Goal: Information Seeking & Learning: Learn about a topic

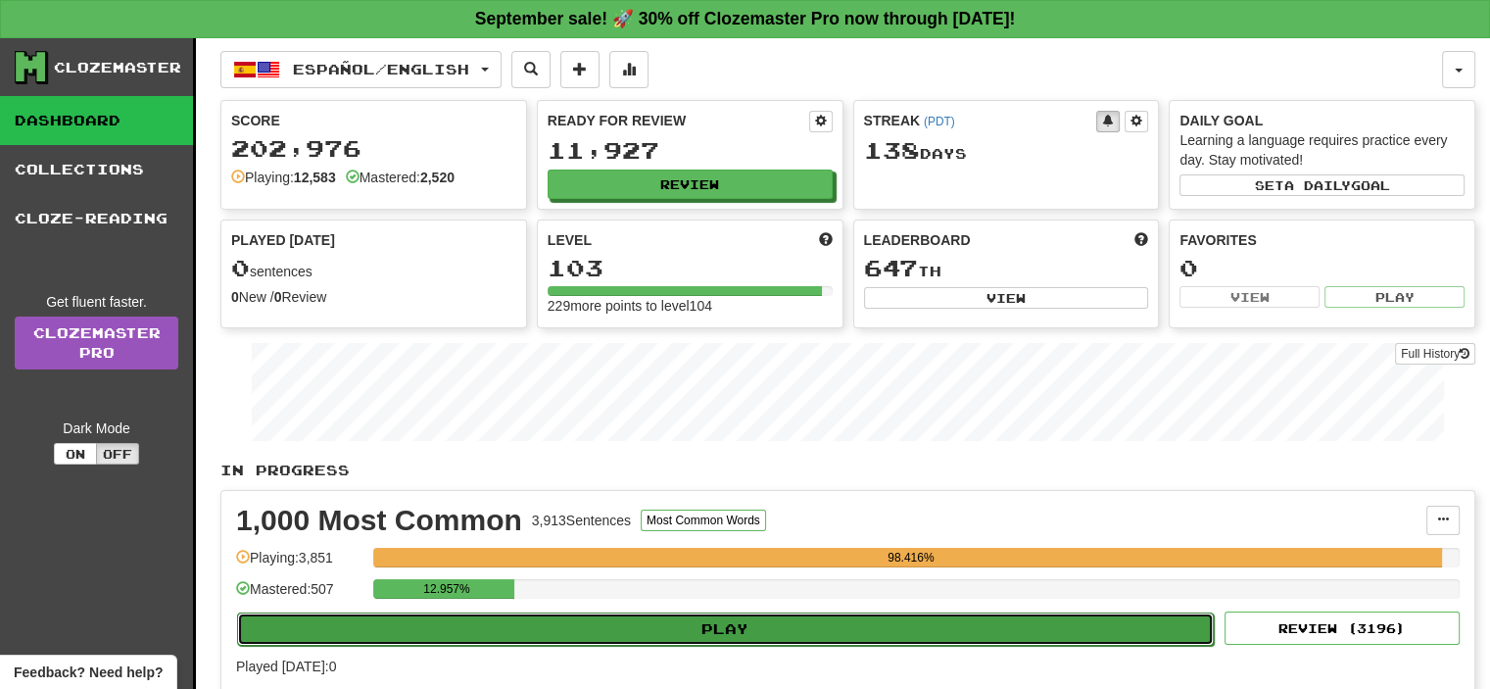
click at [762, 632] on button "Play" at bounding box center [725, 628] width 977 height 33
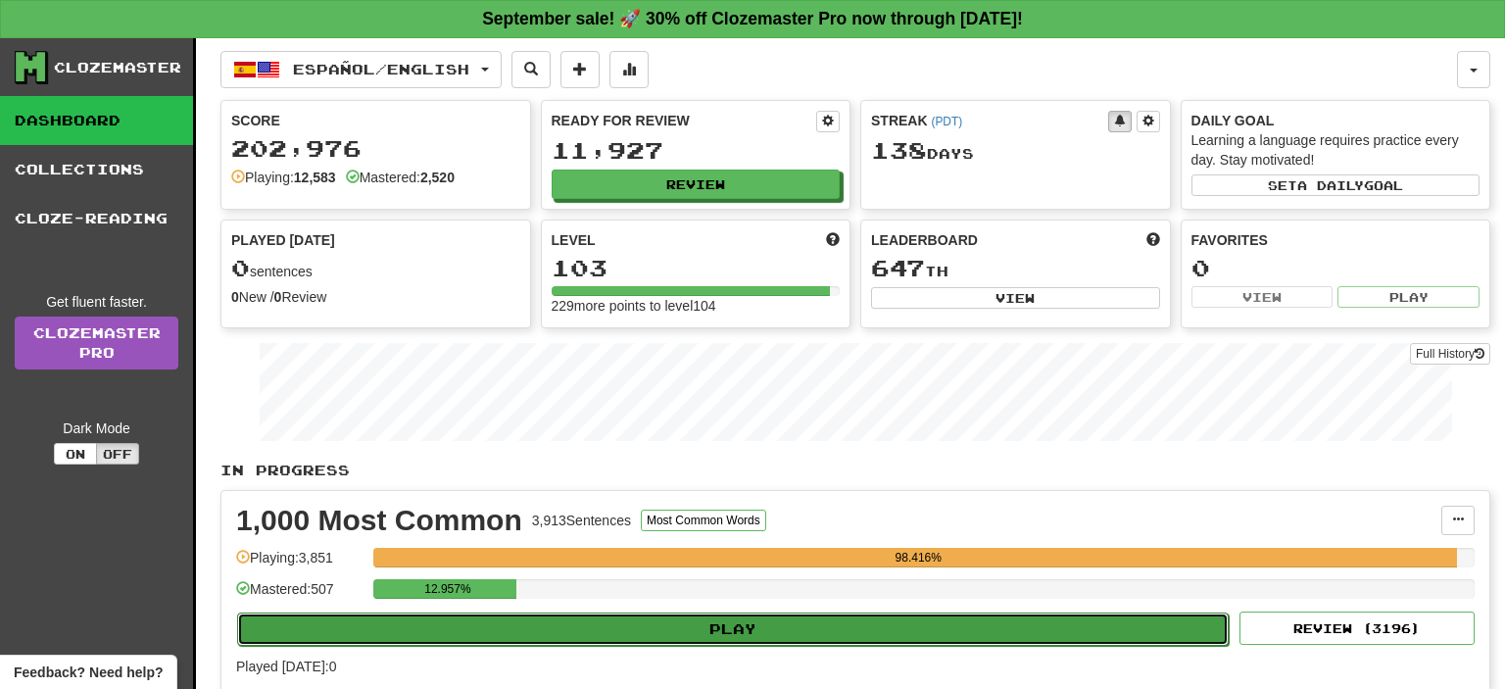
select select "**"
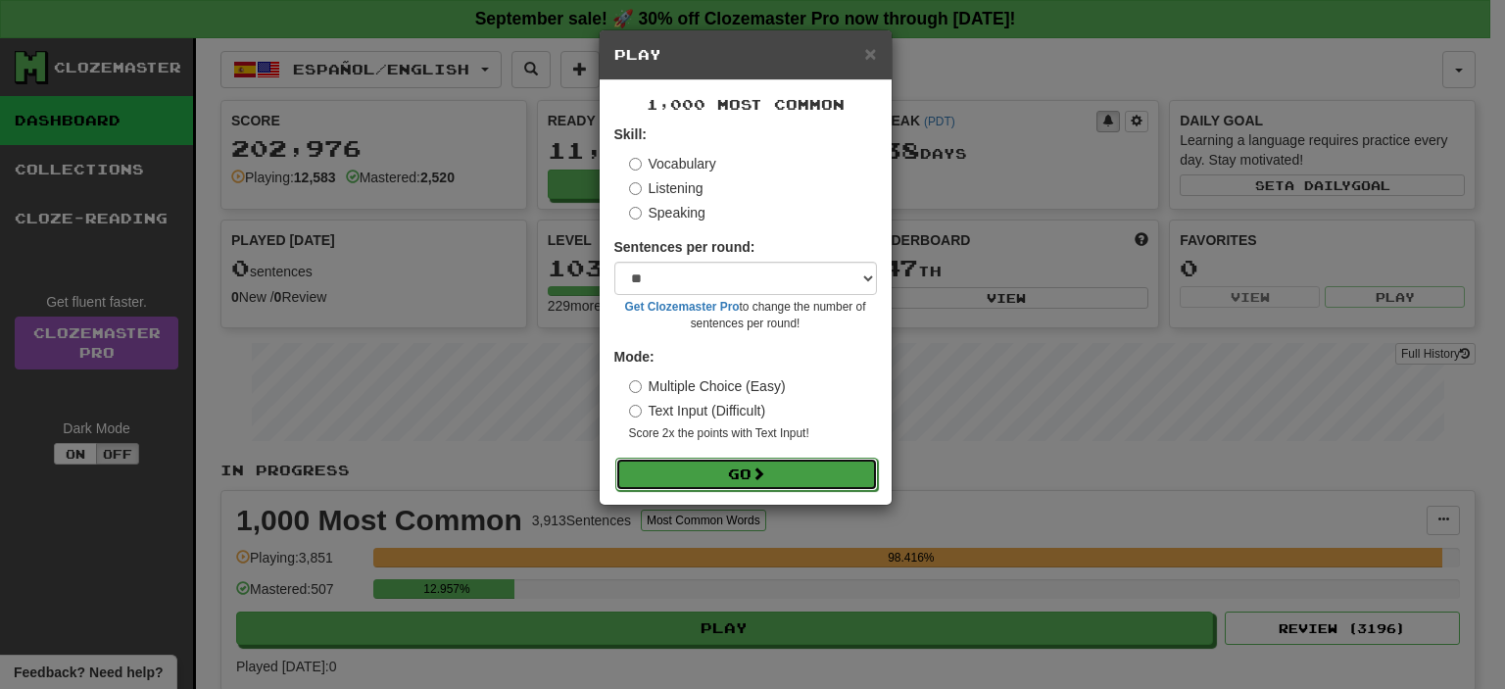
click at [709, 476] on button "Go" at bounding box center [746, 474] width 263 height 33
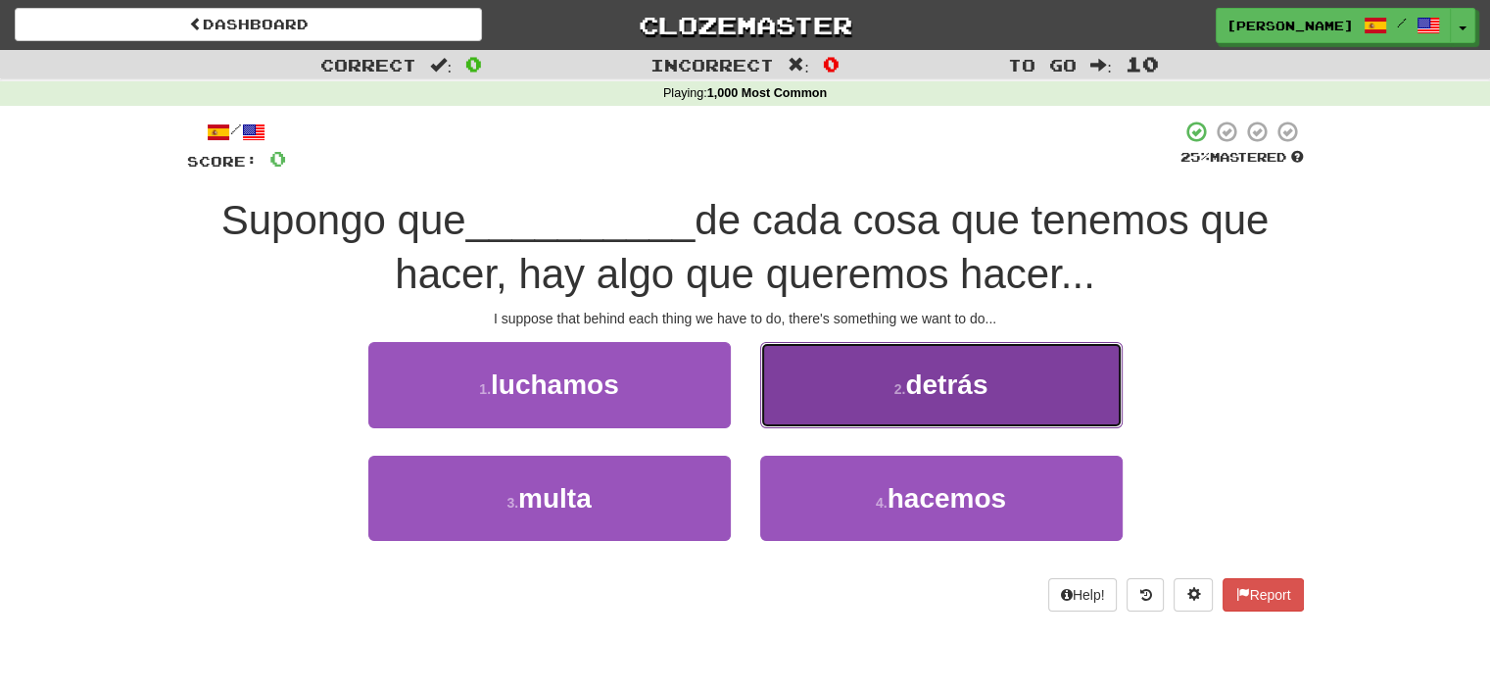
click at [898, 383] on small "2 ." at bounding box center [901, 389] width 12 height 16
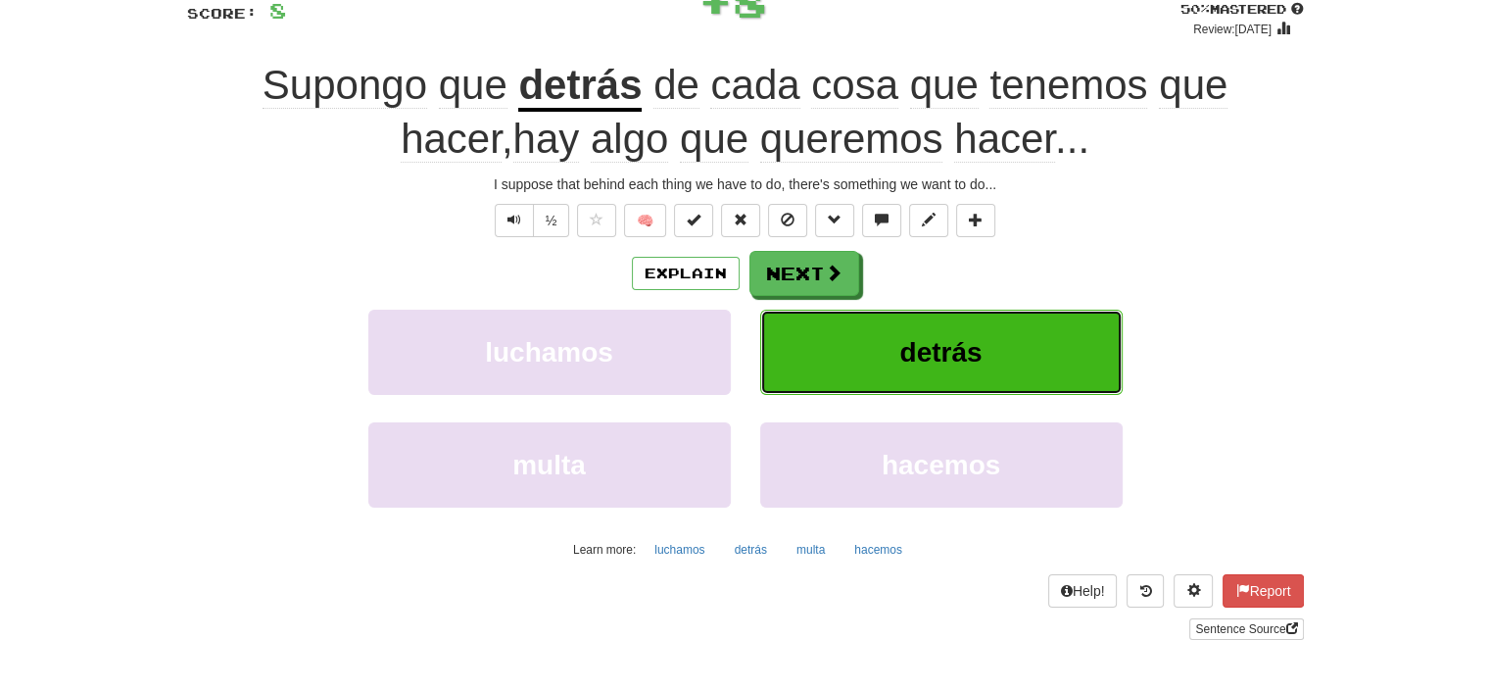
scroll to position [196, 0]
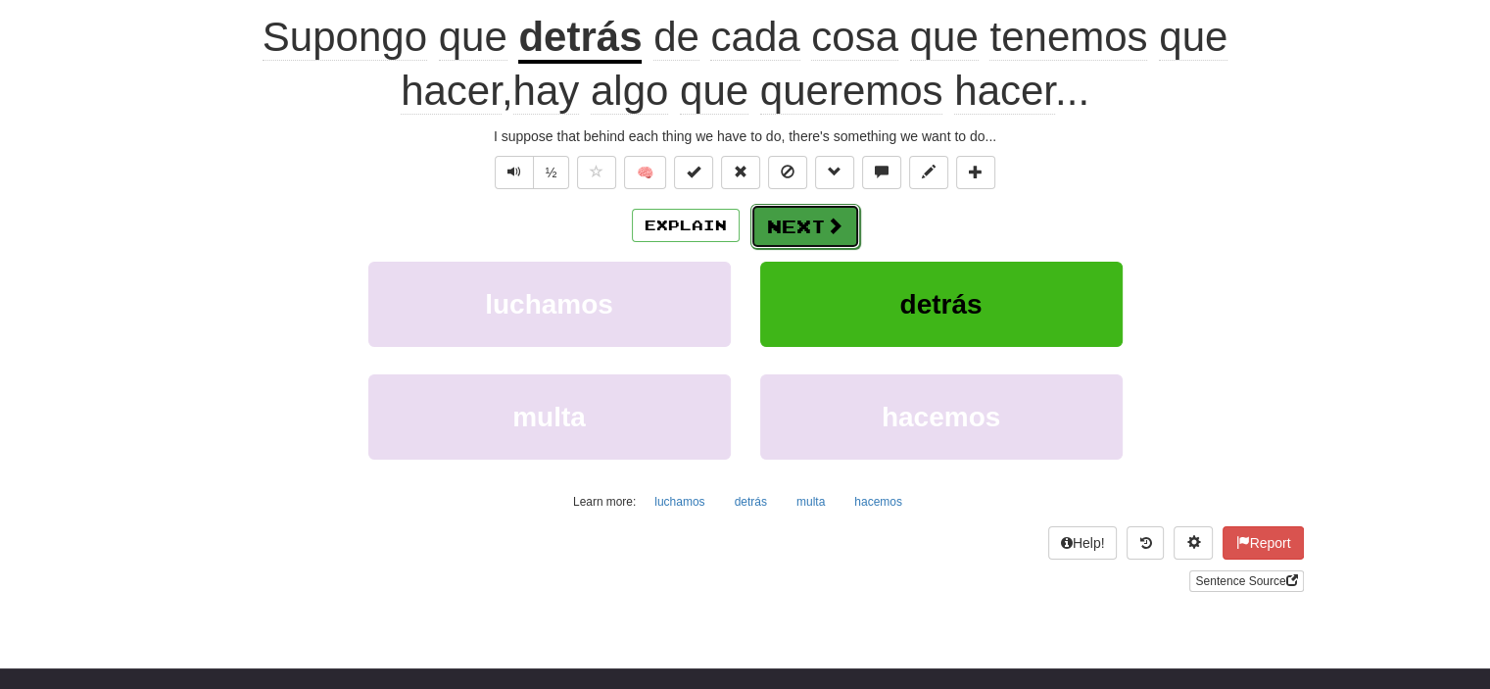
click at [815, 222] on button "Next" at bounding box center [806, 226] width 110 height 45
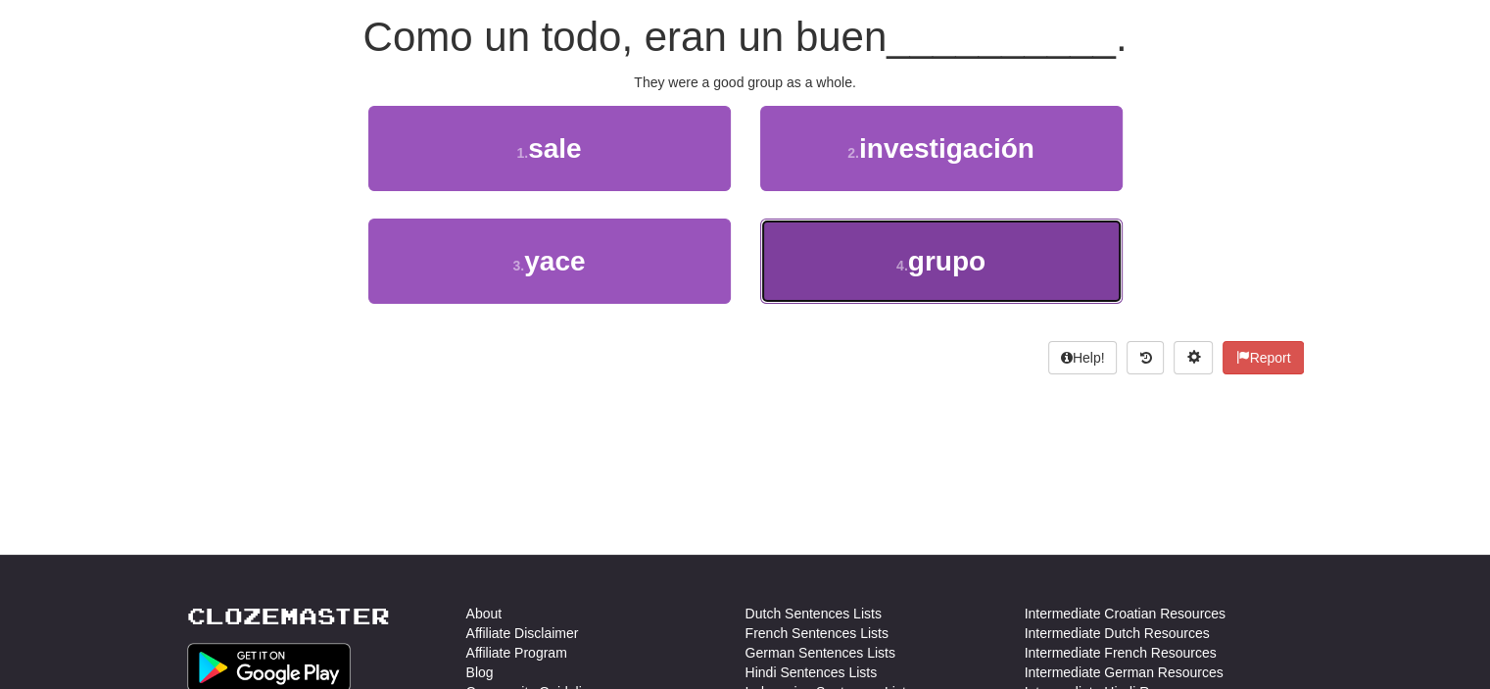
click at [876, 279] on button "4 . grupo" at bounding box center [941, 261] width 363 height 85
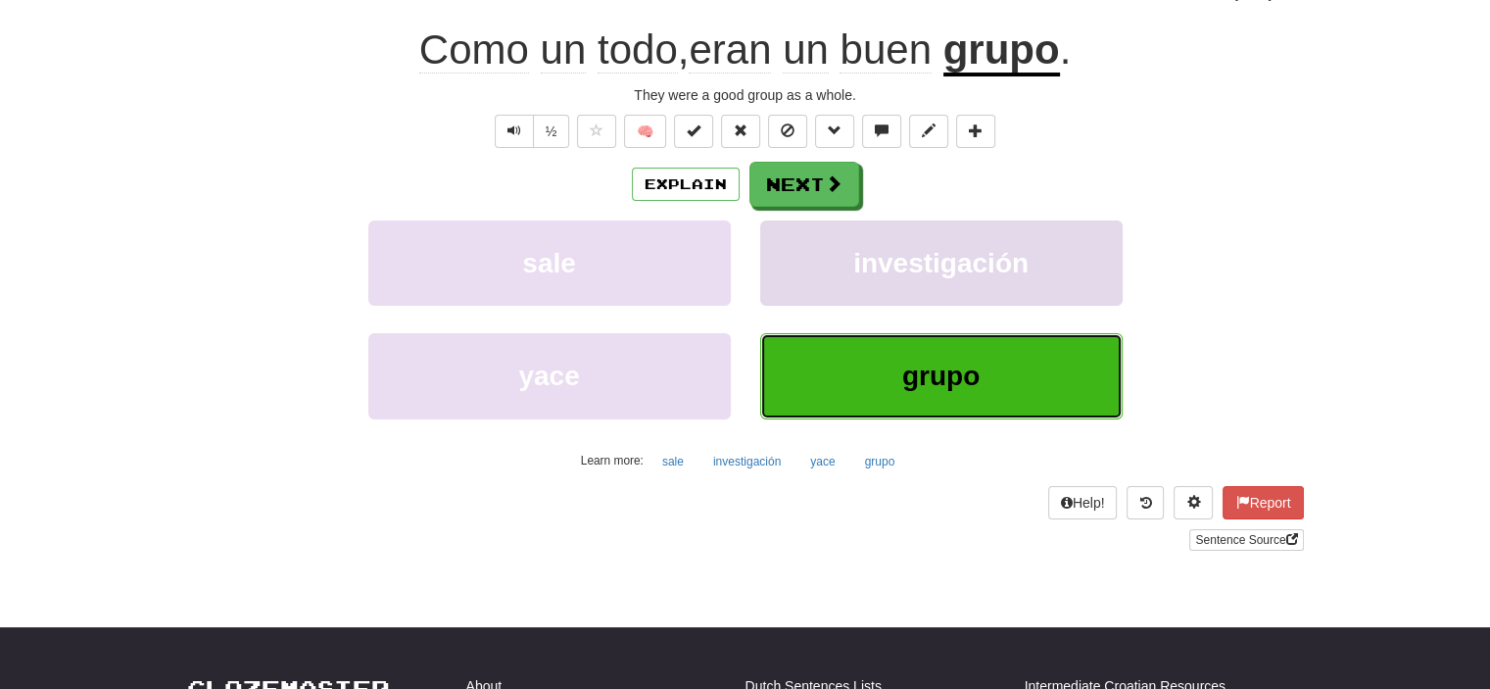
scroll to position [196, 0]
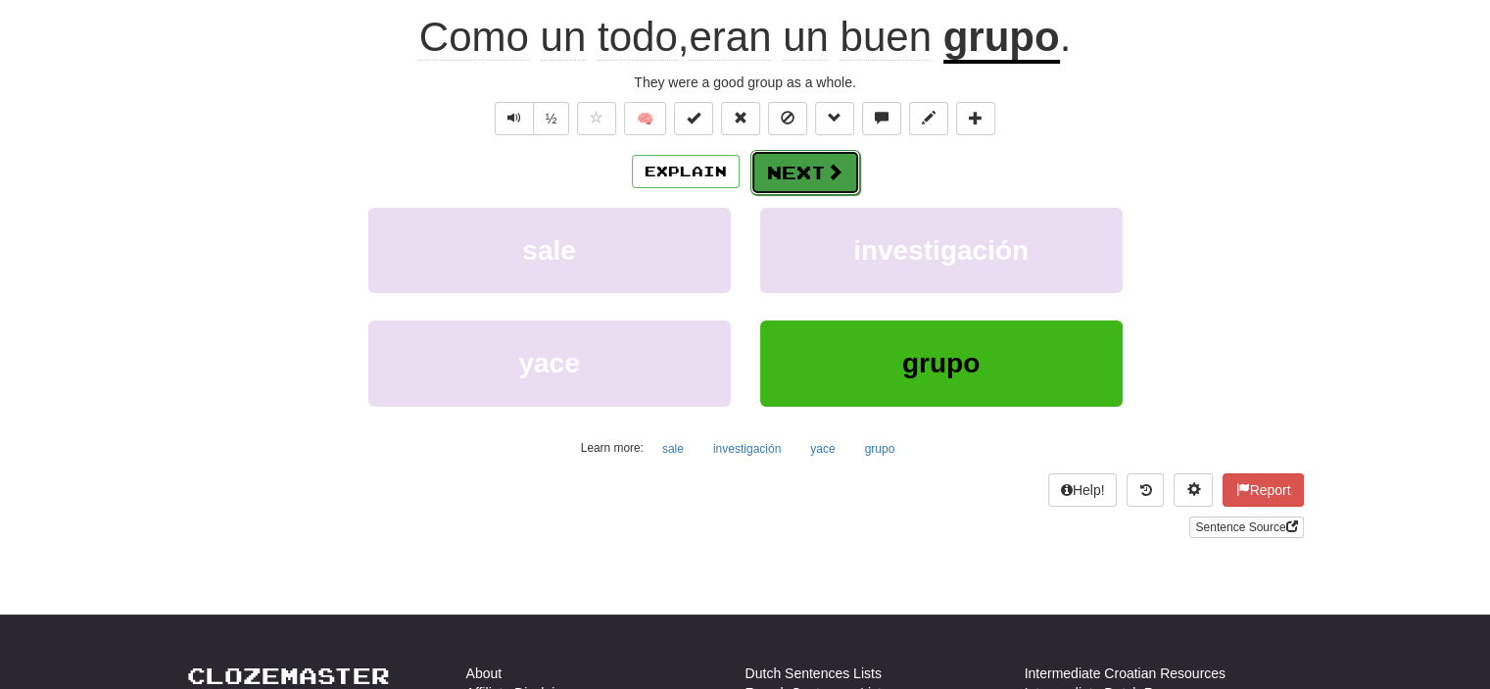
click at [796, 179] on button "Next" at bounding box center [806, 172] width 110 height 45
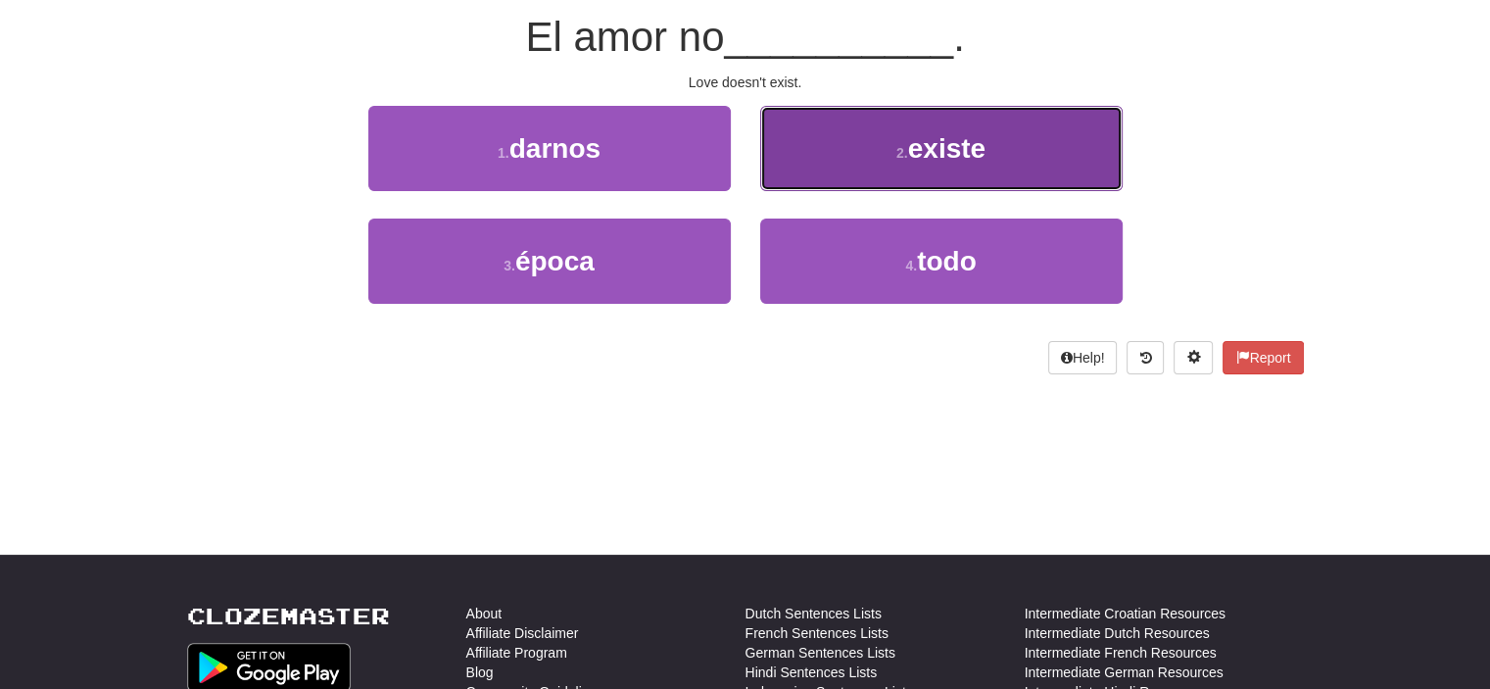
click at [874, 164] on button "2 . existe" at bounding box center [941, 148] width 363 height 85
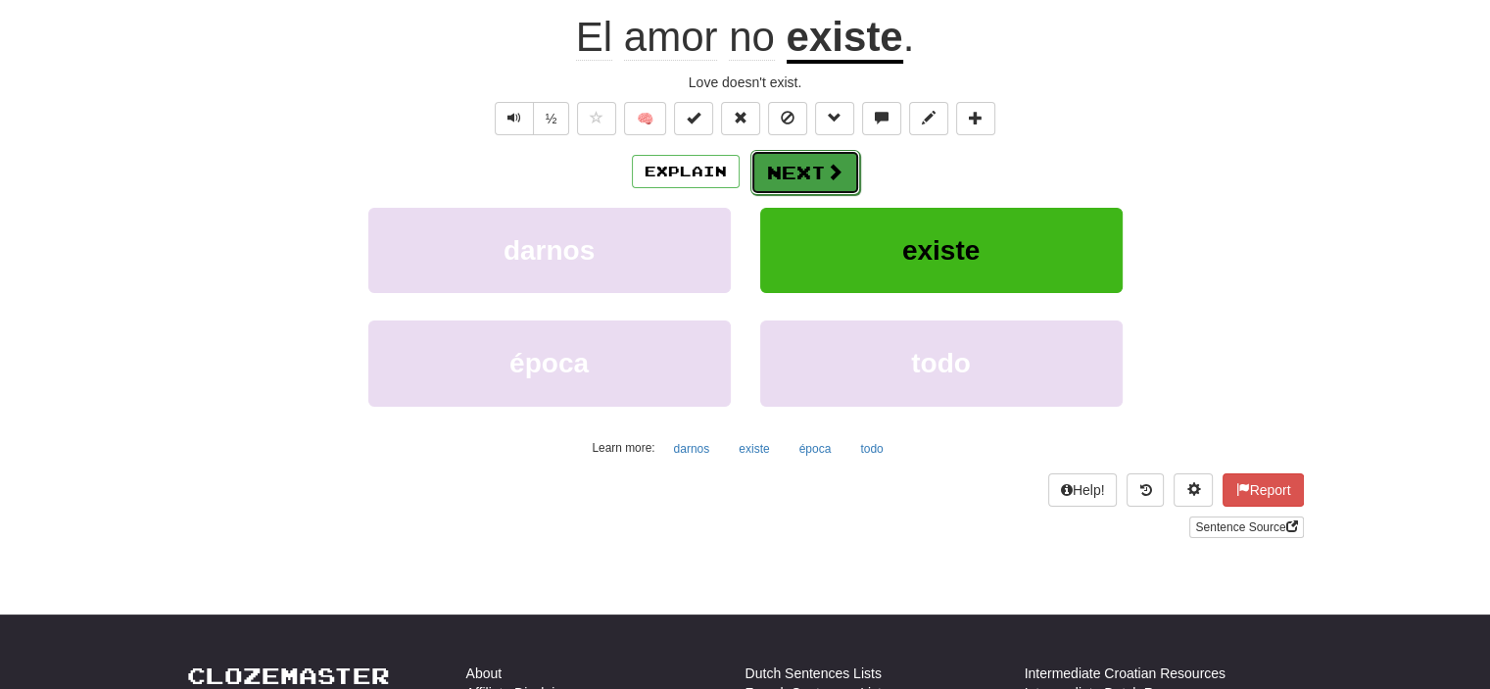
click at [793, 175] on button "Next" at bounding box center [806, 172] width 110 height 45
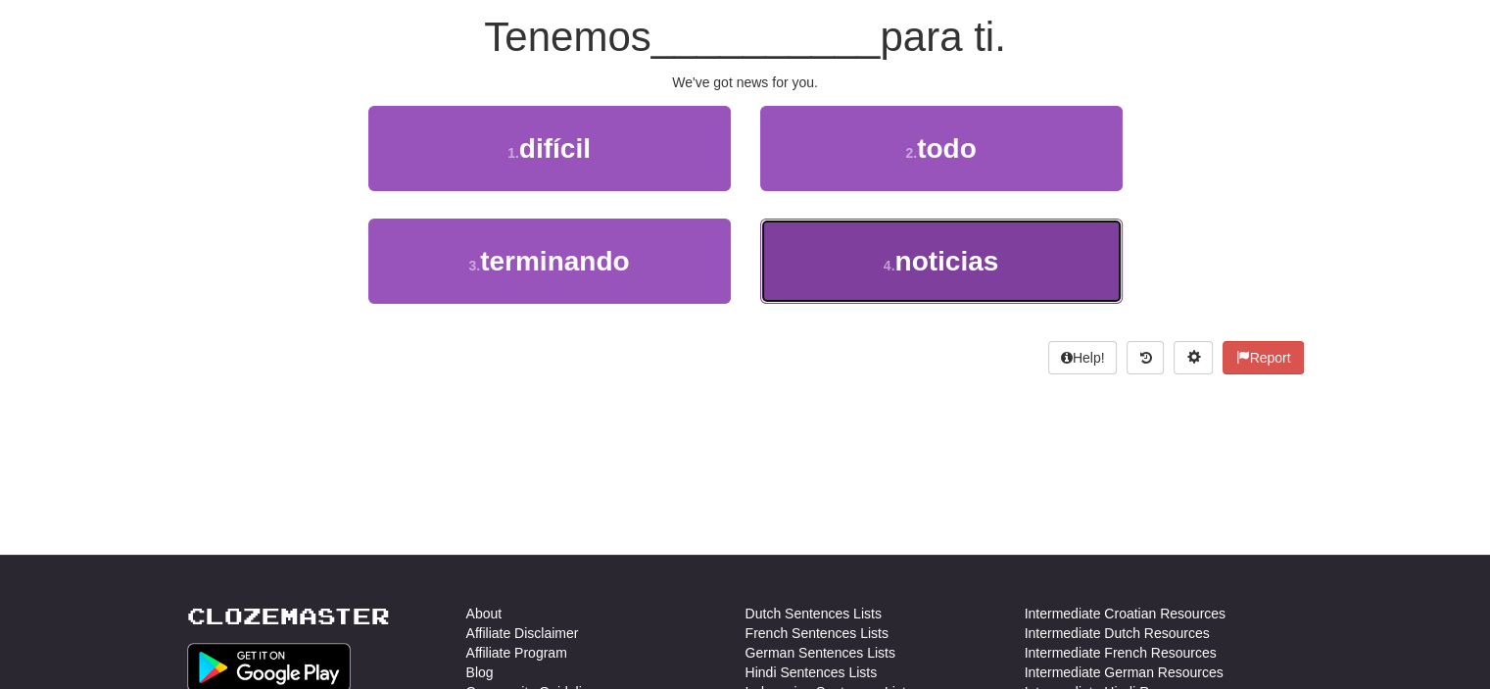
click at [854, 267] on button "4 . noticias" at bounding box center [941, 261] width 363 height 85
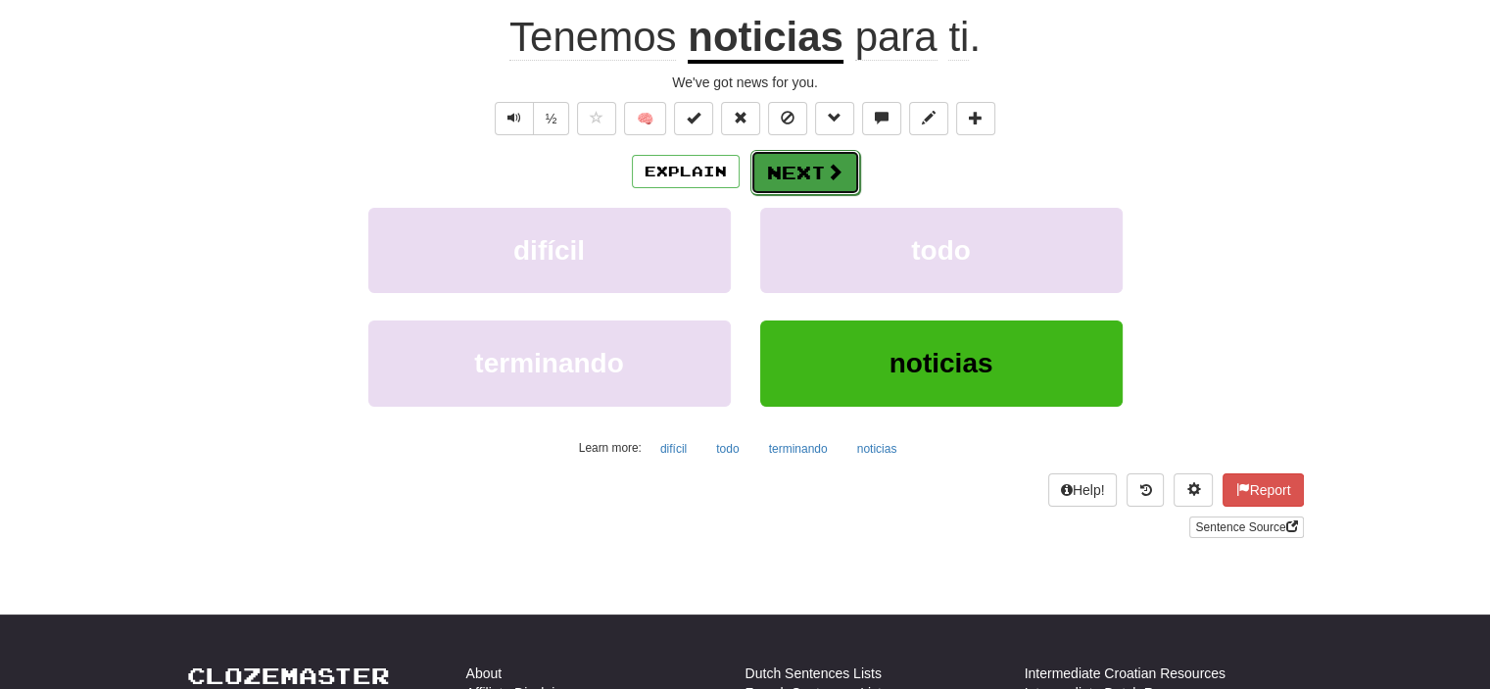
click at [802, 166] on button "Next" at bounding box center [806, 172] width 110 height 45
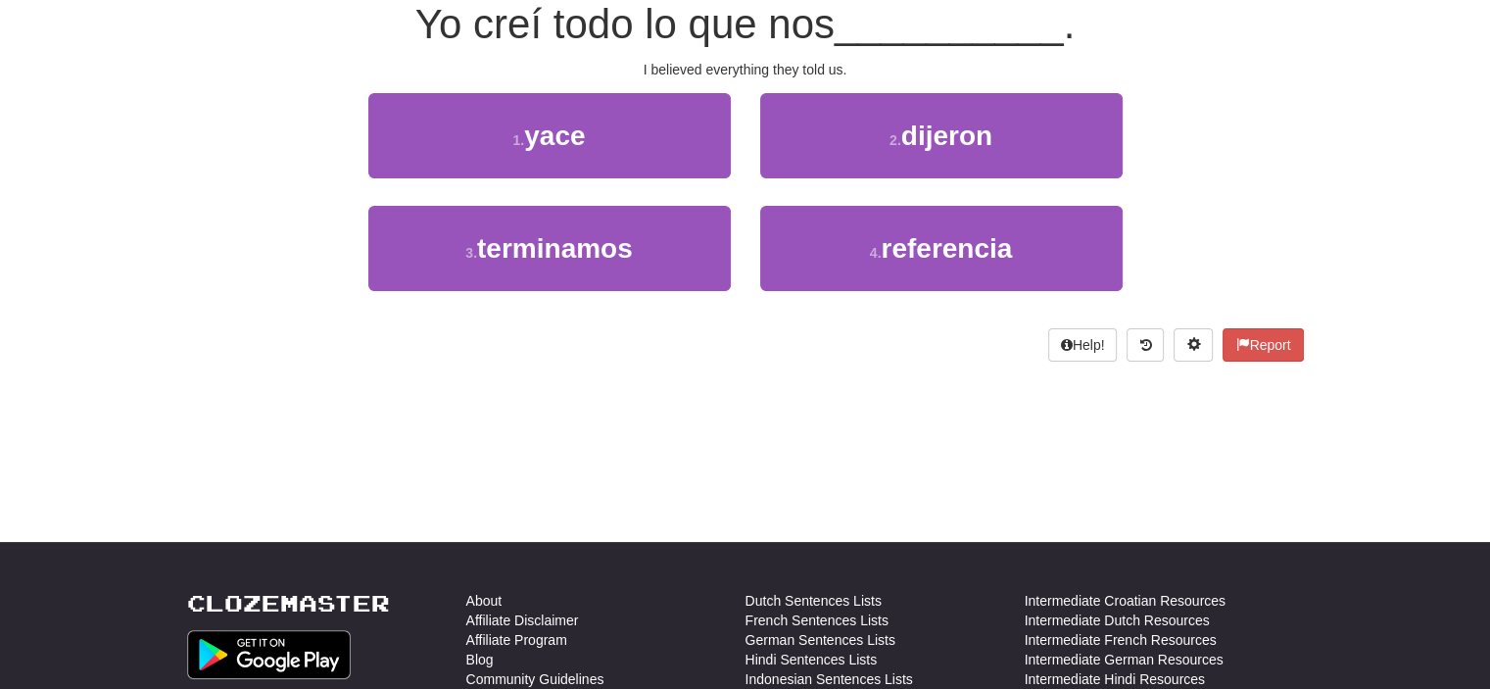
scroll to position [183, 0]
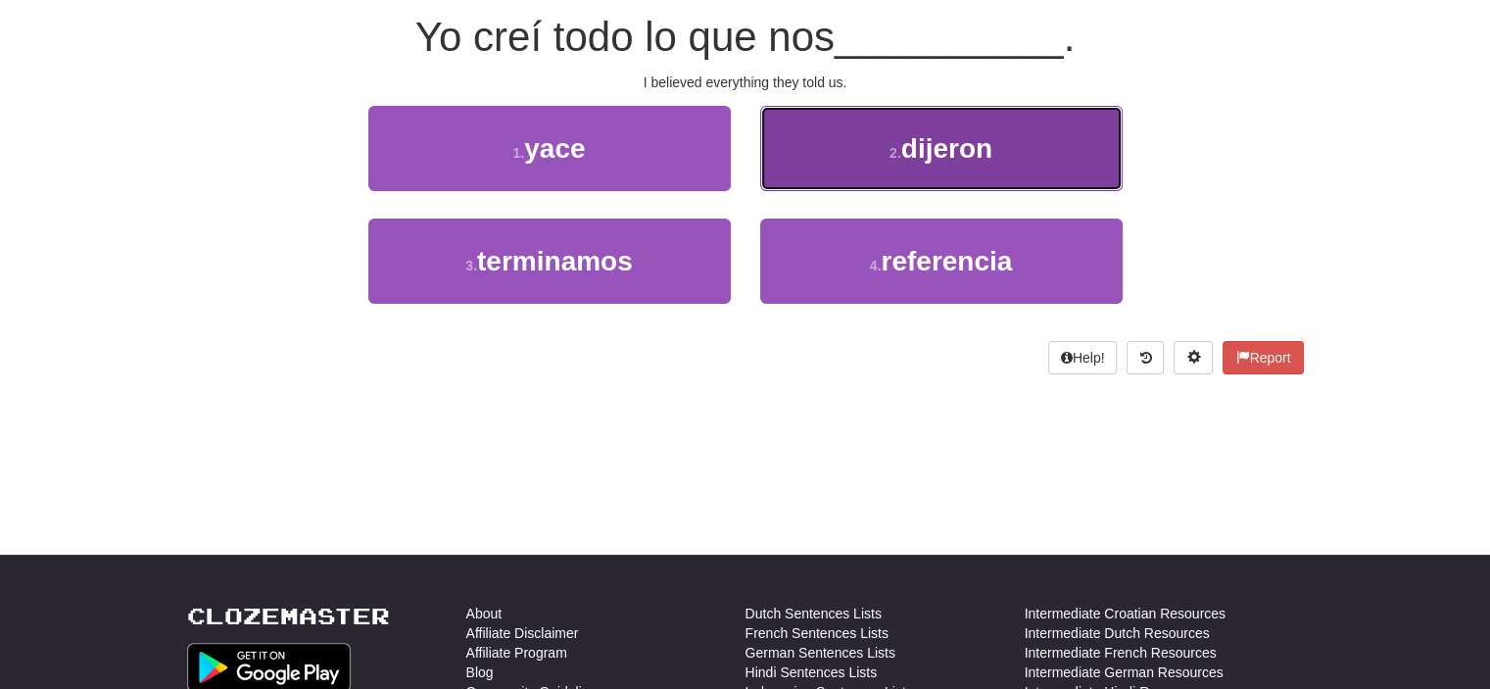
click at [804, 169] on button "2 . dijeron" at bounding box center [941, 148] width 363 height 85
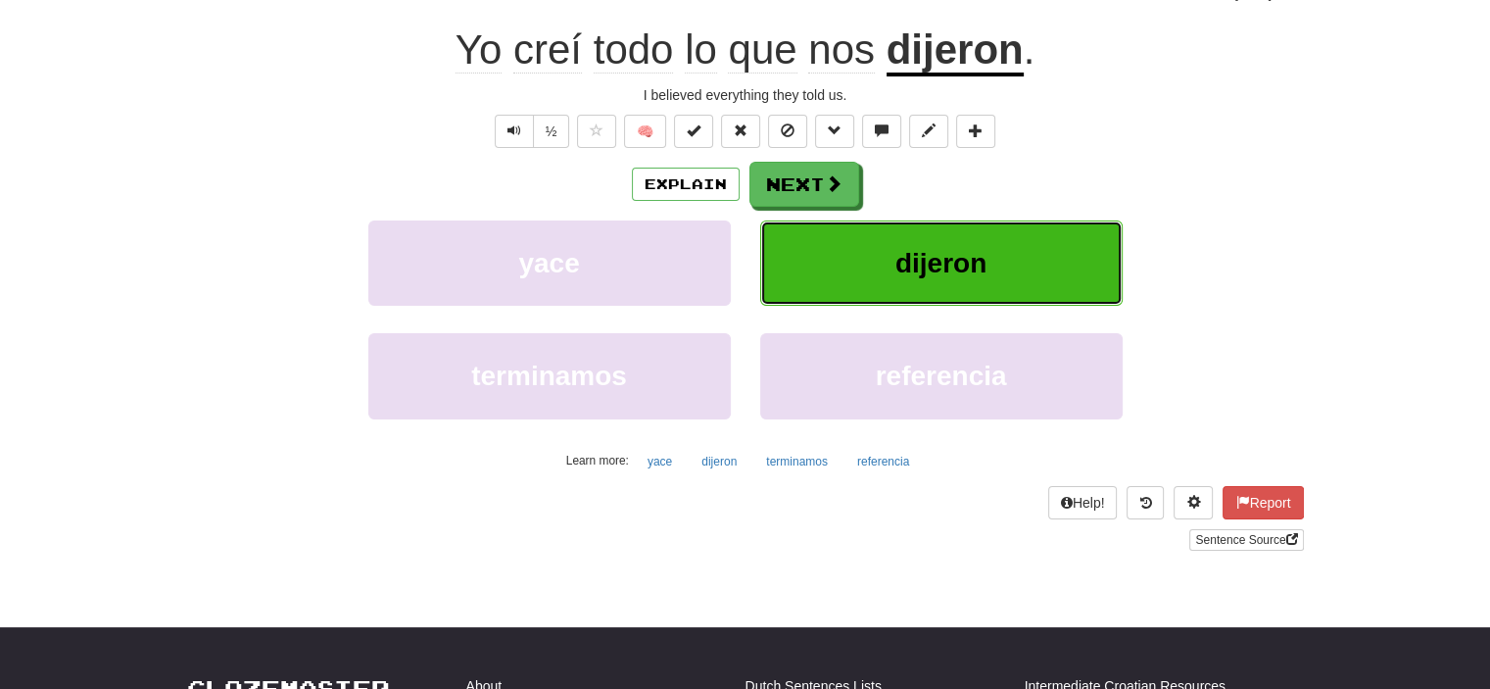
scroll to position [196, 0]
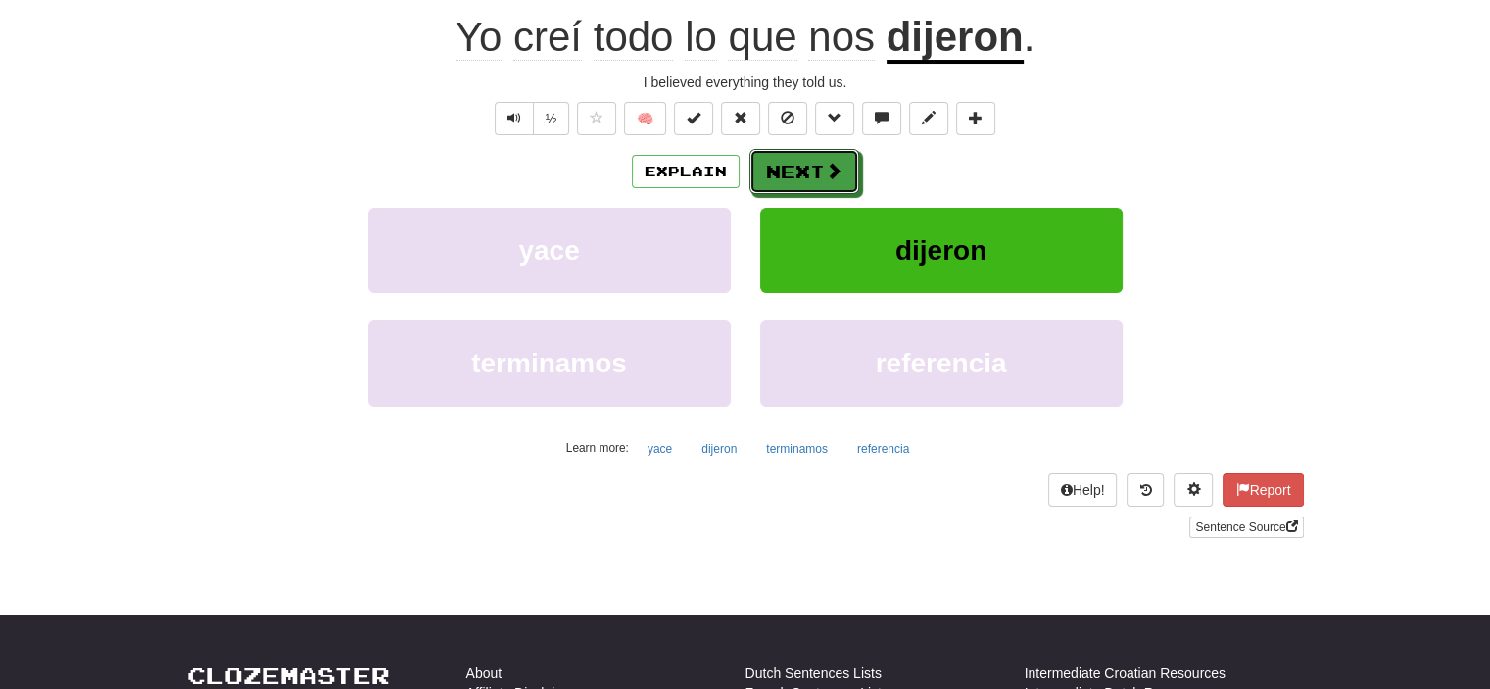
click at [804, 169] on button "Next" at bounding box center [805, 171] width 110 height 45
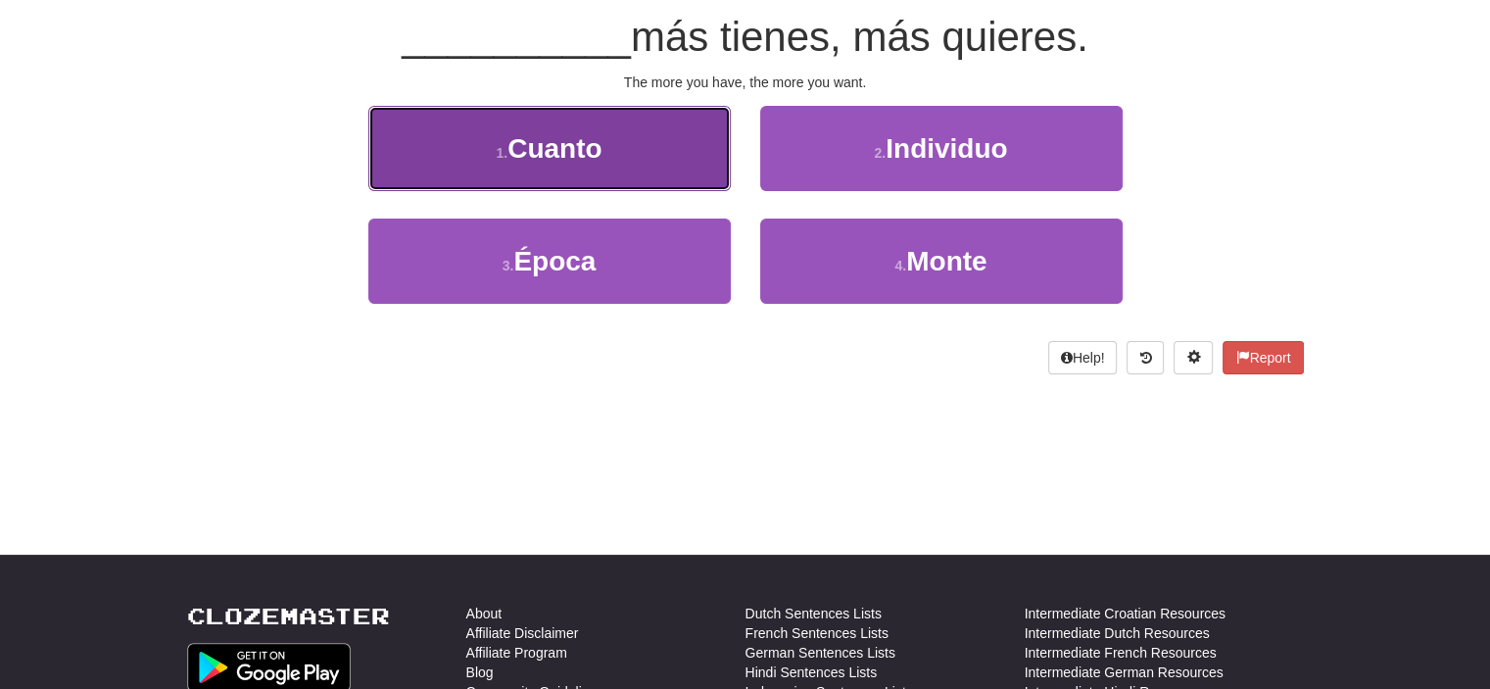
click at [710, 152] on button "1 . Cuanto" at bounding box center [549, 148] width 363 height 85
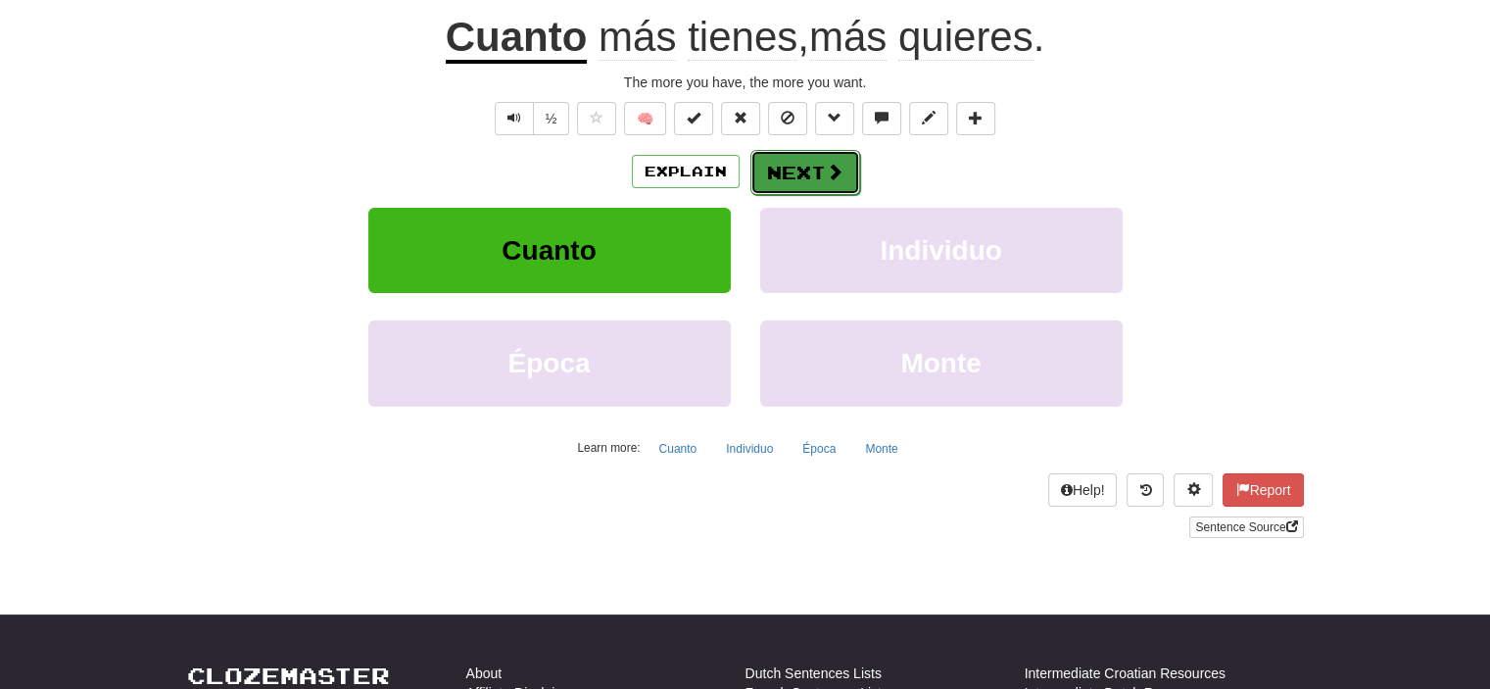
click at [800, 156] on button "Next" at bounding box center [806, 172] width 110 height 45
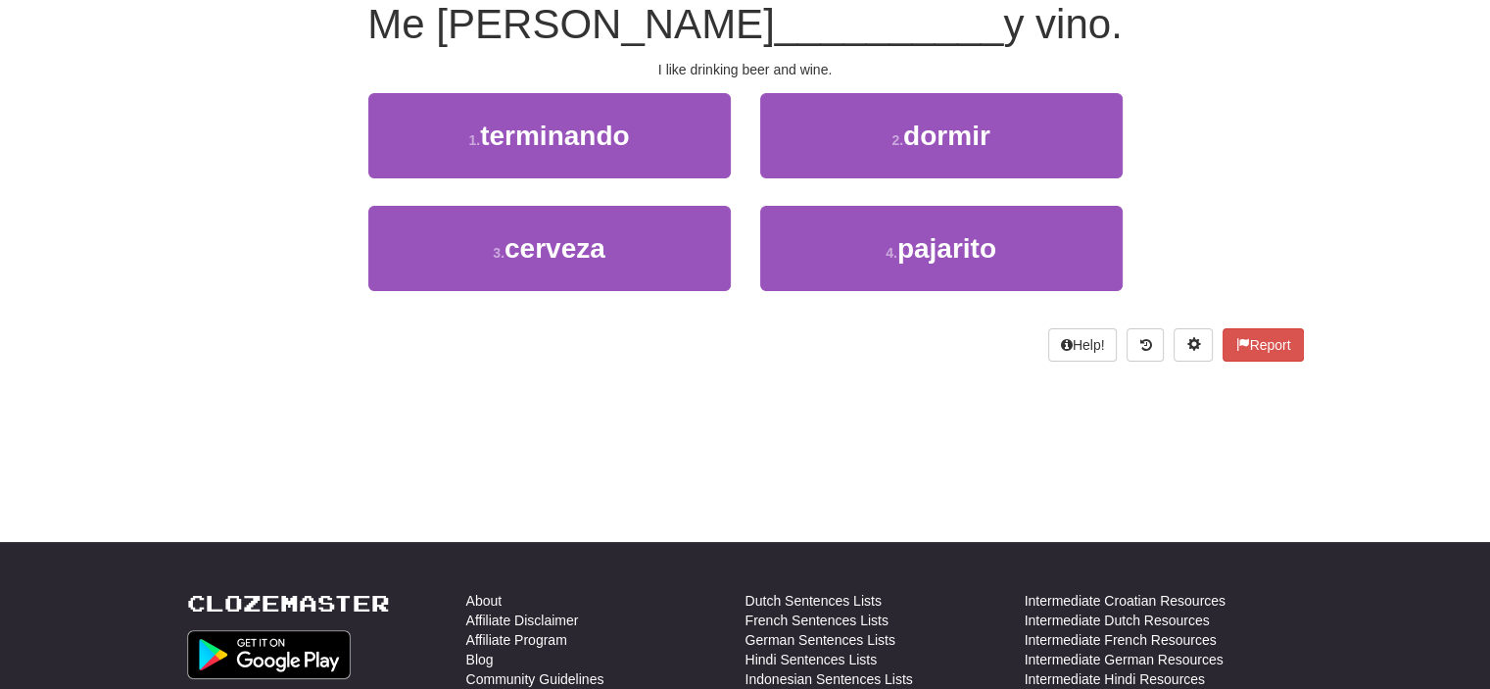
scroll to position [183, 0]
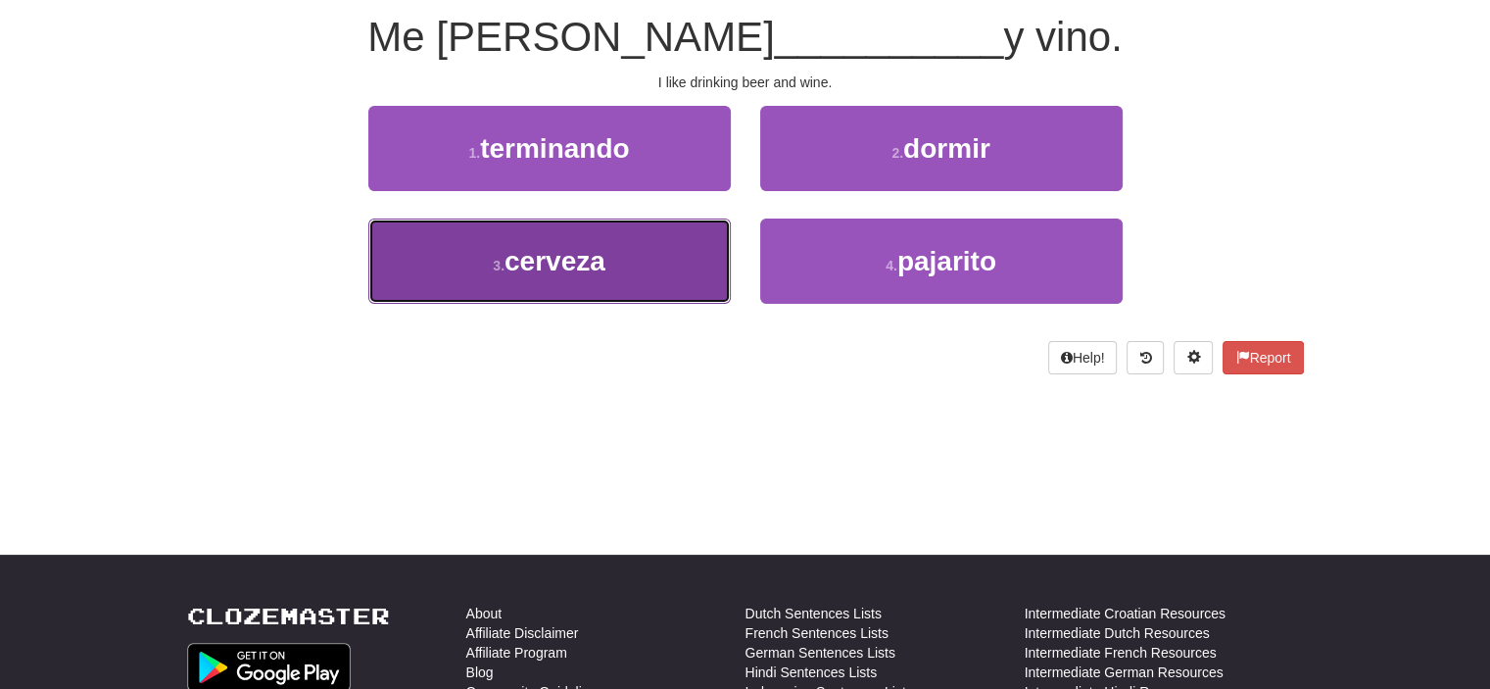
click at [597, 269] on span "cerveza" at bounding box center [555, 261] width 101 height 30
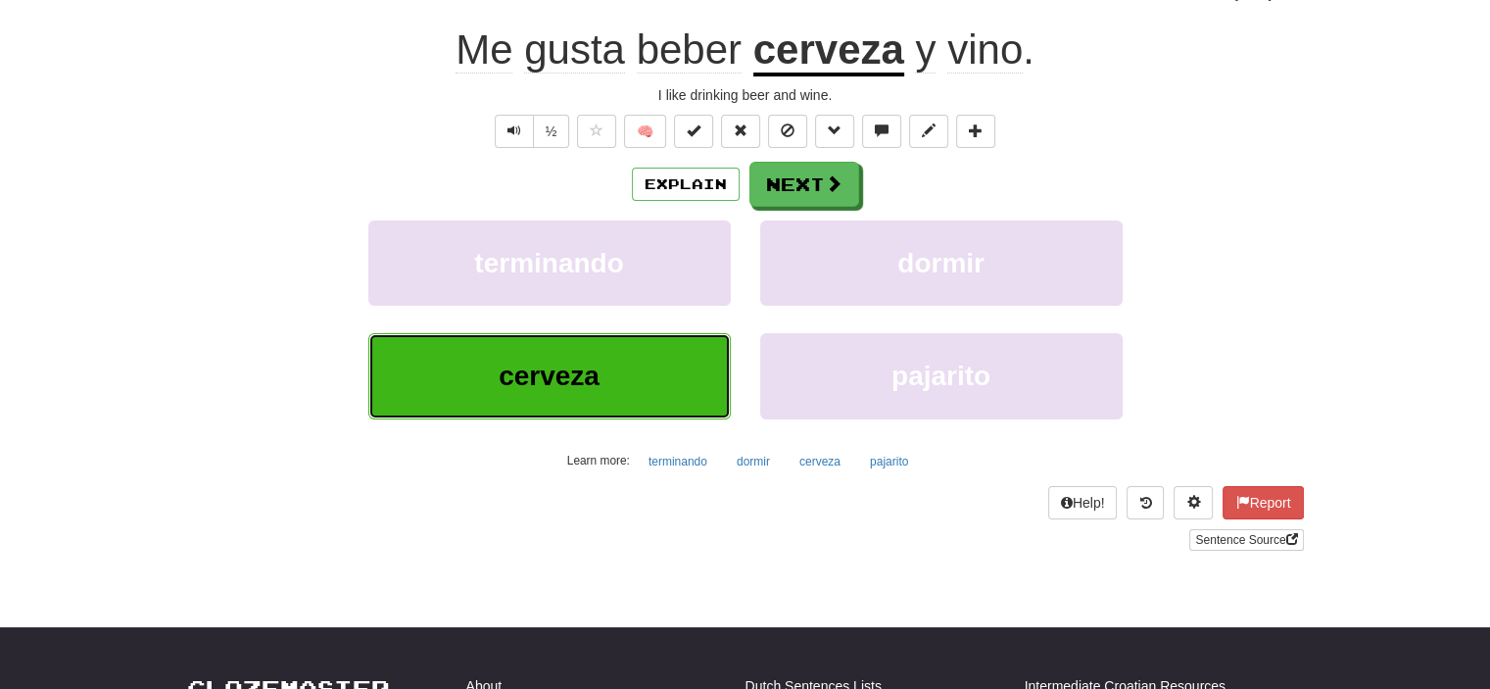
scroll to position [196, 0]
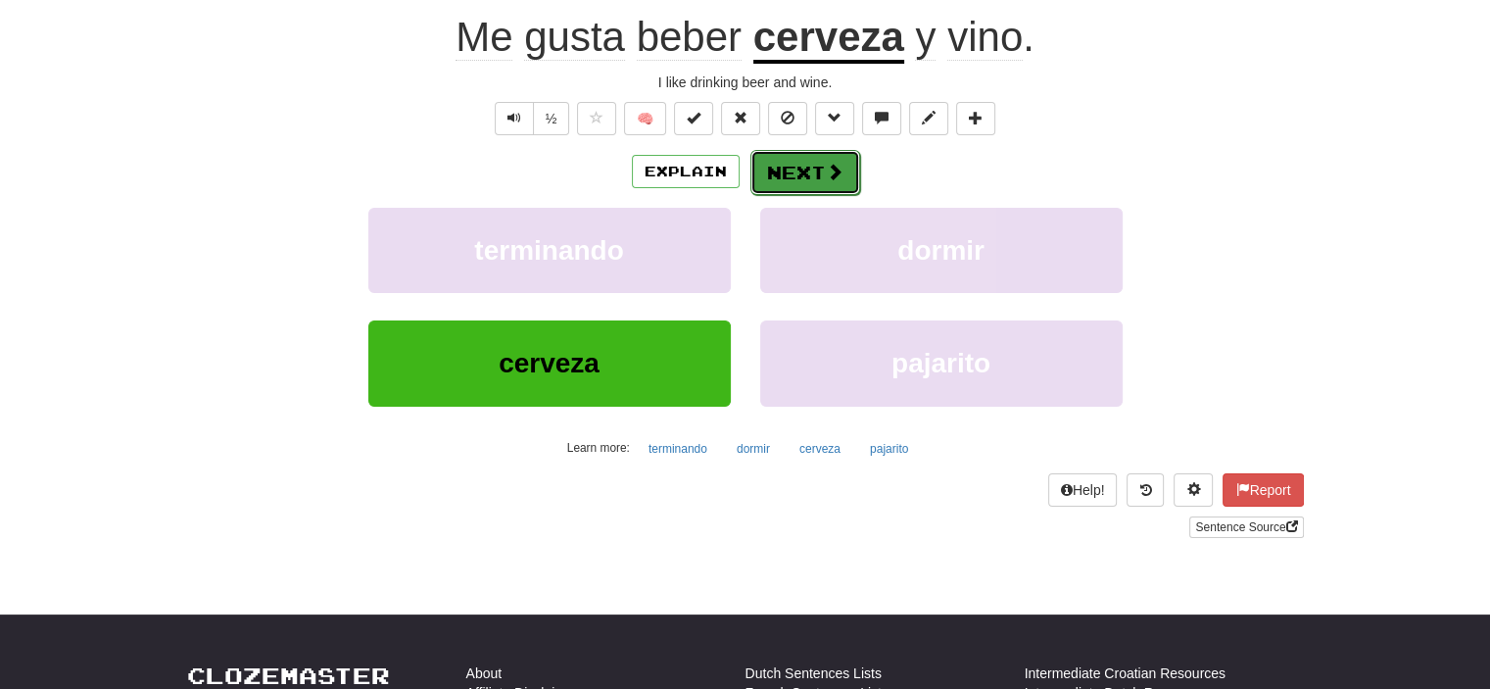
click at [803, 164] on button "Next" at bounding box center [806, 172] width 110 height 45
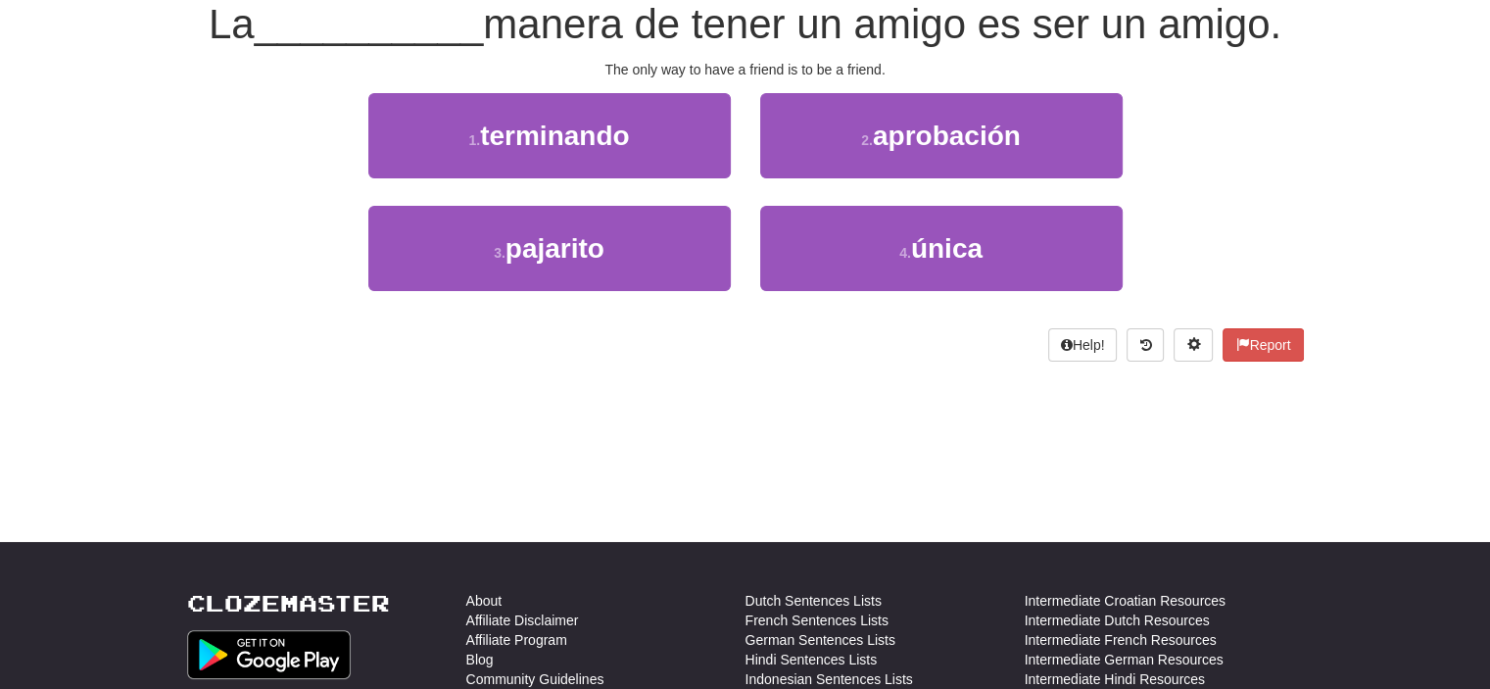
scroll to position [183, 0]
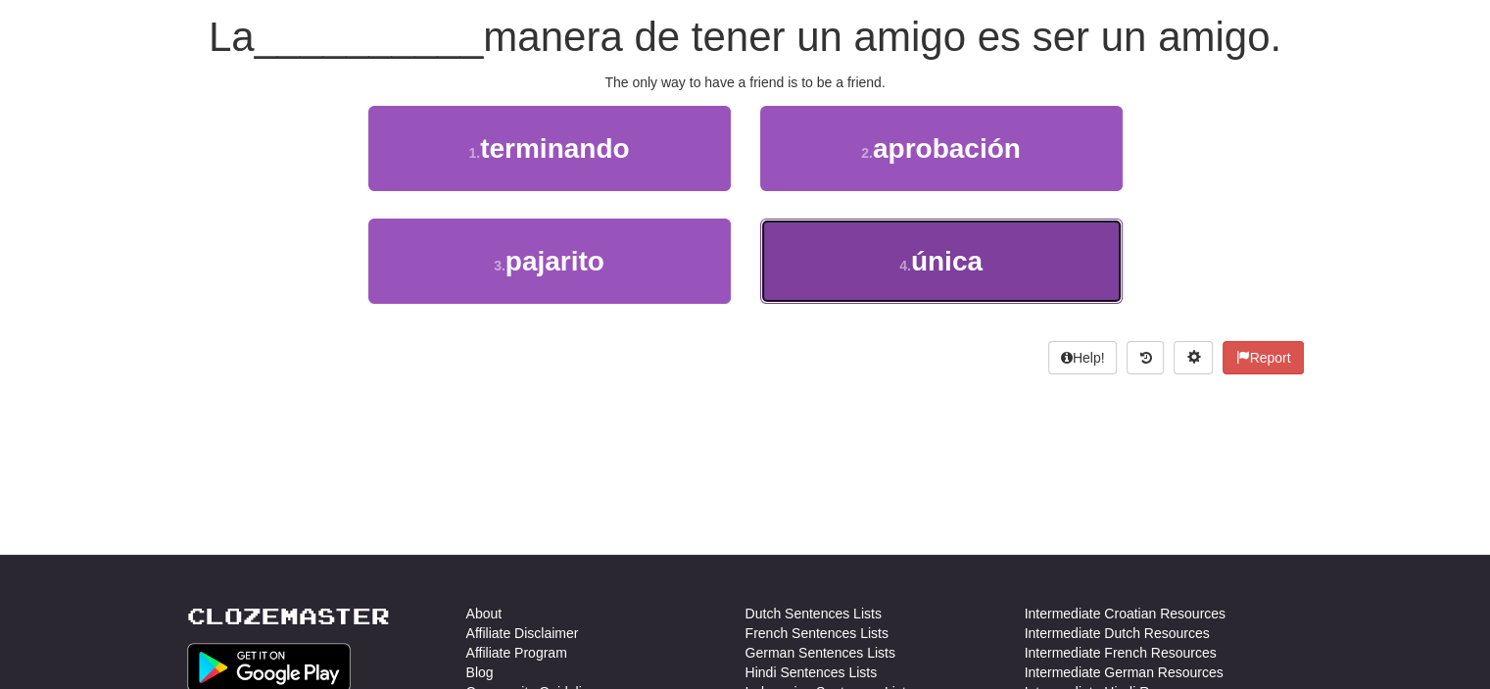
click at [882, 269] on button "4 . única" at bounding box center [941, 261] width 363 height 85
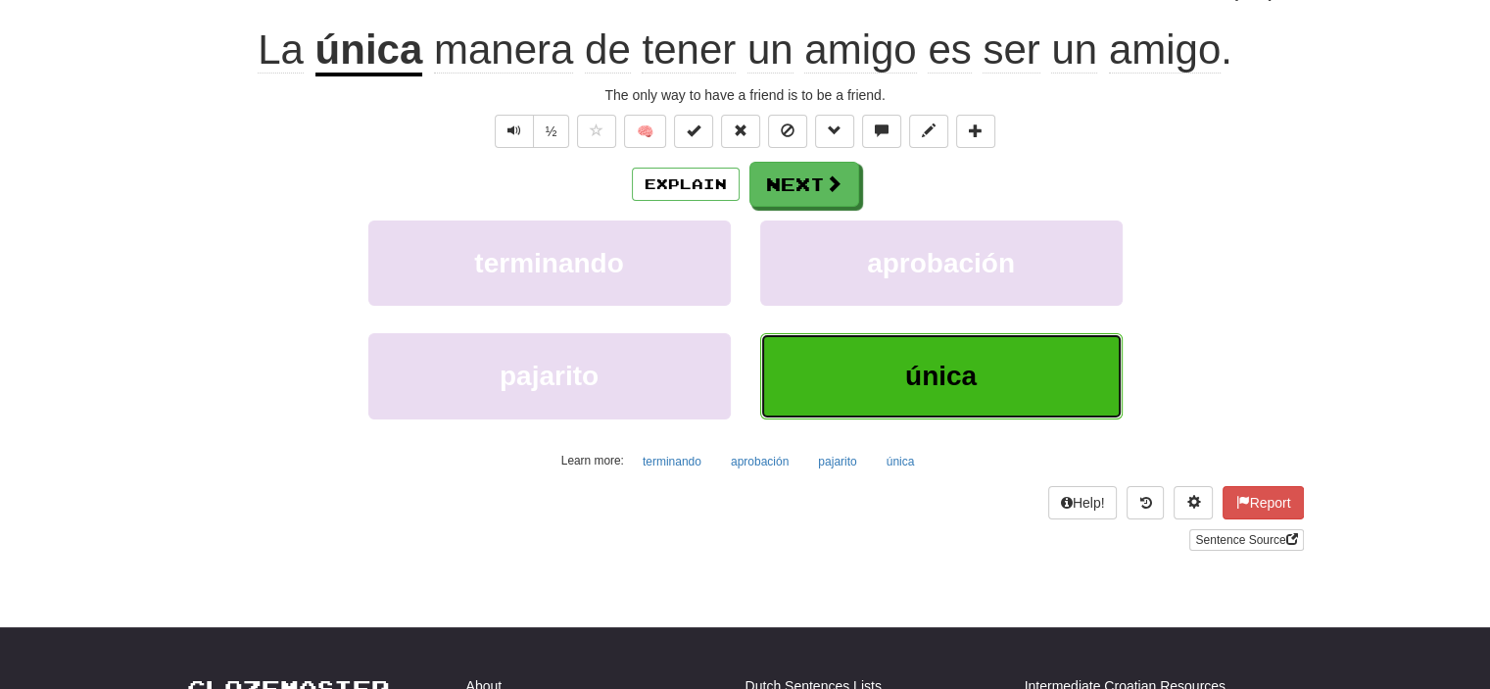
scroll to position [196, 0]
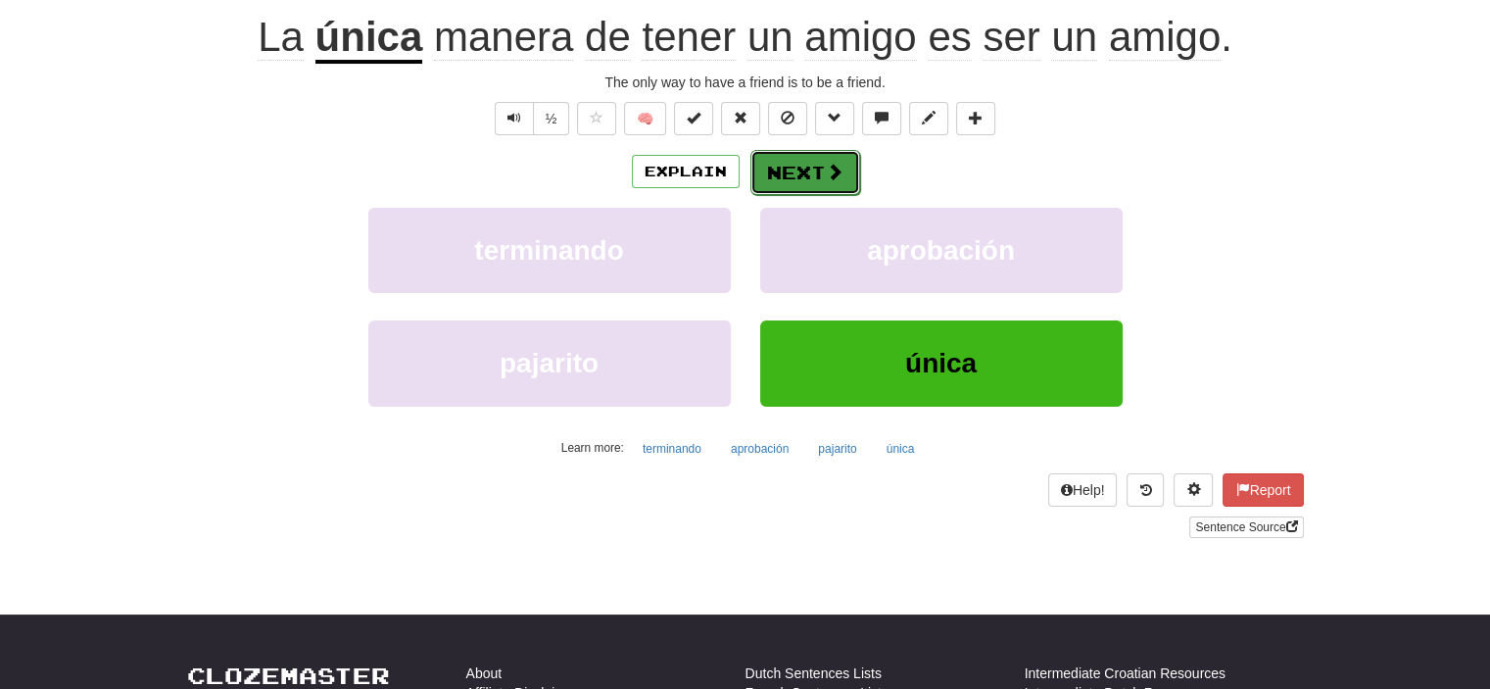
click at [810, 168] on button "Next" at bounding box center [806, 172] width 110 height 45
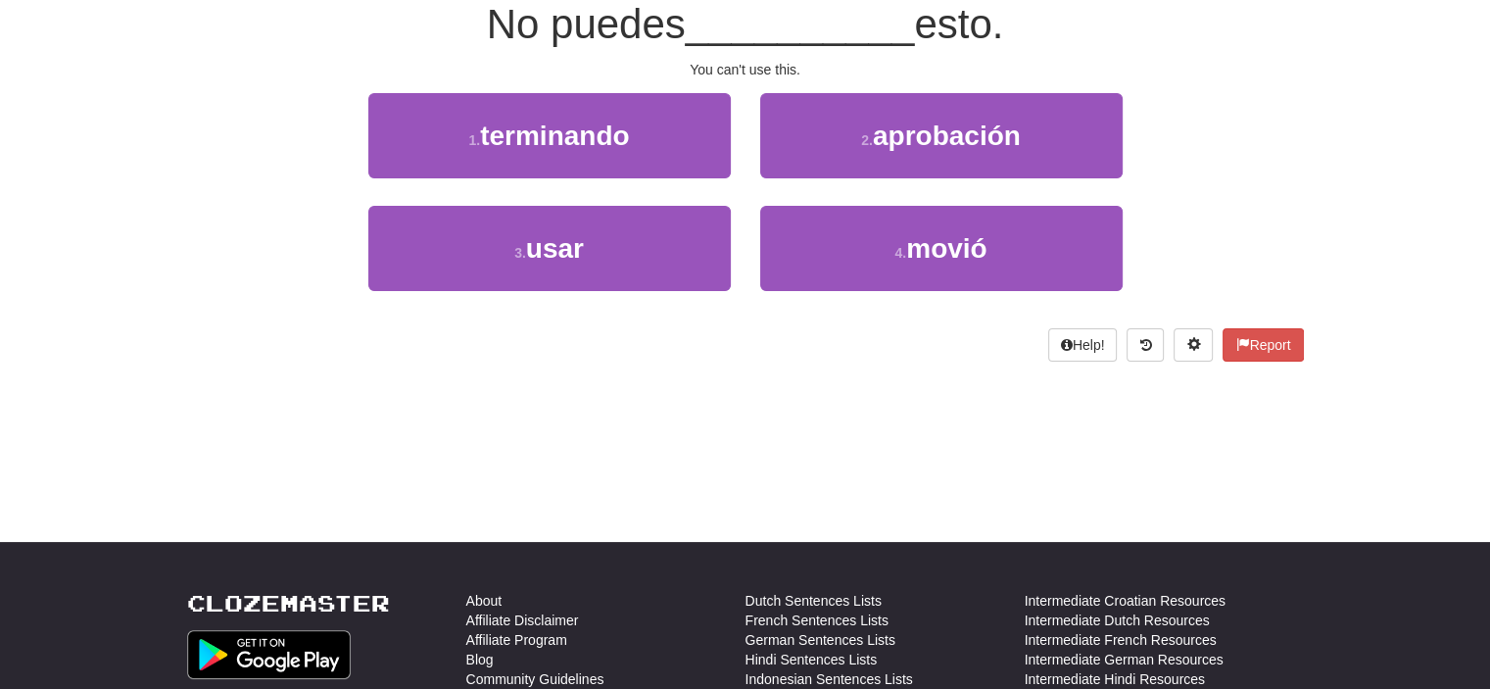
scroll to position [183, 0]
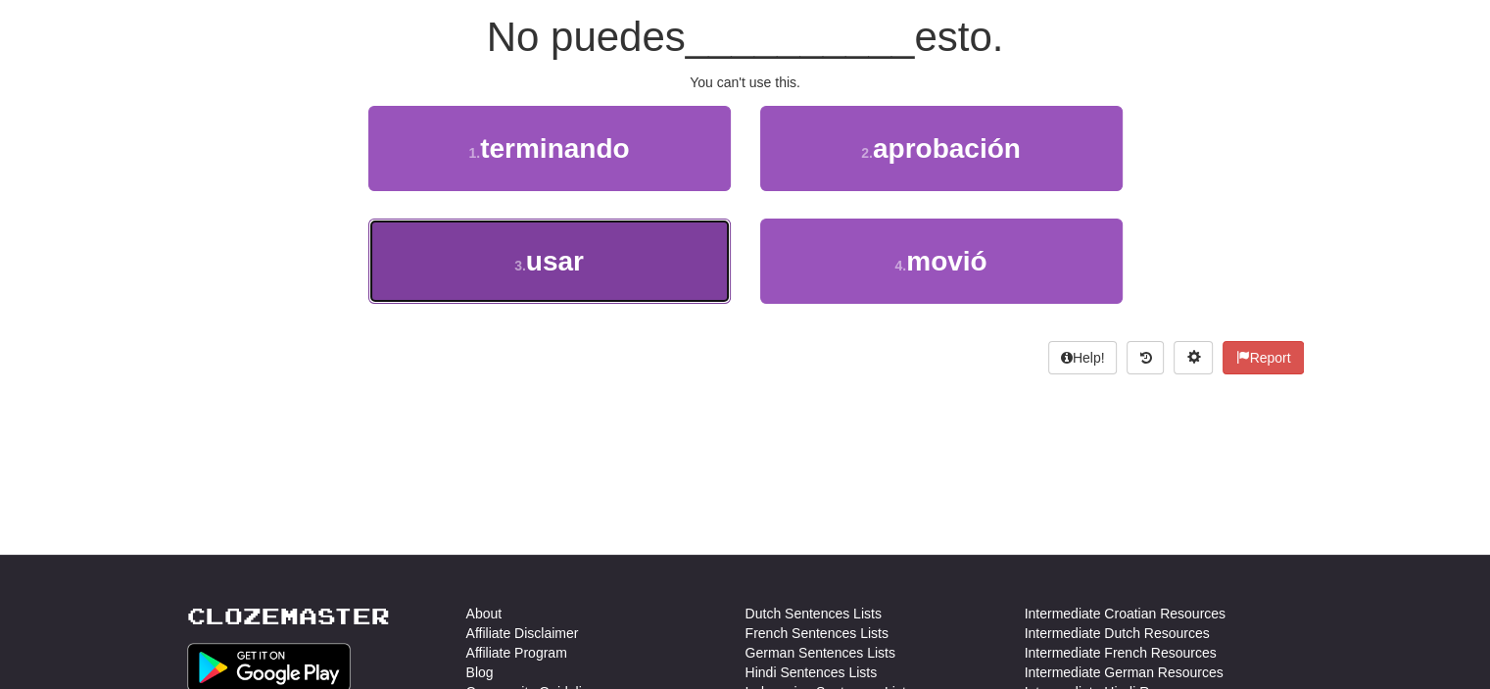
click at [663, 249] on button "3 . usar" at bounding box center [549, 261] width 363 height 85
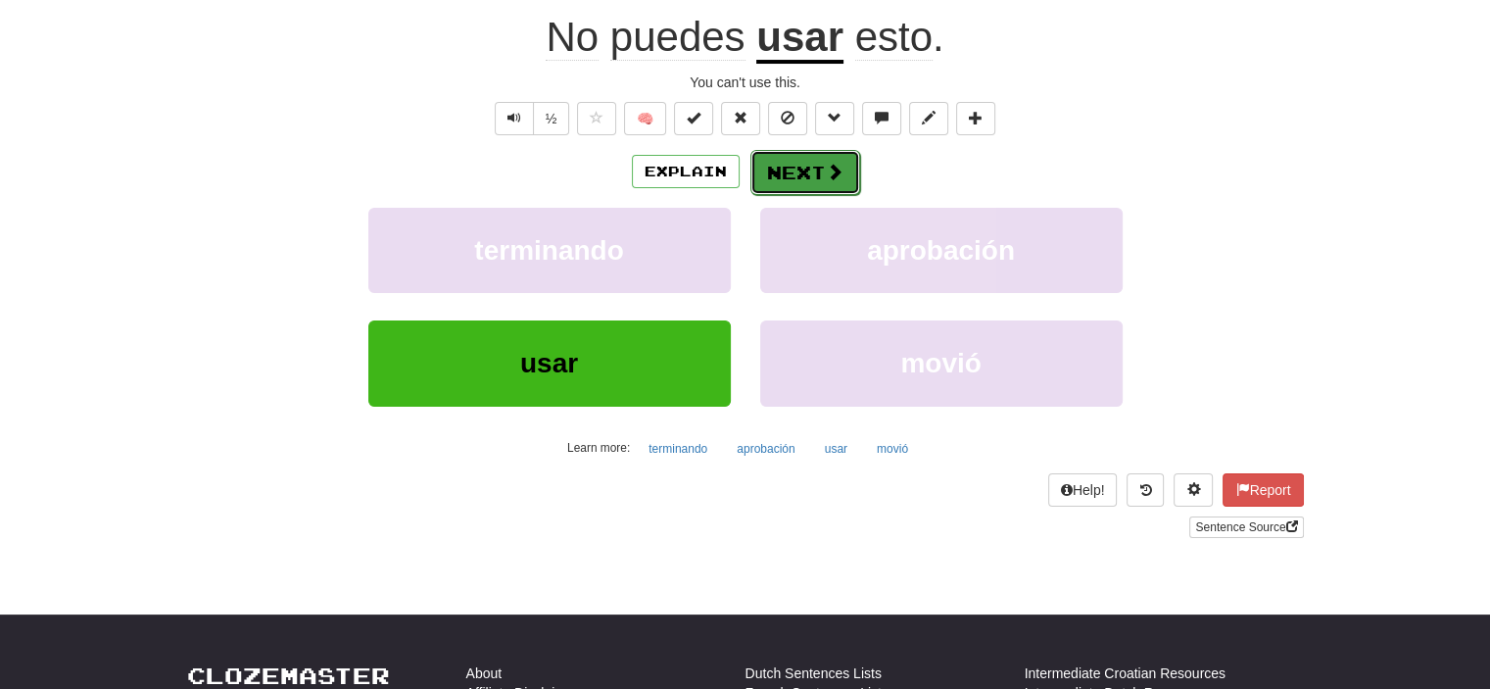
click at [806, 170] on button "Next" at bounding box center [806, 172] width 110 height 45
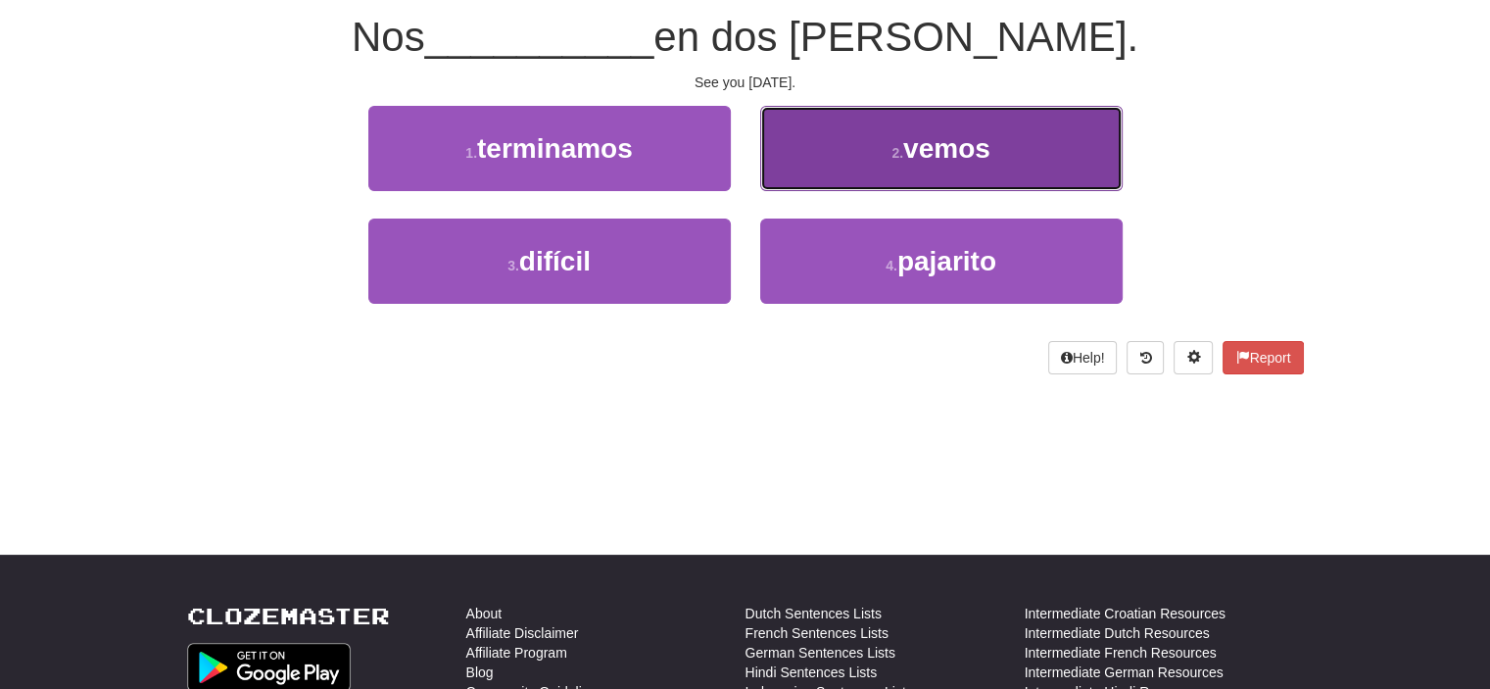
click at [830, 162] on button "2 . vemos" at bounding box center [941, 148] width 363 height 85
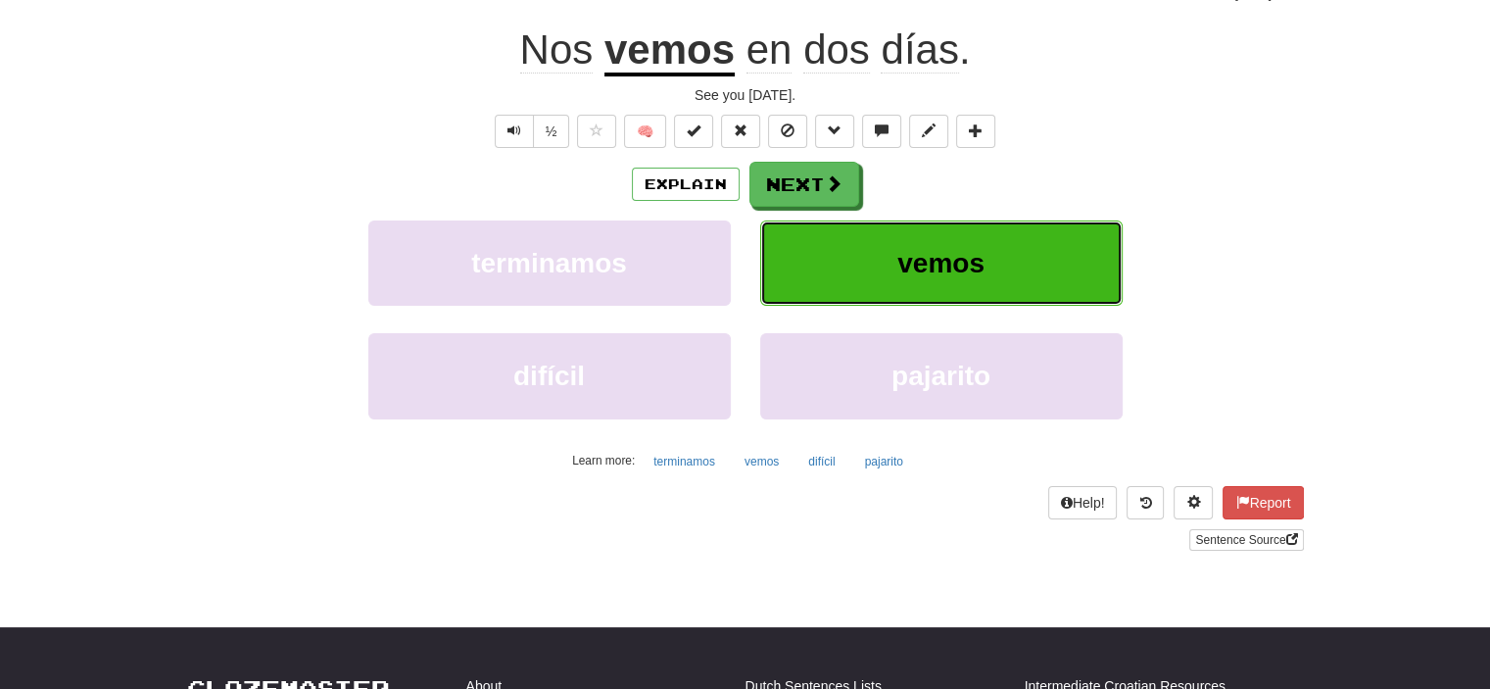
scroll to position [196, 0]
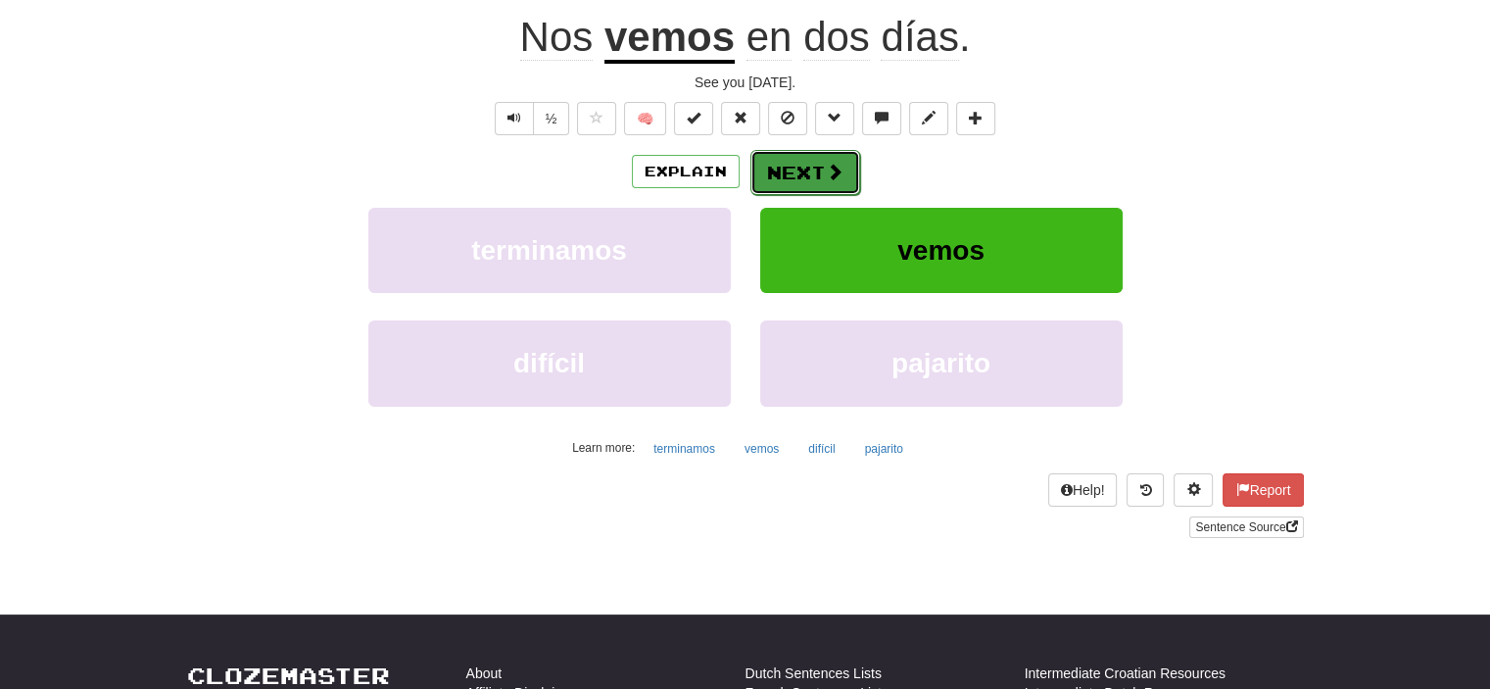
click at [784, 171] on button "Next" at bounding box center [806, 172] width 110 height 45
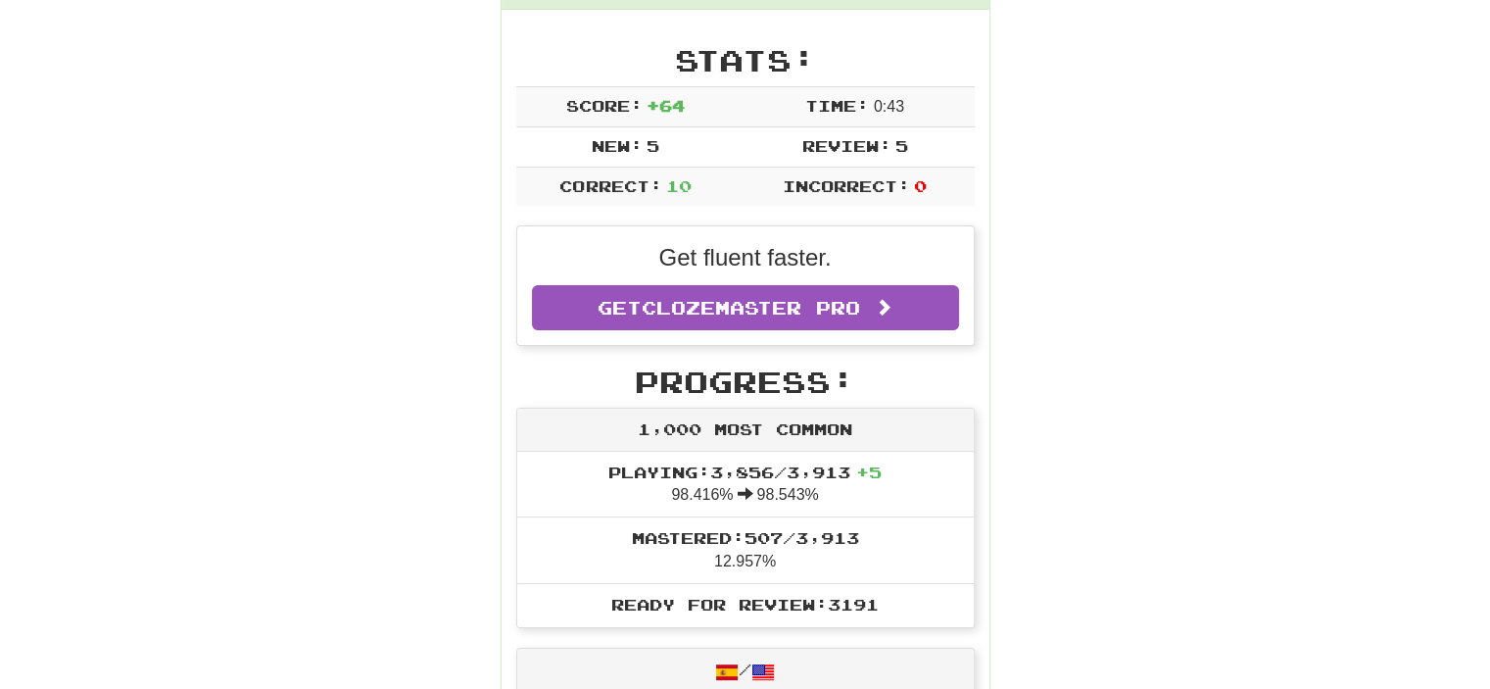
scroll to position [85, 0]
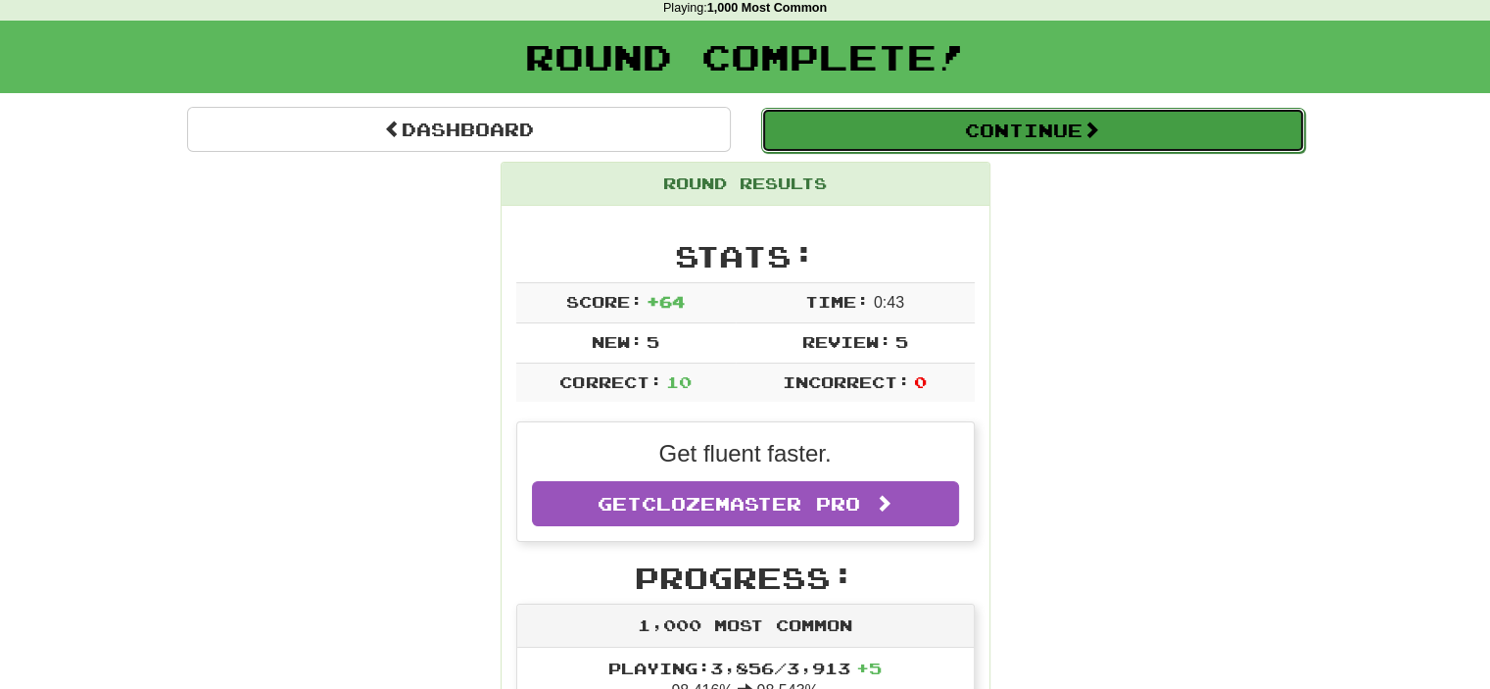
click at [1015, 145] on button "Continue" at bounding box center [1033, 130] width 544 height 45
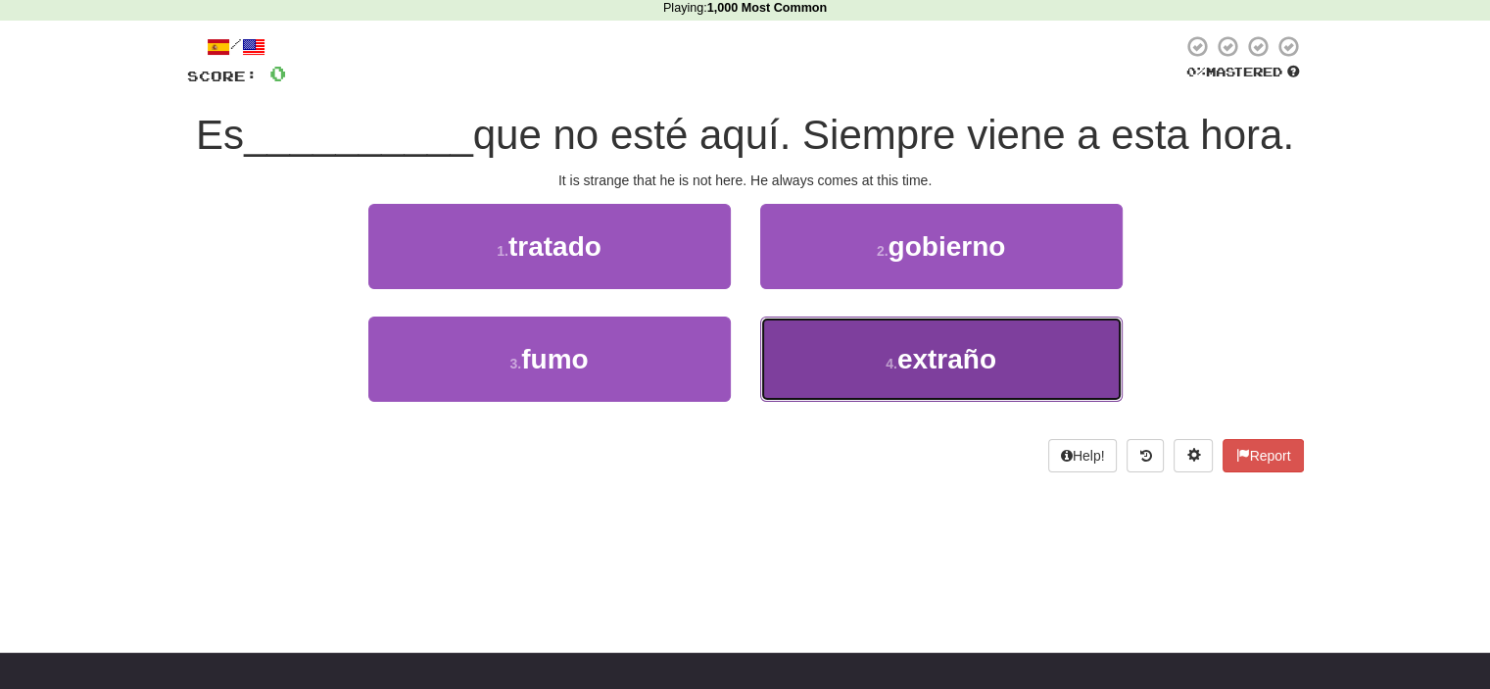
click at [898, 402] on button "4 . extraño" at bounding box center [941, 358] width 363 height 85
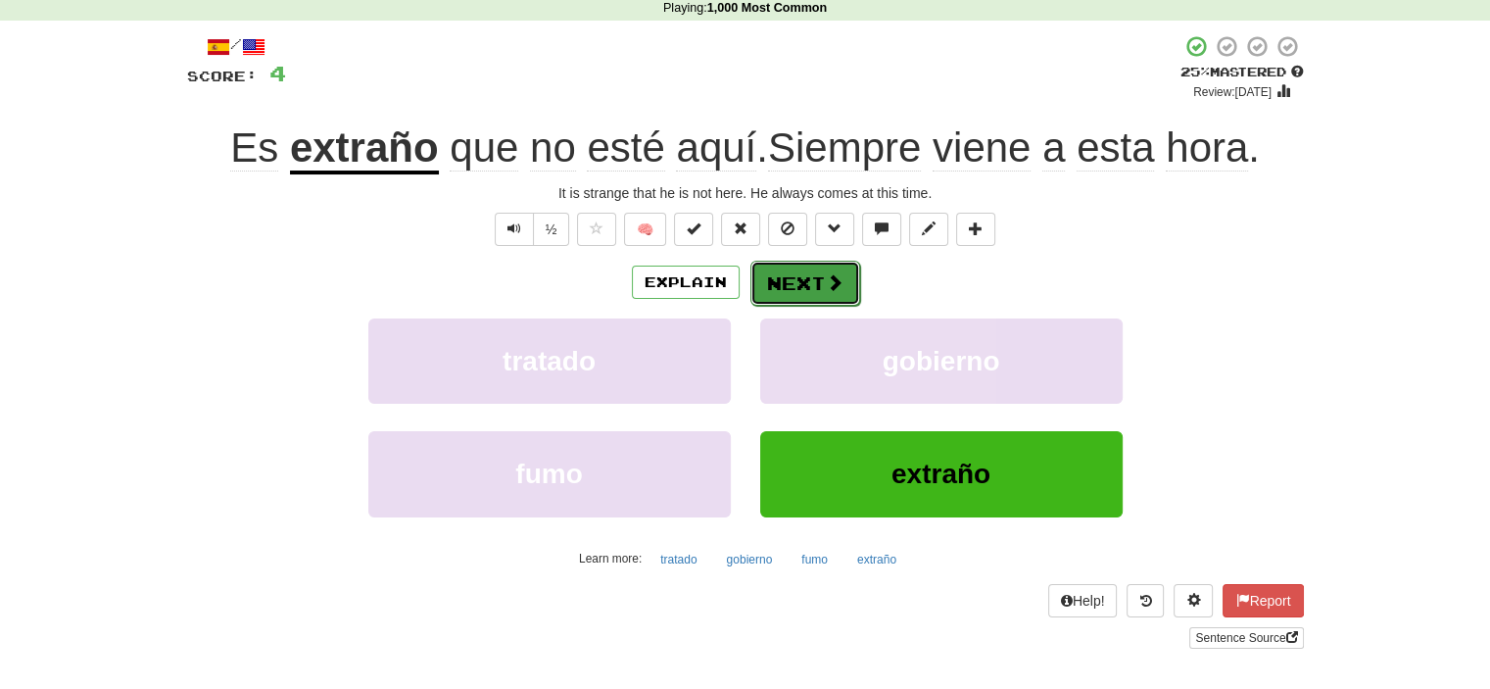
click at [811, 276] on button "Next" at bounding box center [806, 283] width 110 height 45
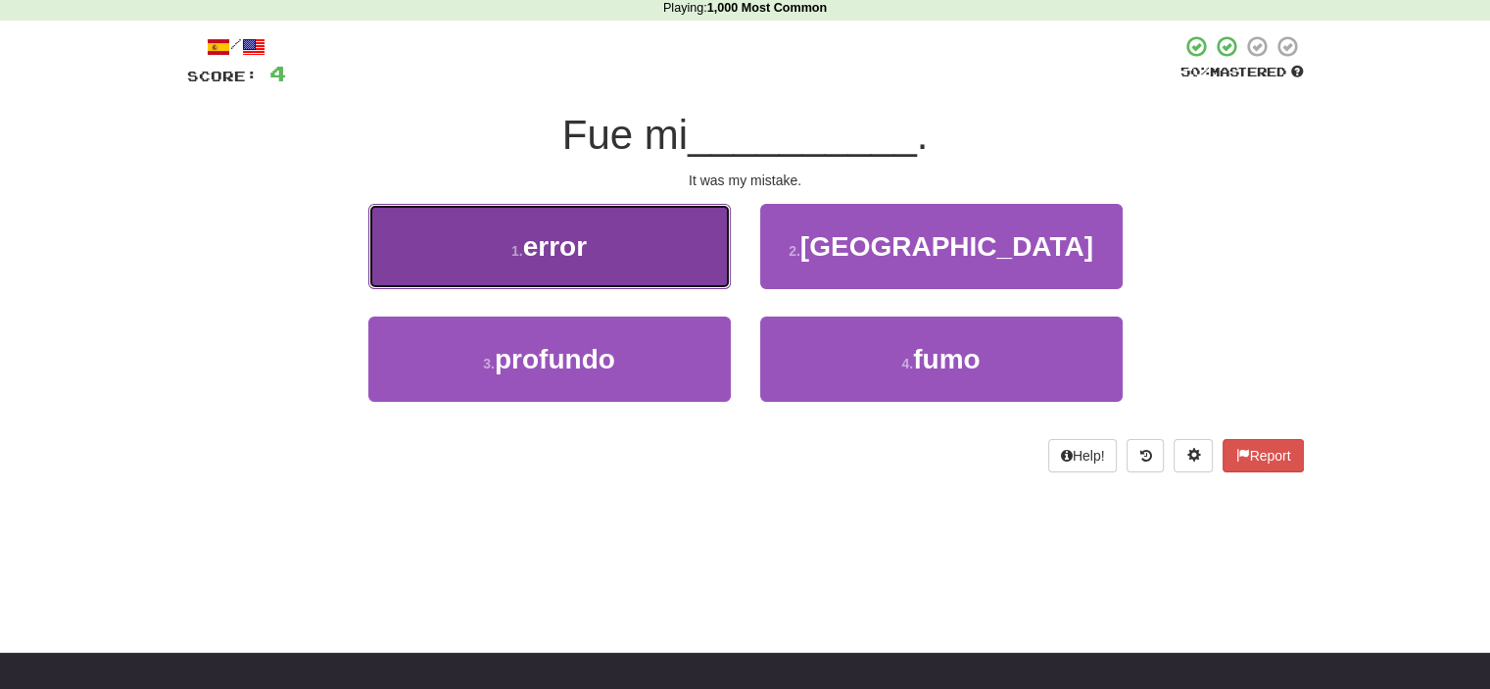
click at [680, 246] on button "1 . error" at bounding box center [549, 246] width 363 height 85
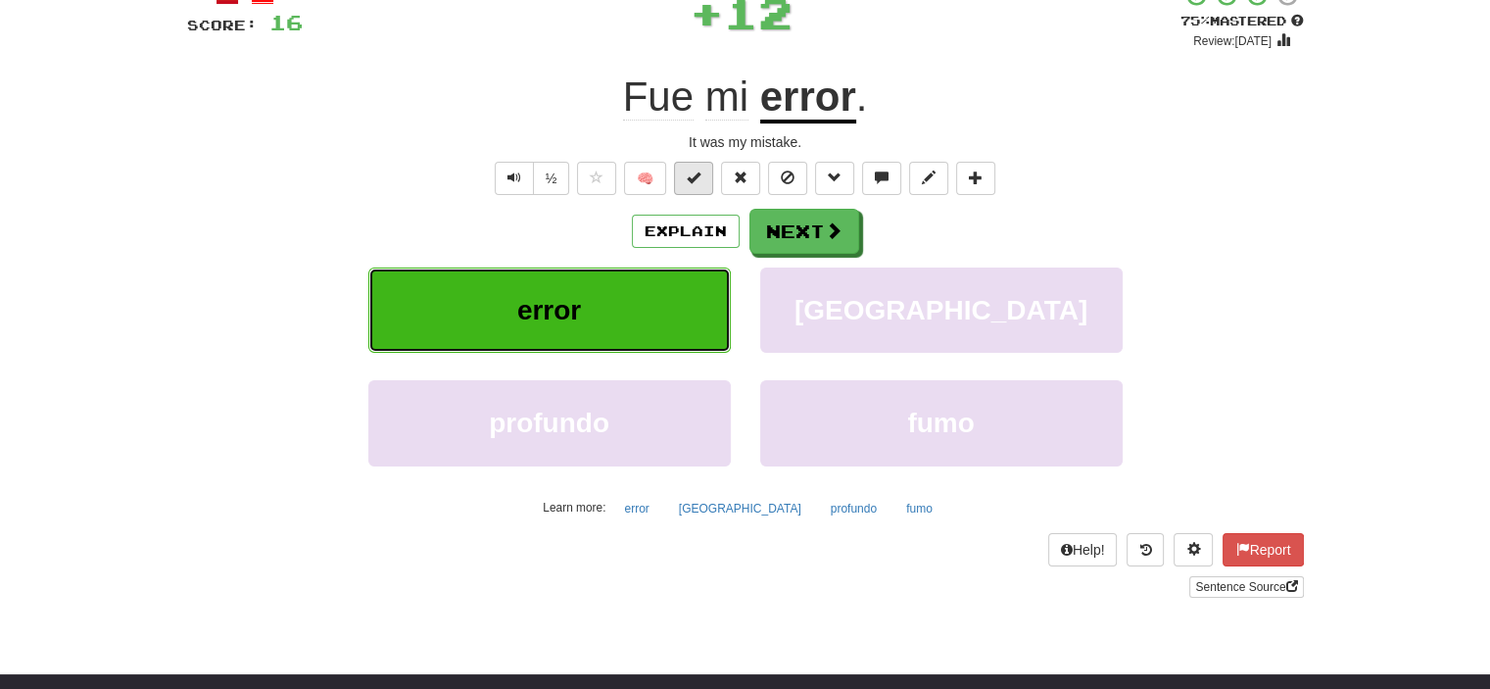
scroll to position [183, 0]
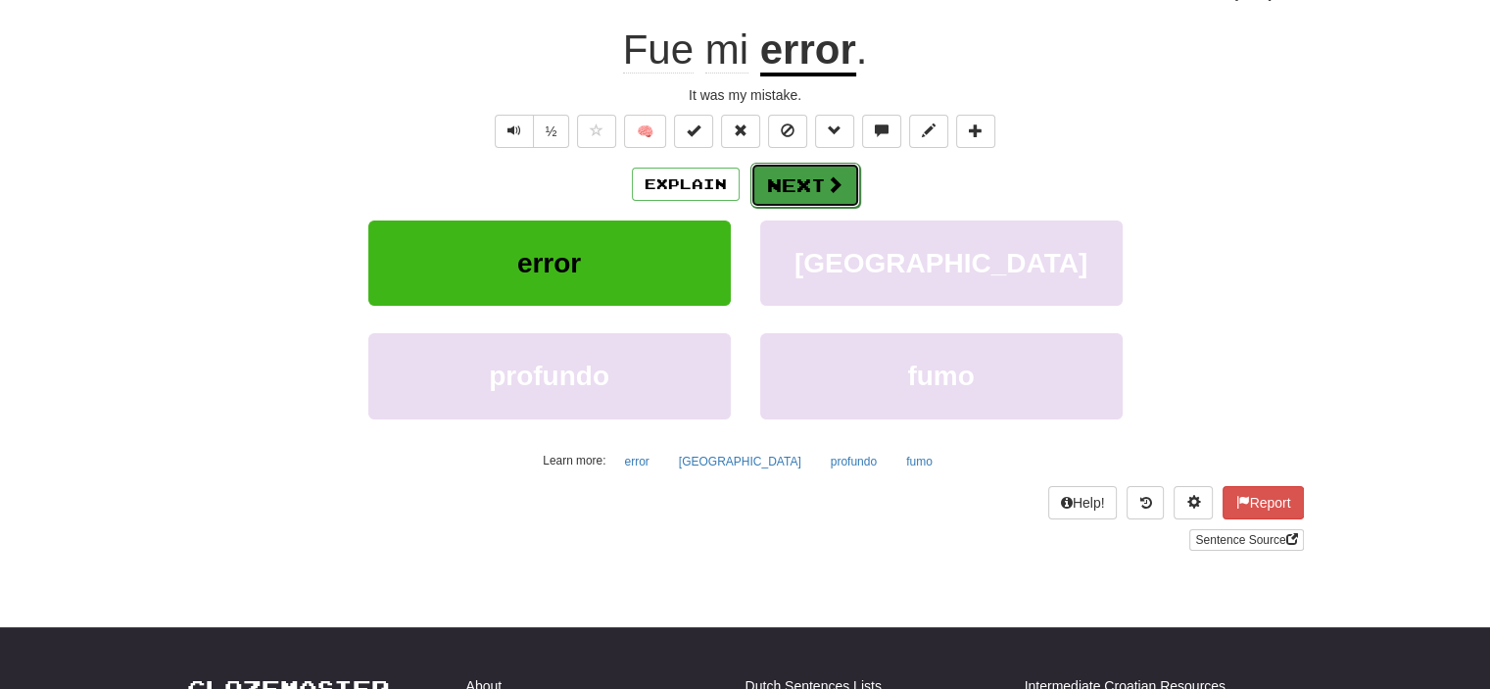
click at [791, 185] on button "Next" at bounding box center [806, 185] width 110 height 45
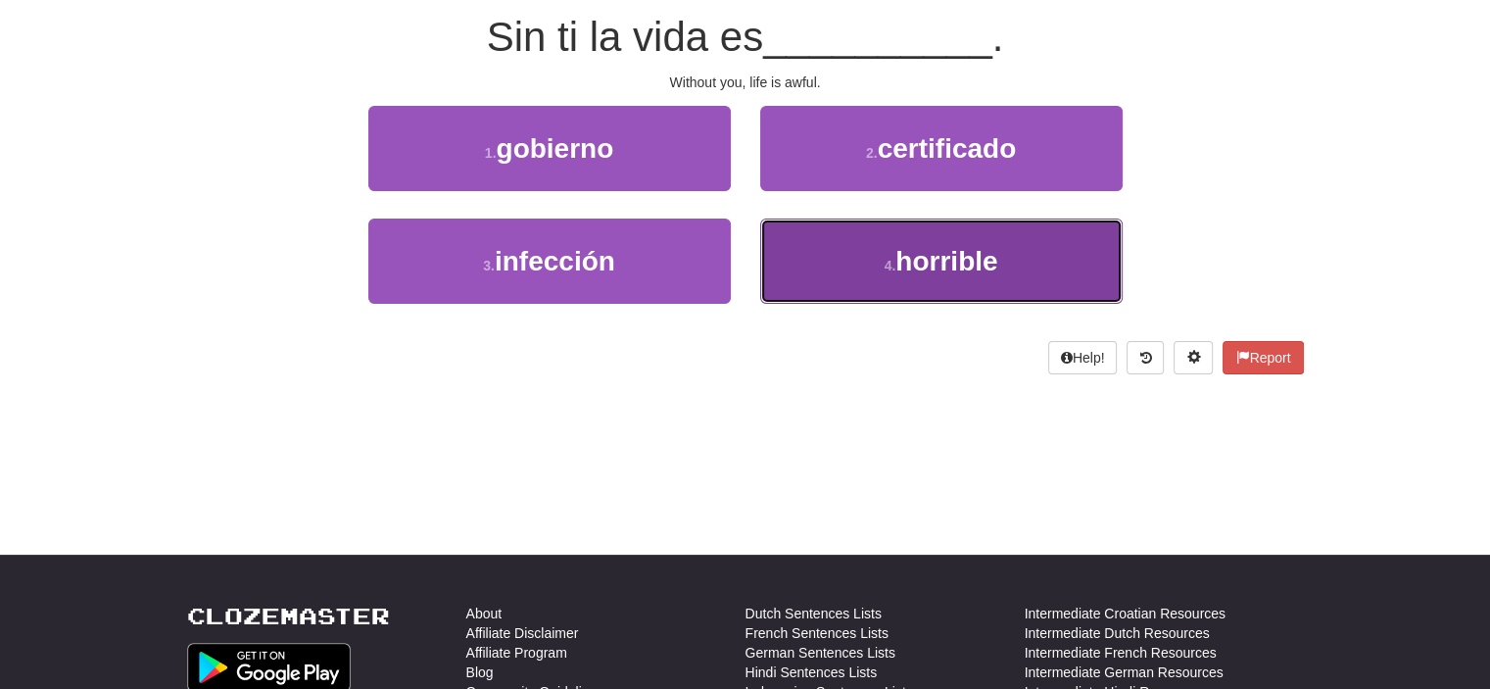
click at [884, 273] on button "4 . horrible" at bounding box center [941, 261] width 363 height 85
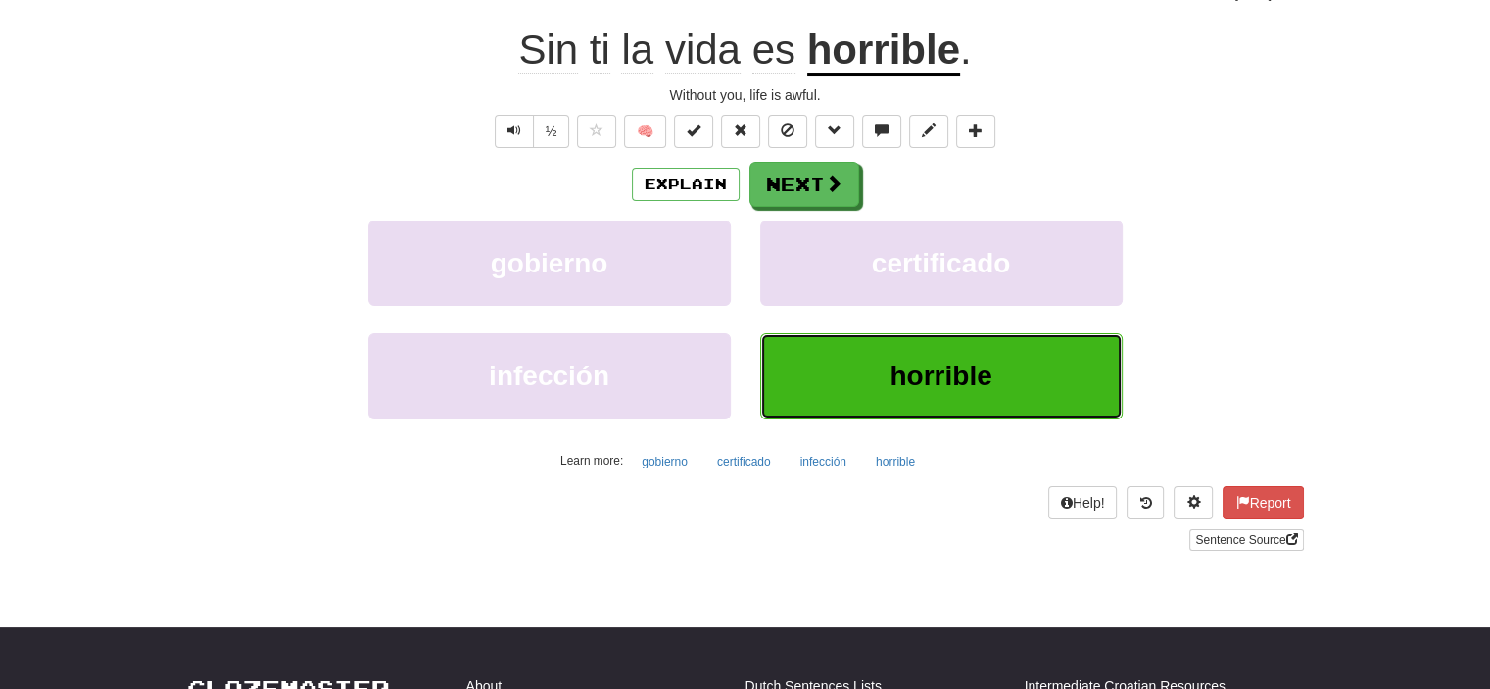
scroll to position [196, 0]
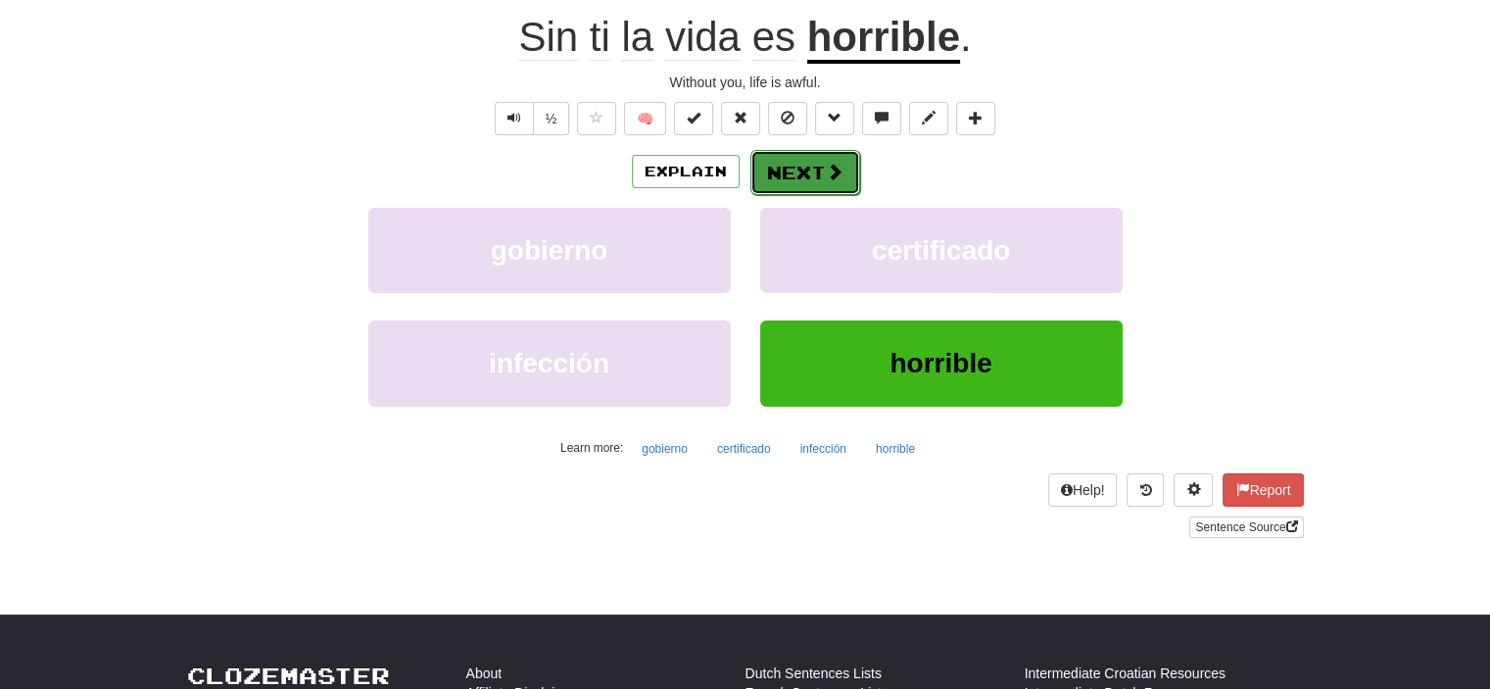
click at [800, 170] on button "Next" at bounding box center [806, 172] width 110 height 45
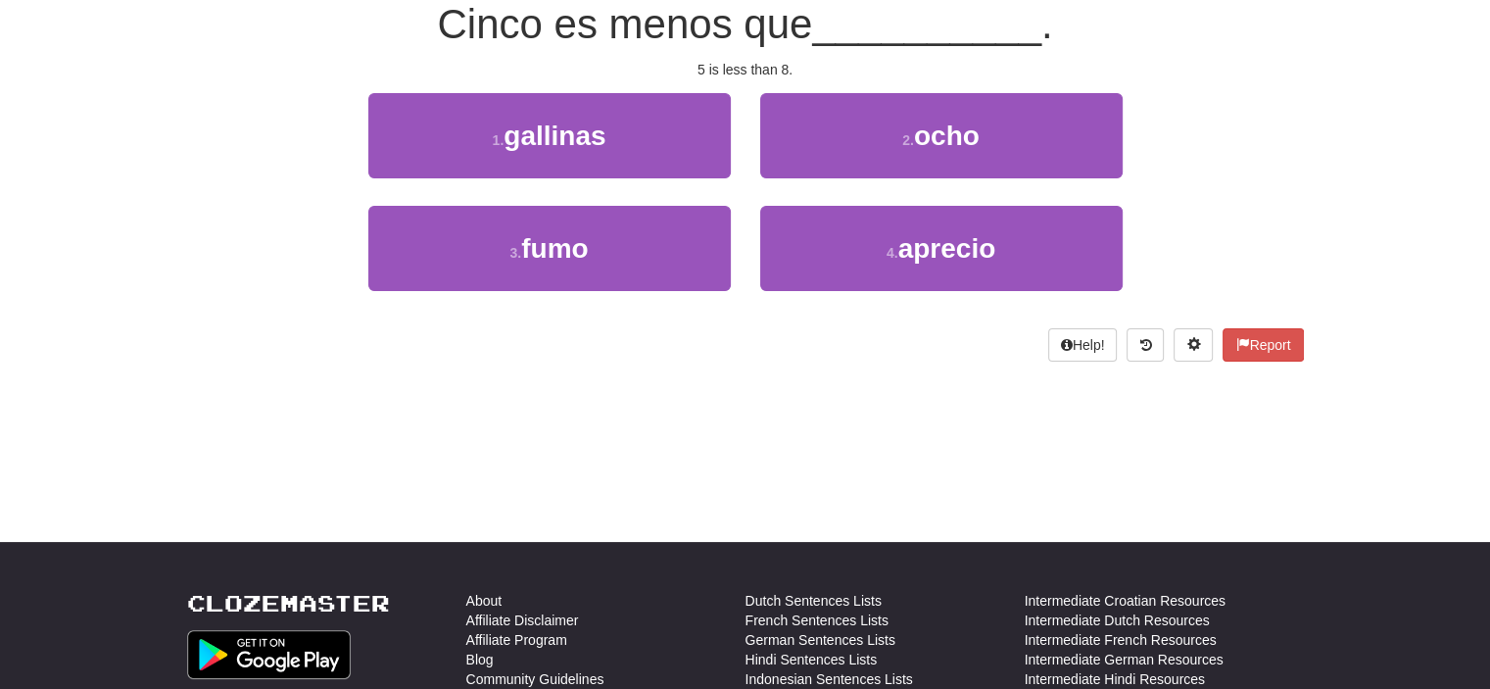
scroll to position [183, 0]
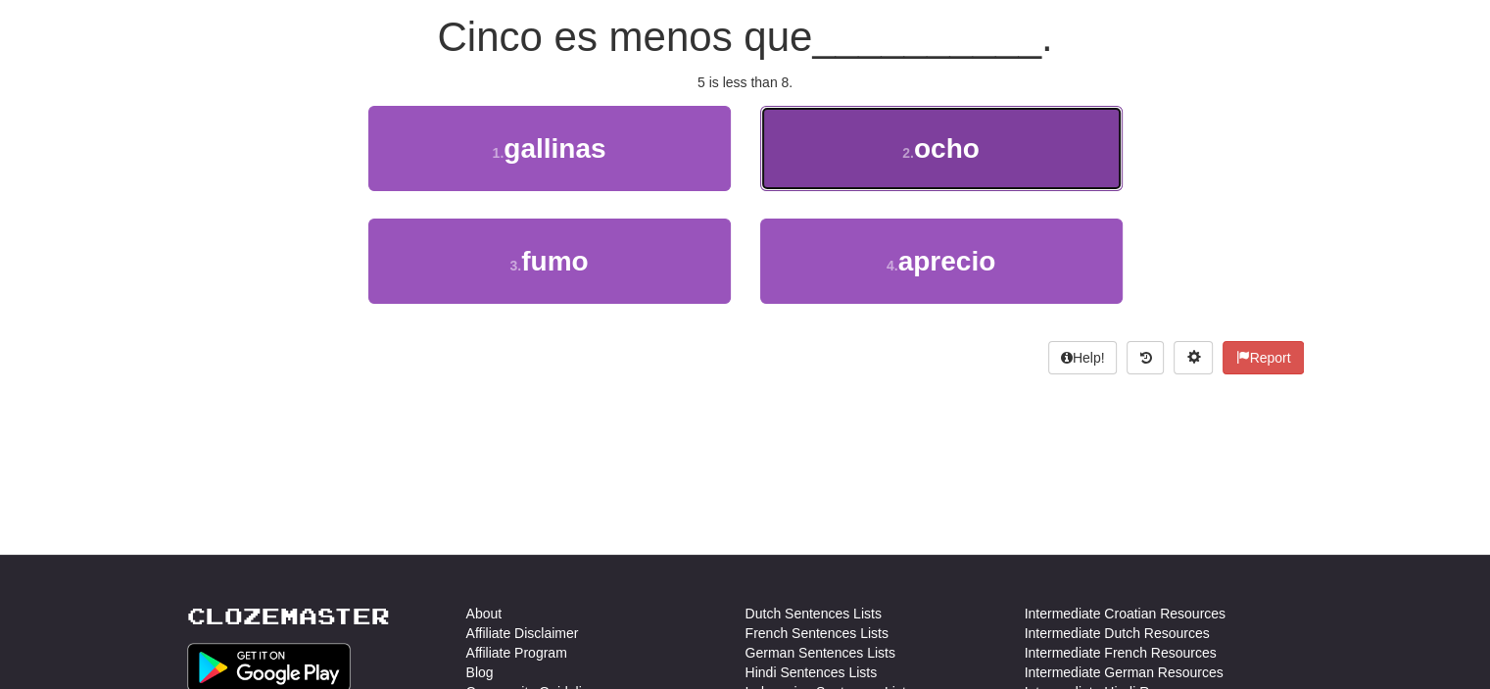
click at [885, 134] on button "2 . ocho" at bounding box center [941, 148] width 363 height 85
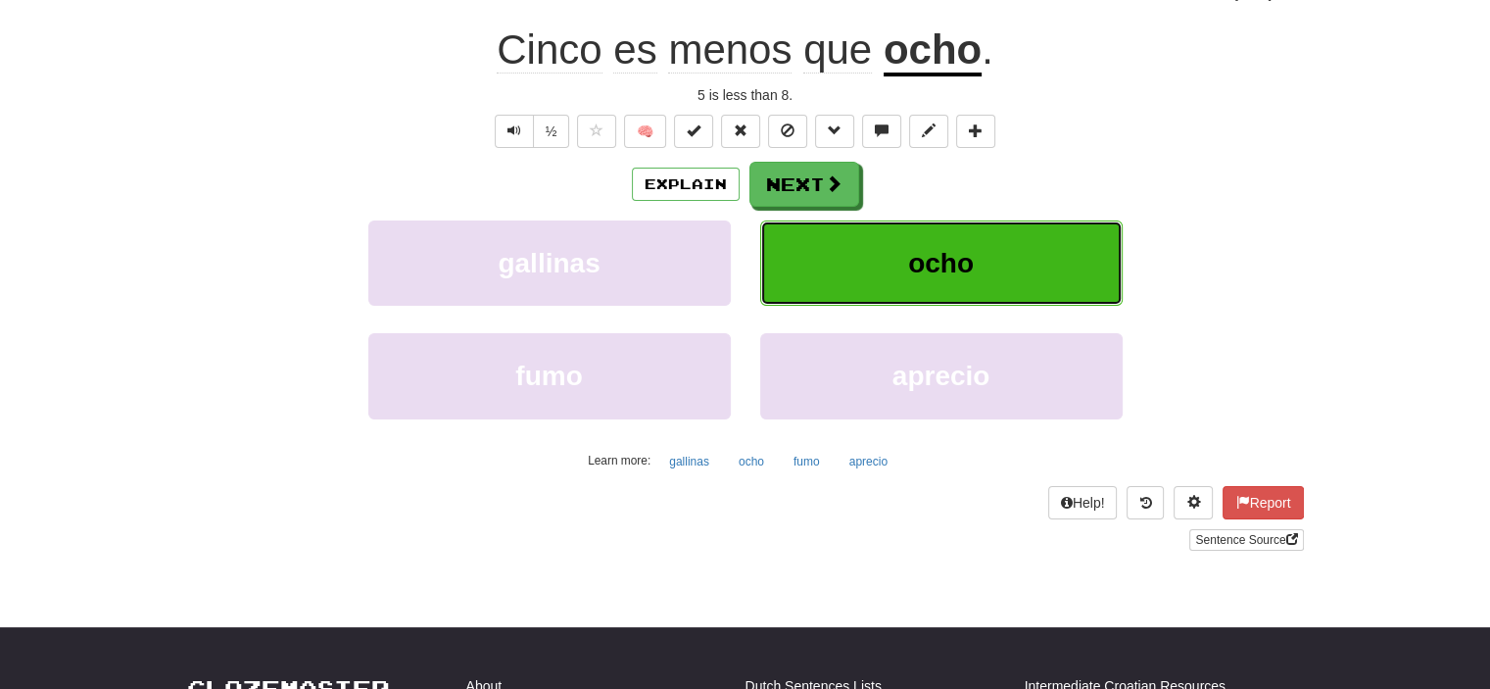
scroll to position [196, 0]
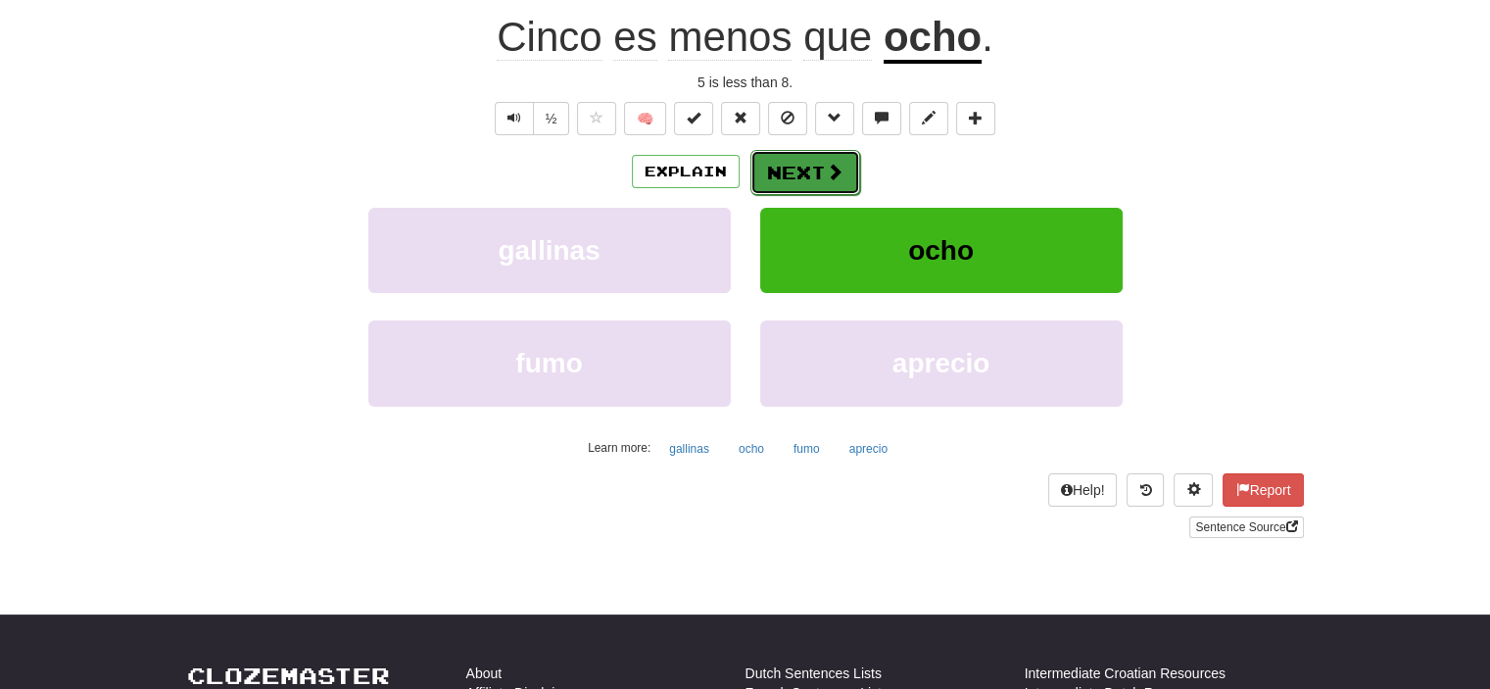
click at [787, 171] on button "Next" at bounding box center [806, 172] width 110 height 45
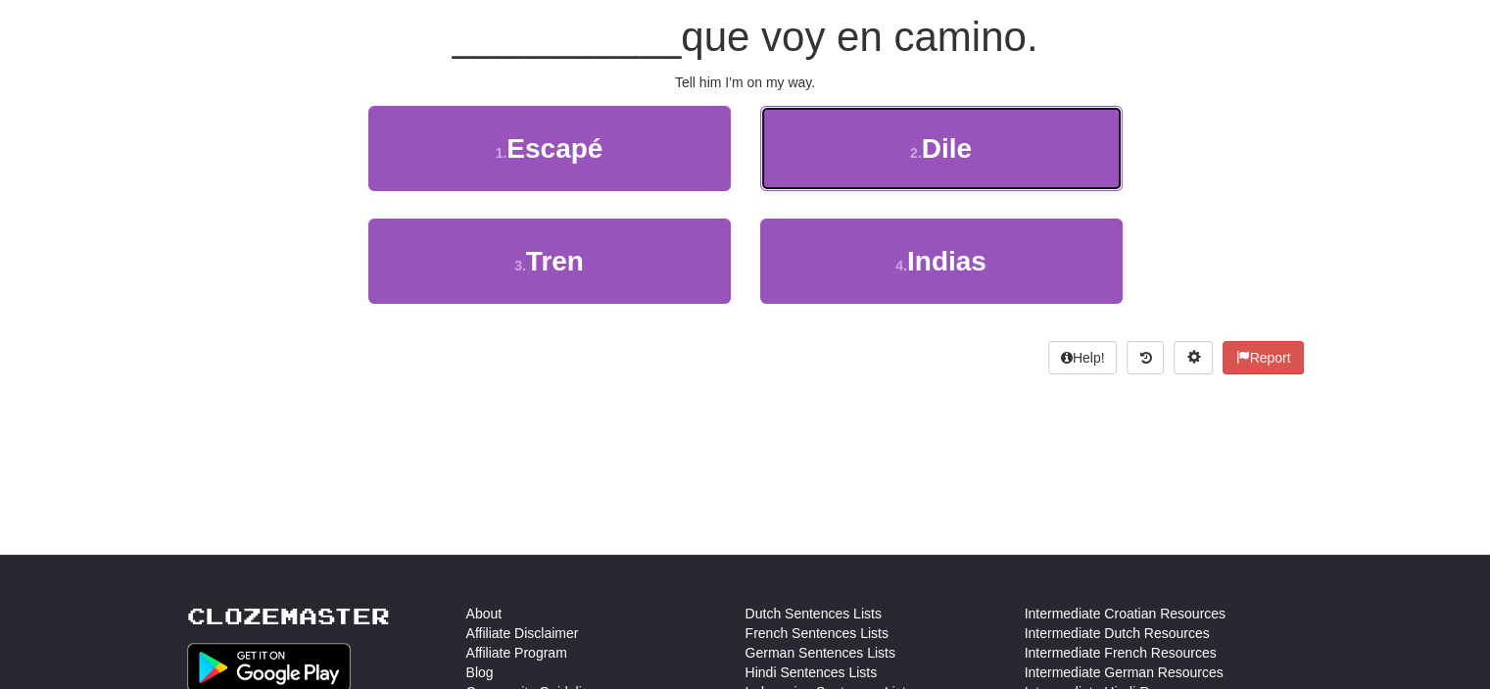
click at [787, 171] on button "2 . Dile" at bounding box center [941, 148] width 363 height 85
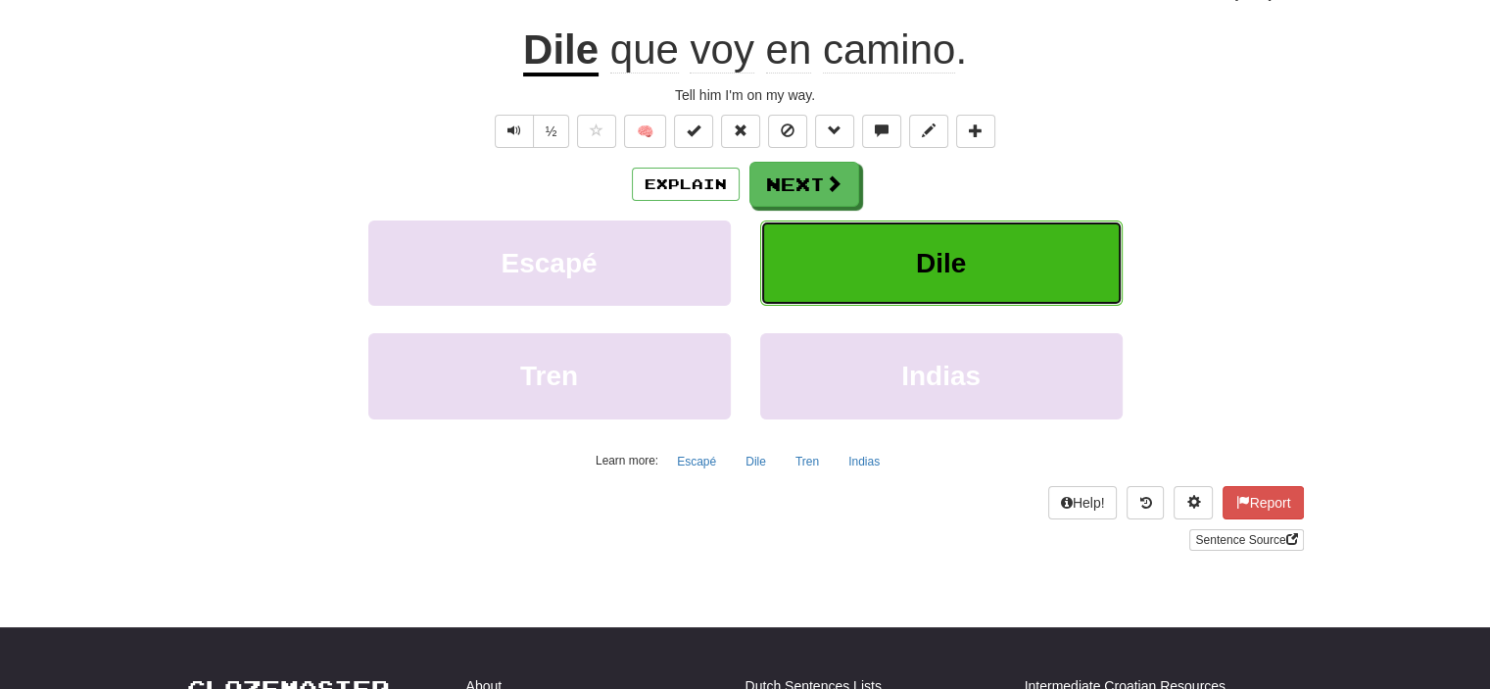
scroll to position [196, 0]
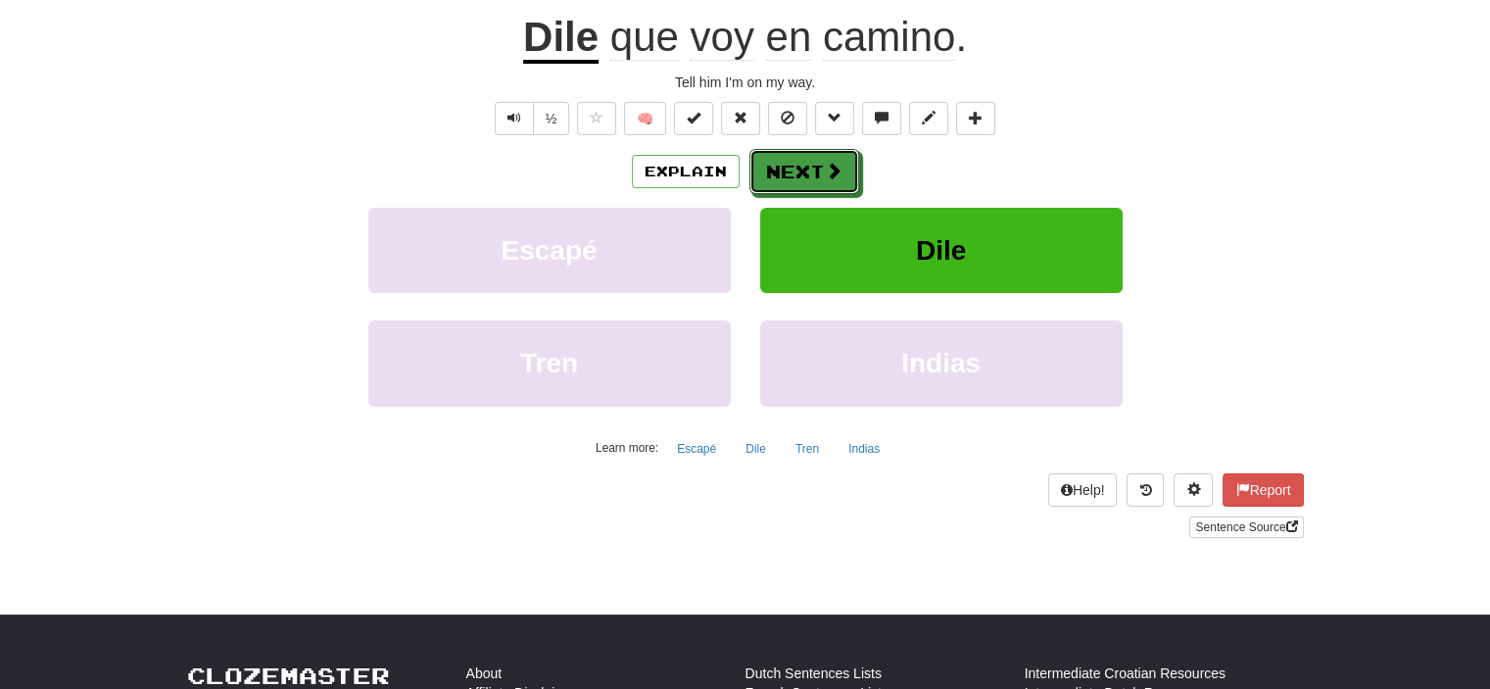
click at [787, 171] on button "Next" at bounding box center [805, 171] width 110 height 45
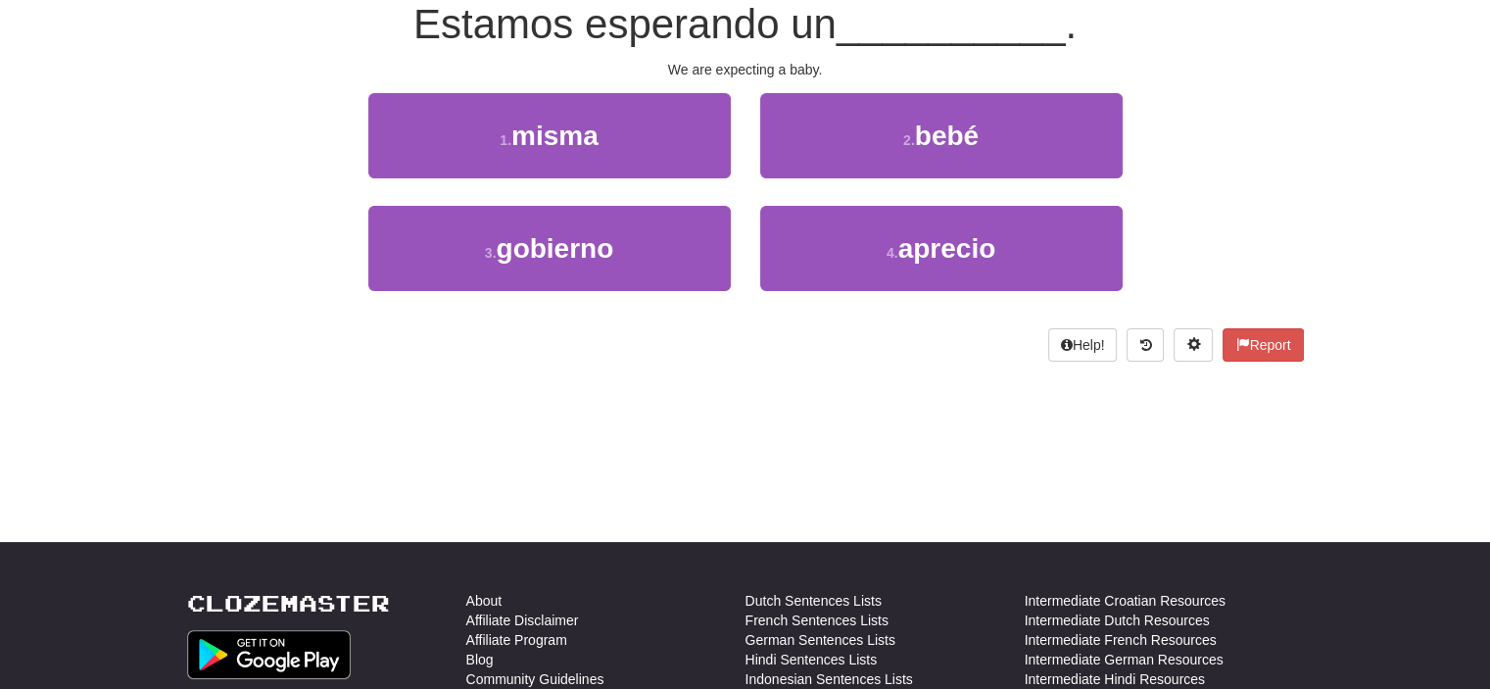
scroll to position [183, 0]
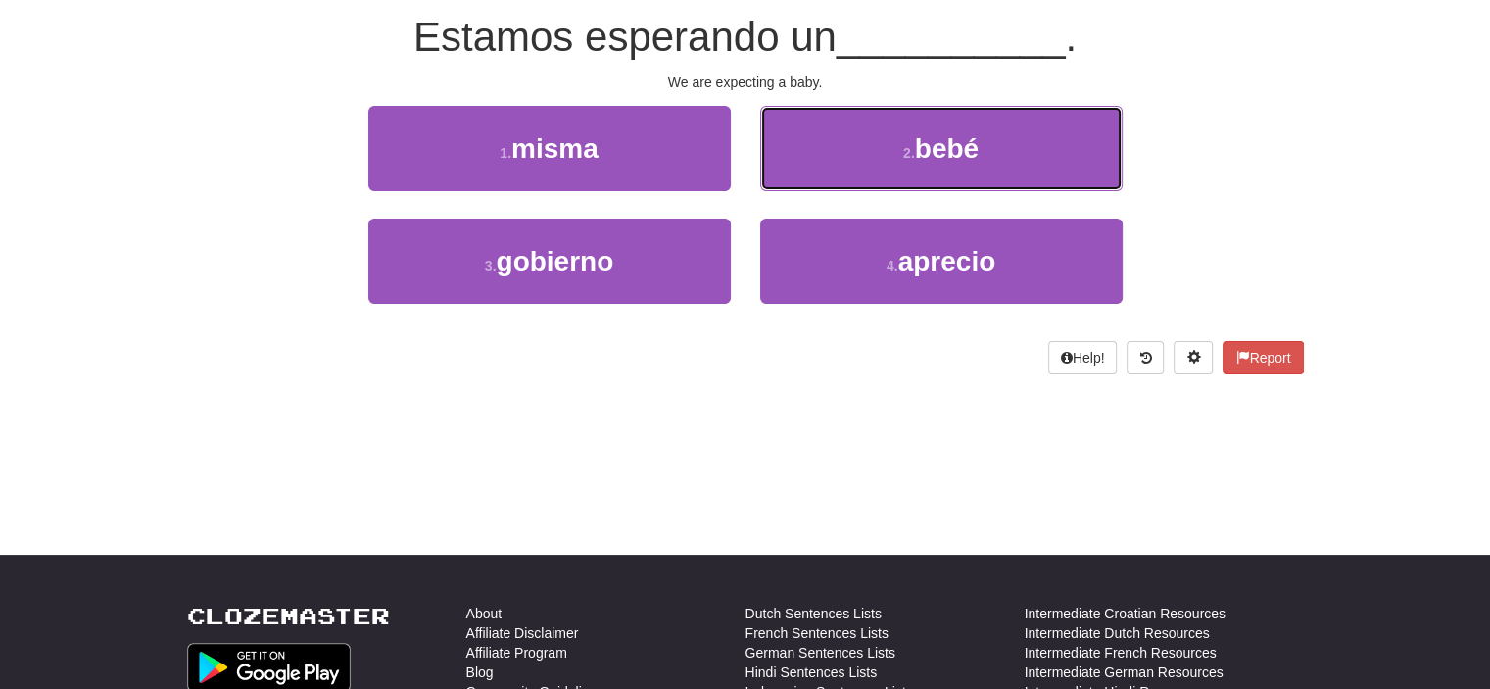
click at [787, 171] on button "2 . bebé" at bounding box center [941, 148] width 363 height 85
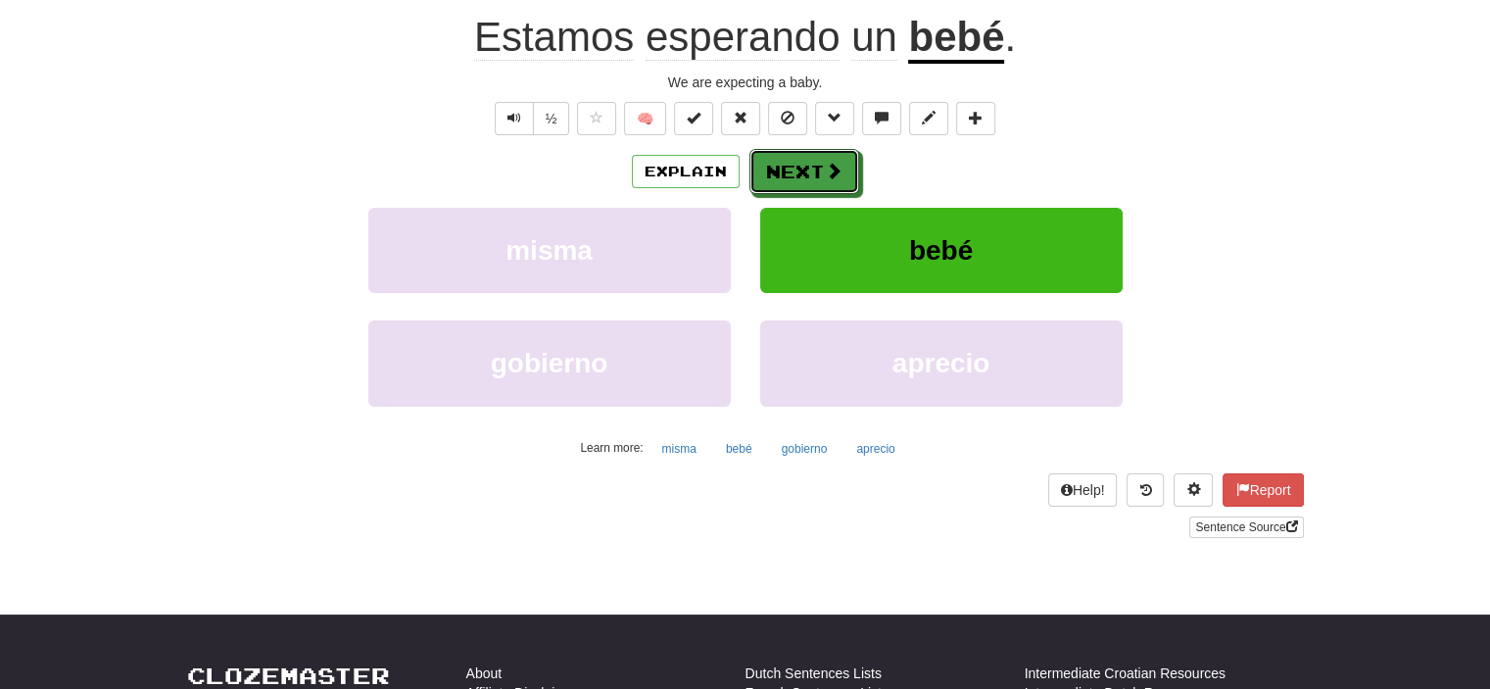
click at [787, 171] on button "Next" at bounding box center [805, 171] width 110 height 45
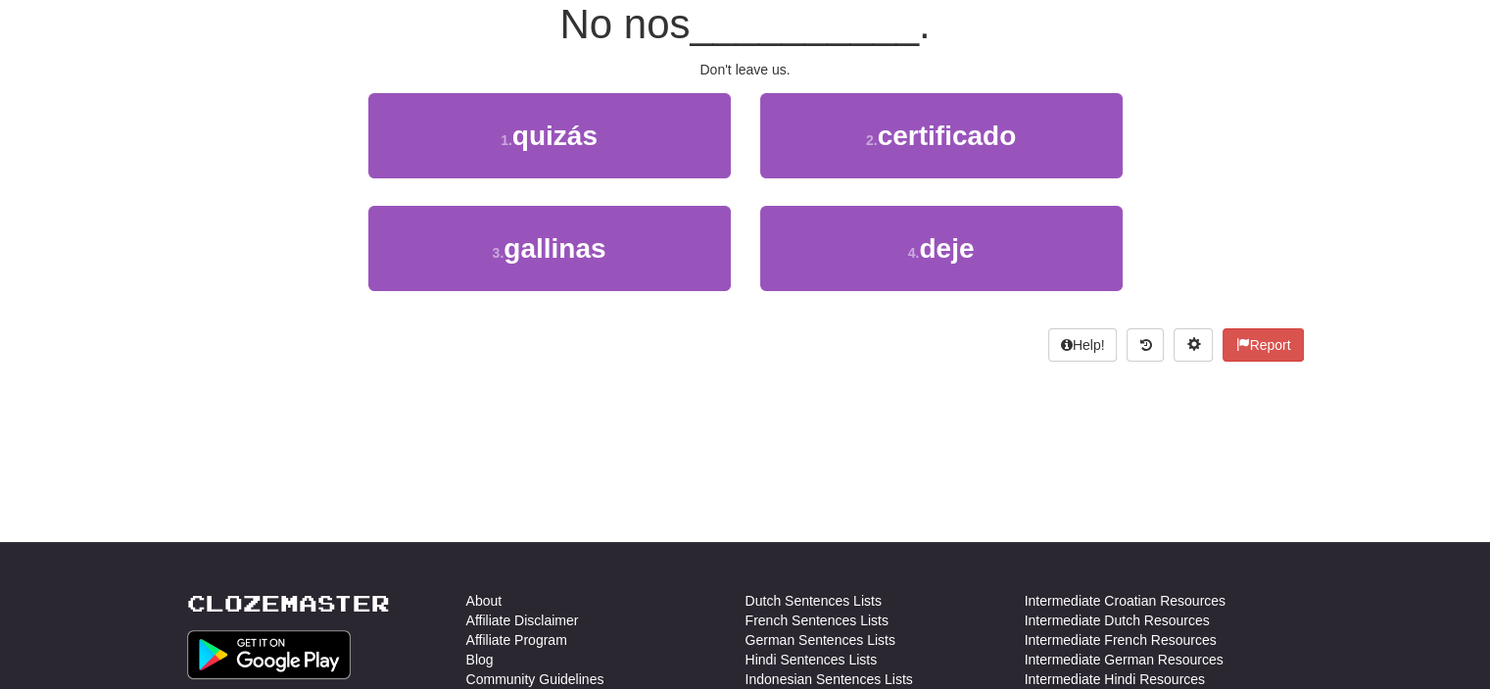
scroll to position [183, 0]
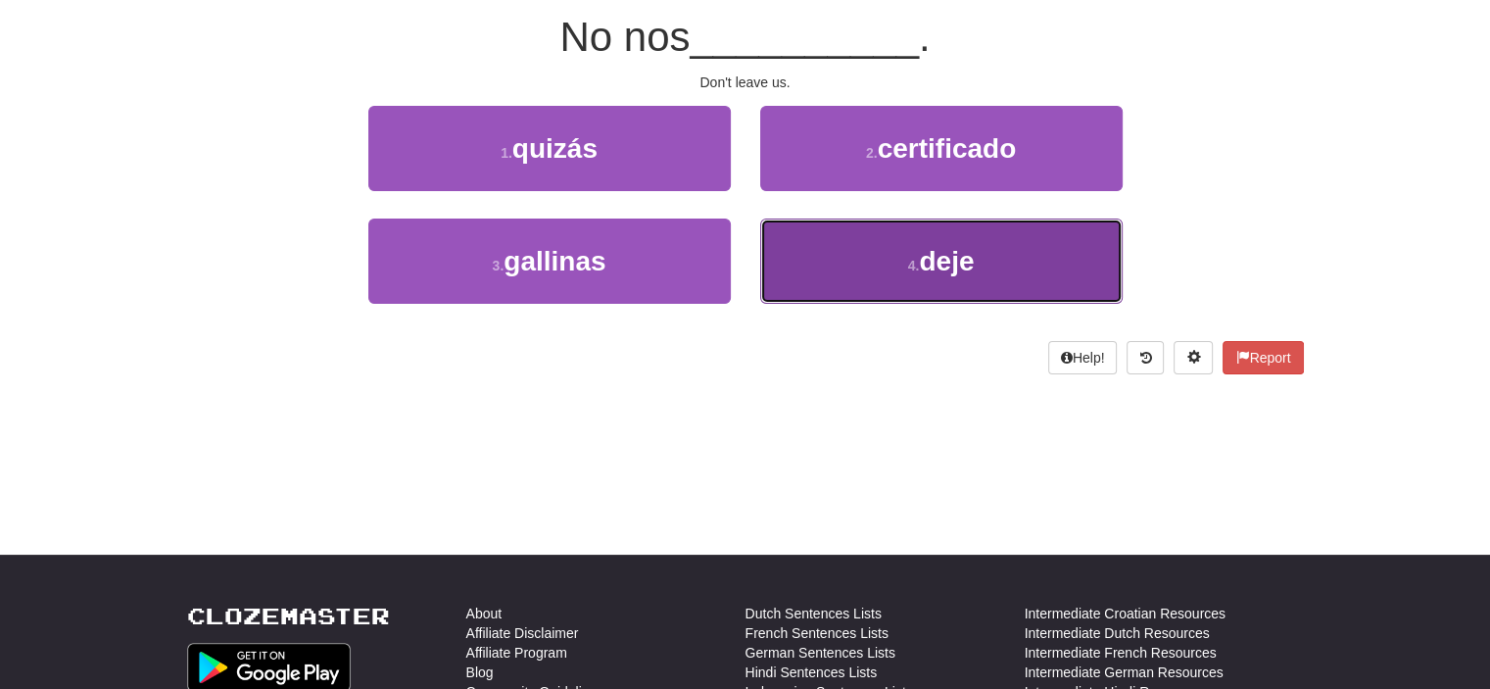
click at [829, 231] on button "4 . deje" at bounding box center [941, 261] width 363 height 85
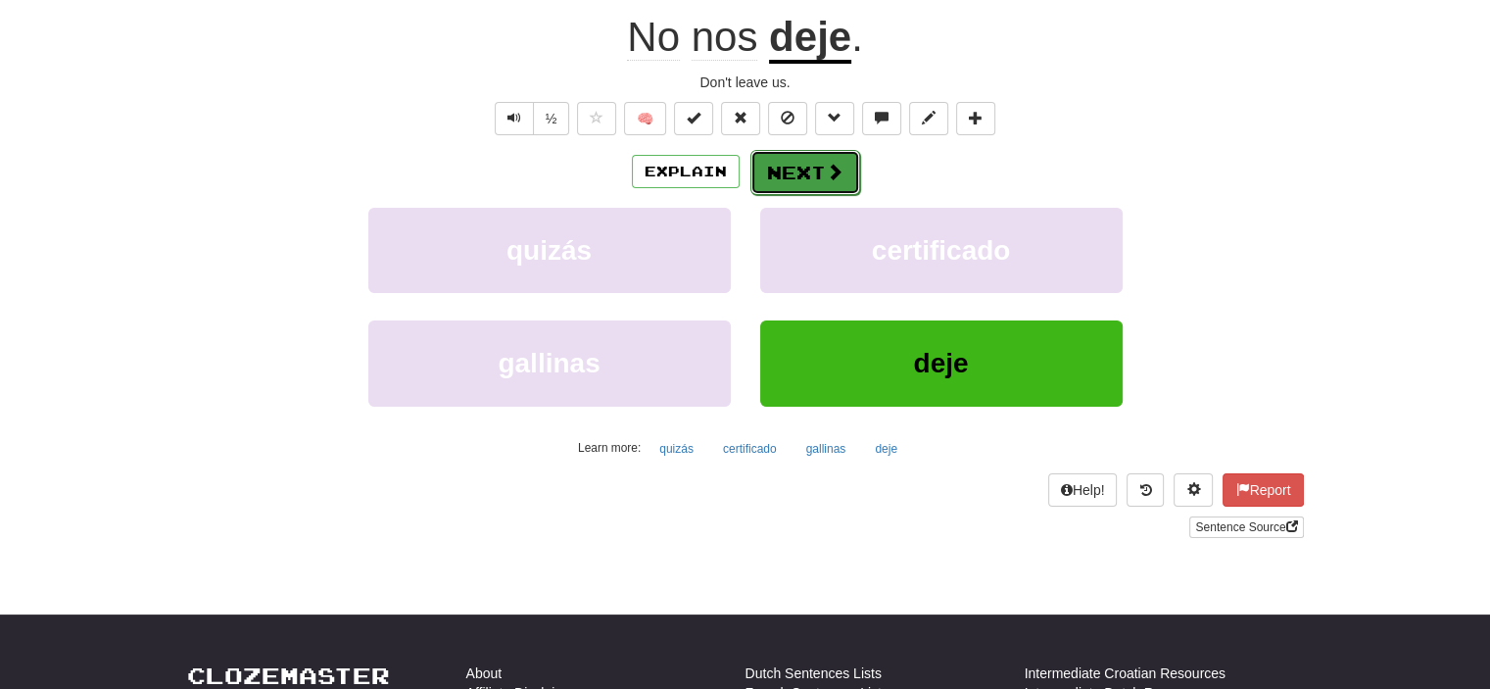
click at [811, 175] on button "Next" at bounding box center [806, 172] width 110 height 45
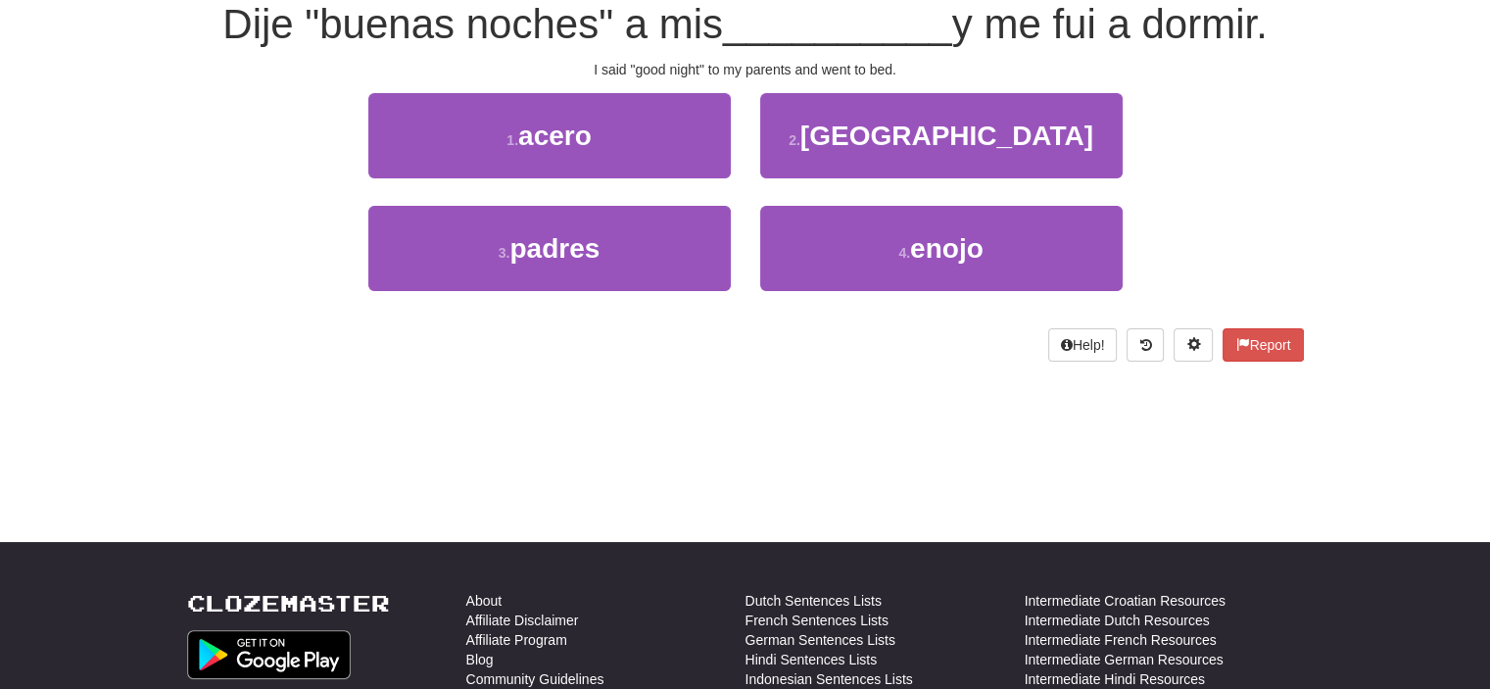
scroll to position [183, 0]
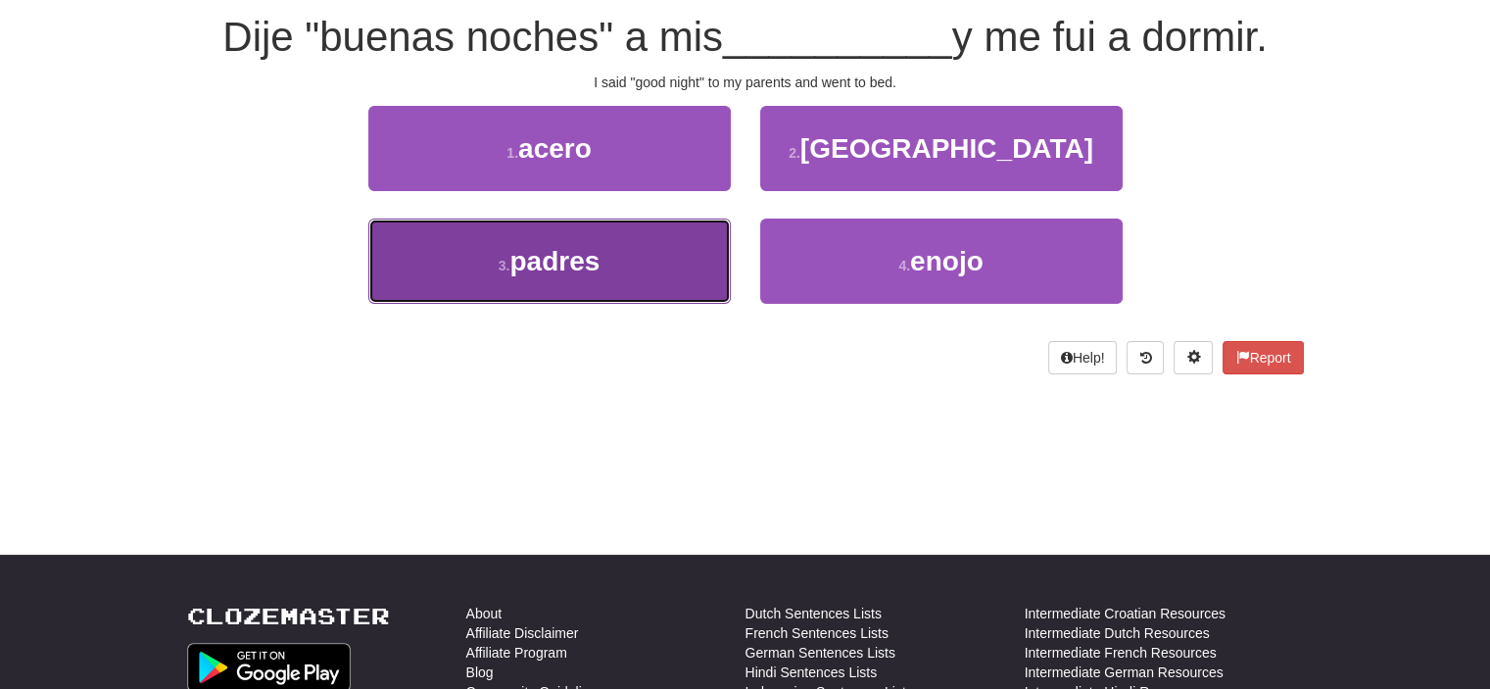
click at [607, 268] on button "3 . padres" at bounding box center [549, 261] width 363 height 85
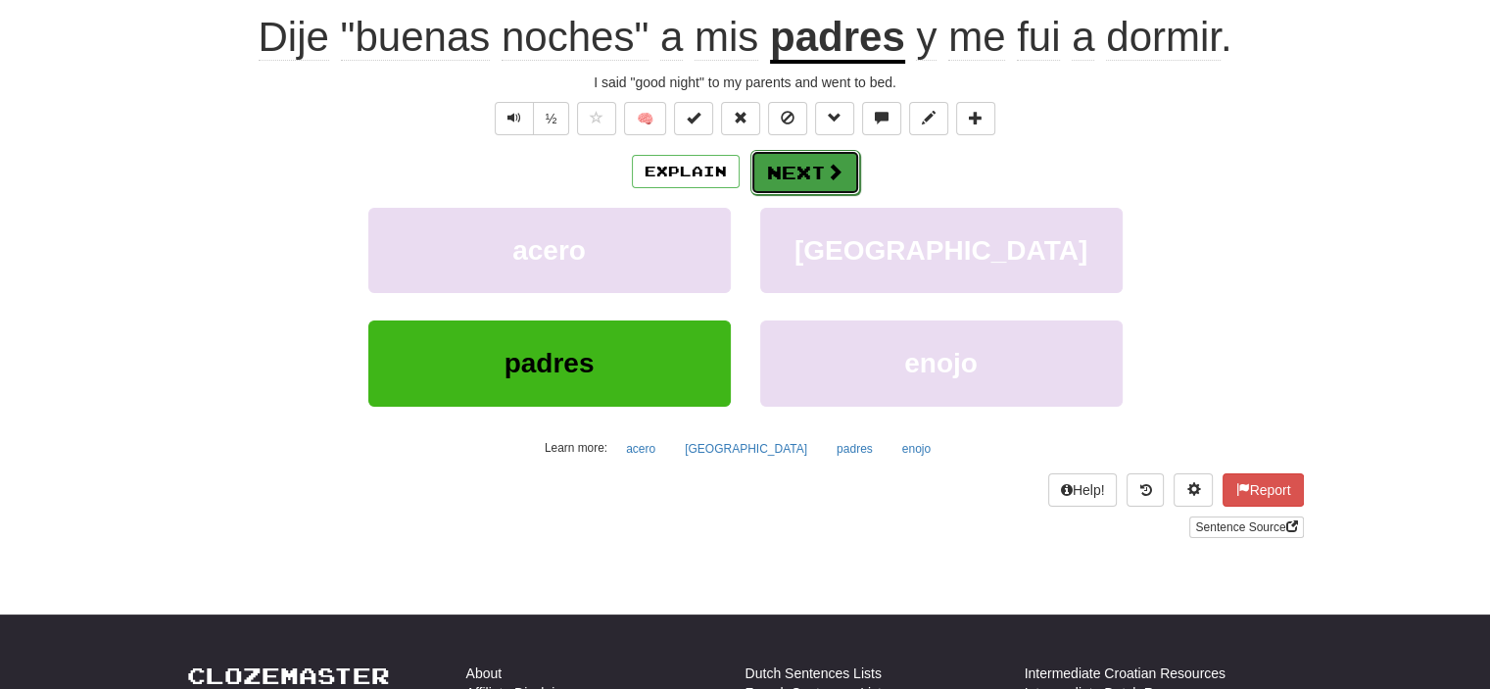
click at [803, 171] on button "Next" at bounding box center [806, 172] width 110 height 45
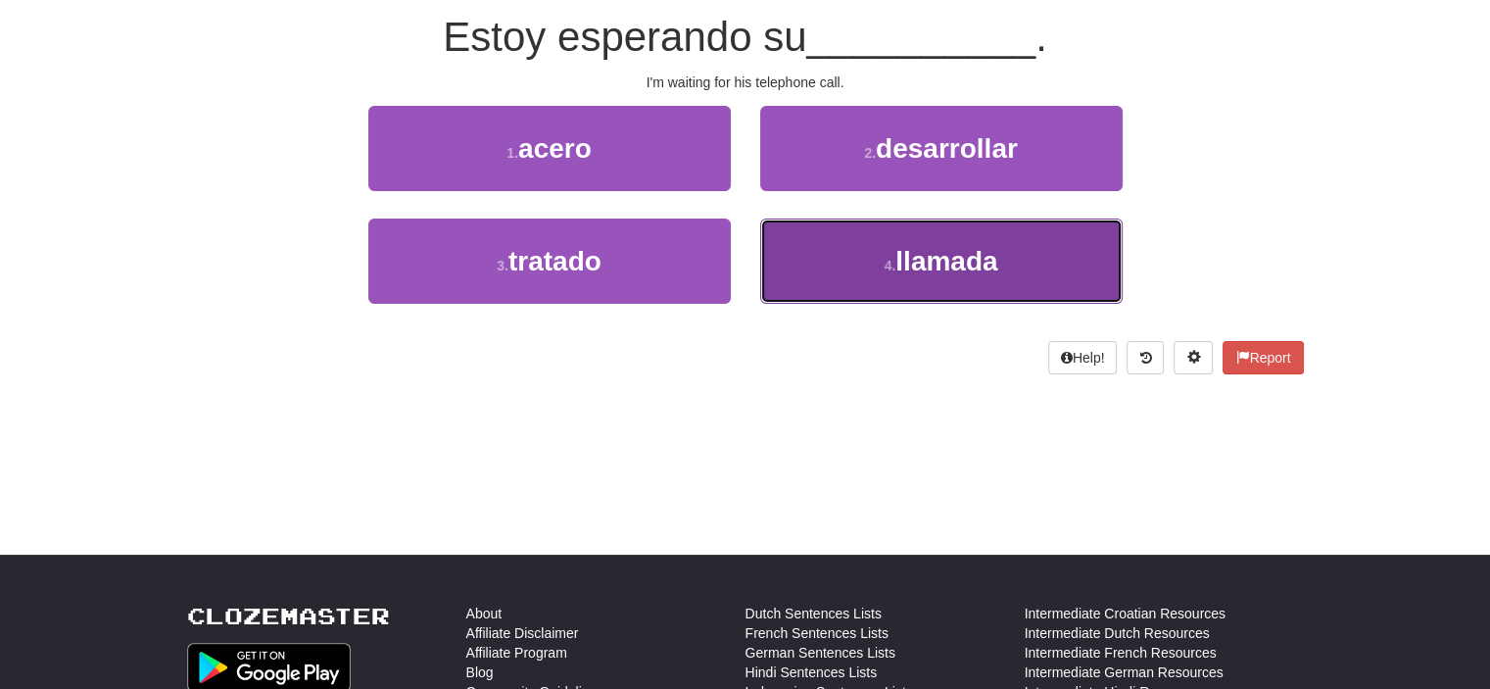
click at [855, 278] on button "4 . llamada" at bounding box center [941, 261] width 363 height 85
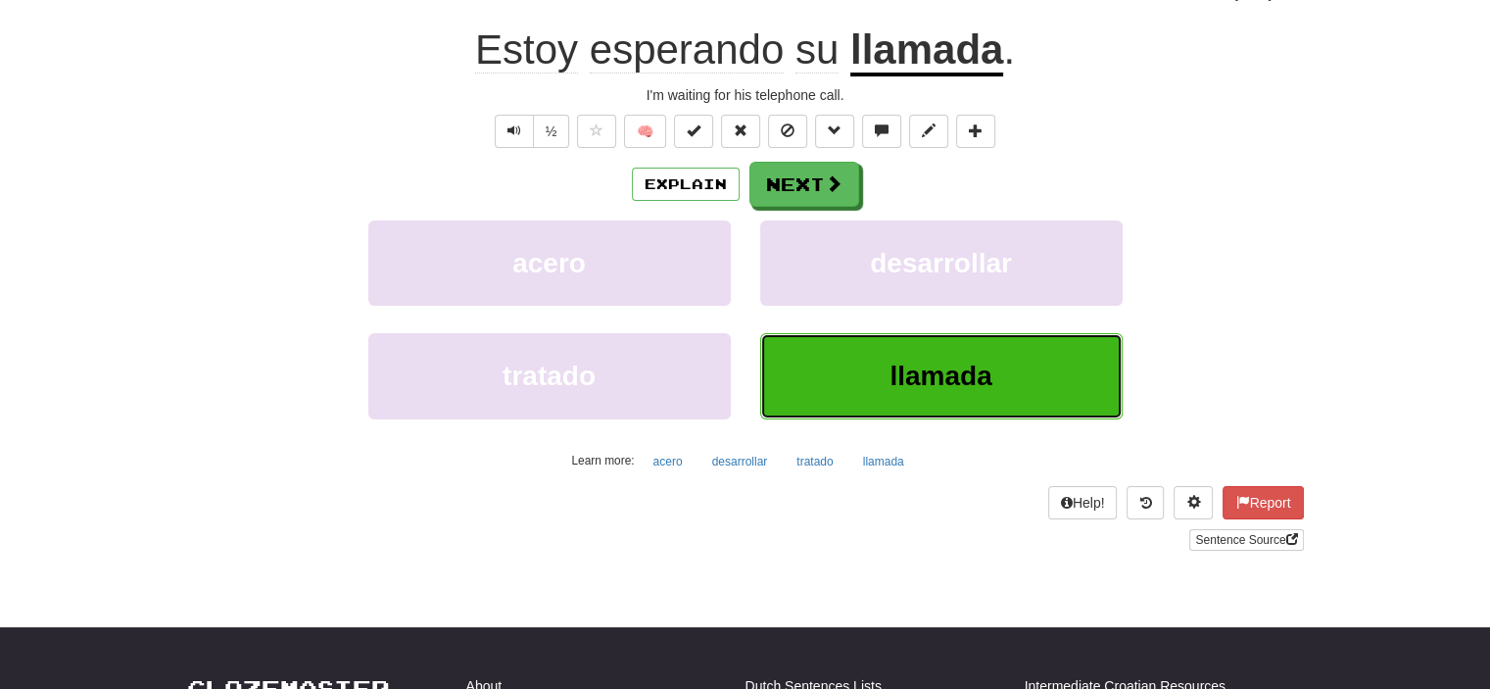
scroll to position [196, 0]
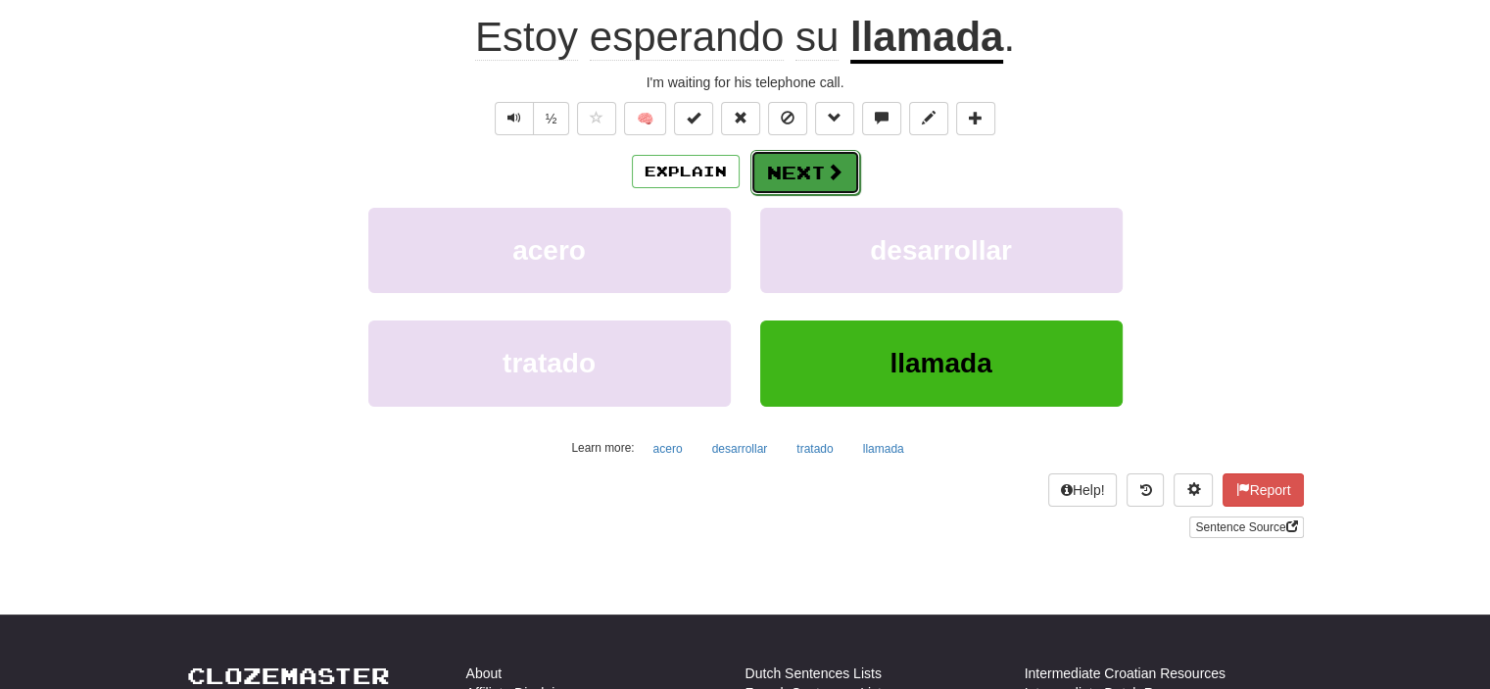
click at [815, 176] on button "Next" at bounding box center [806, 172] width 110 height 45
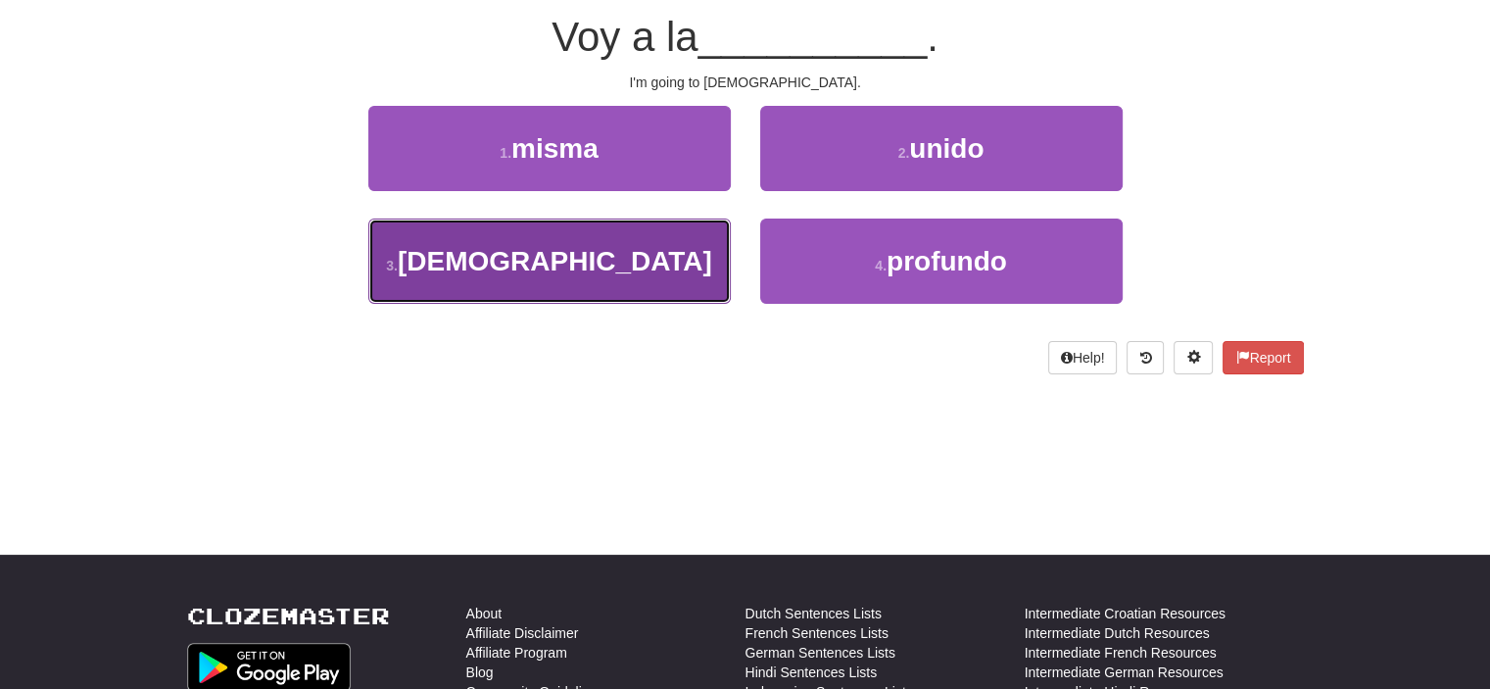
click at [690, 245] on button "3 . iglesia" at bounding box center [549, 261] width 363 height 85
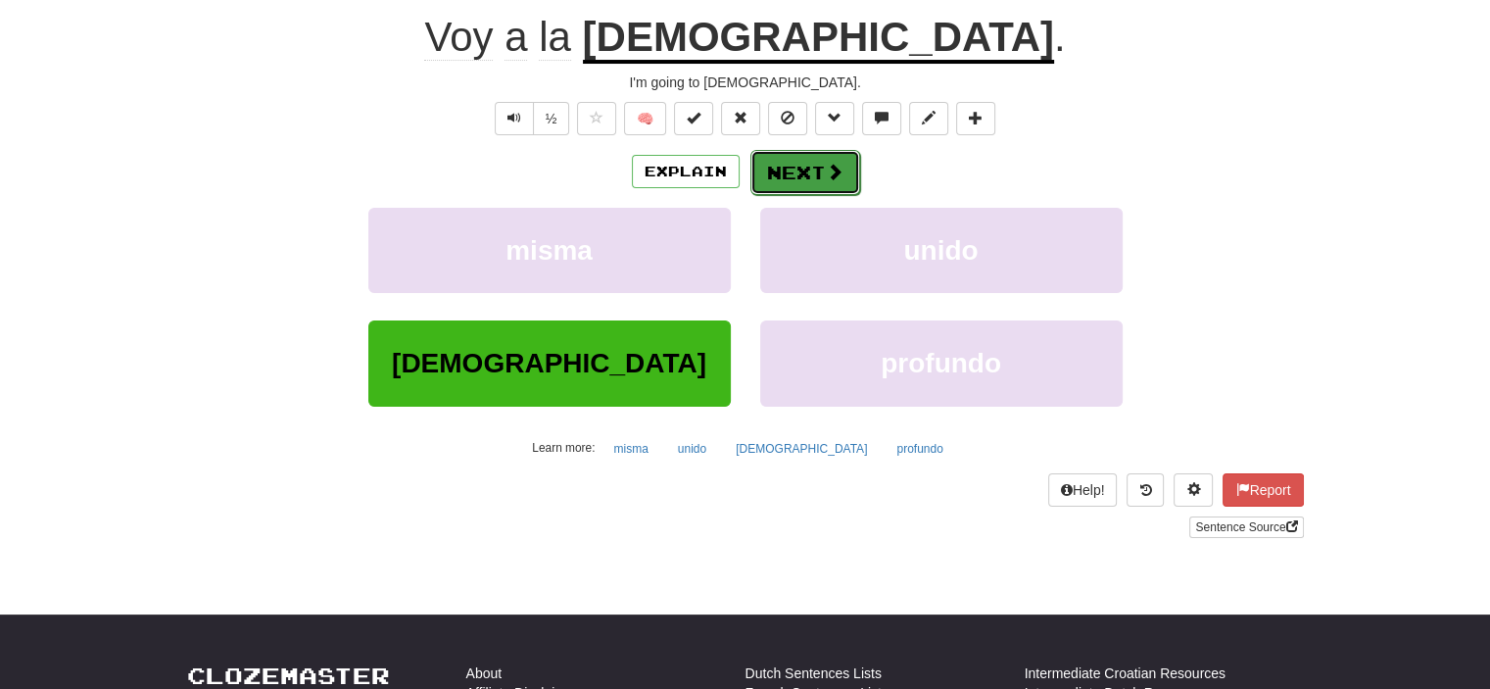
click at [801, 170] on button "Next" at bounding box center [806, 172] width 110 height 45
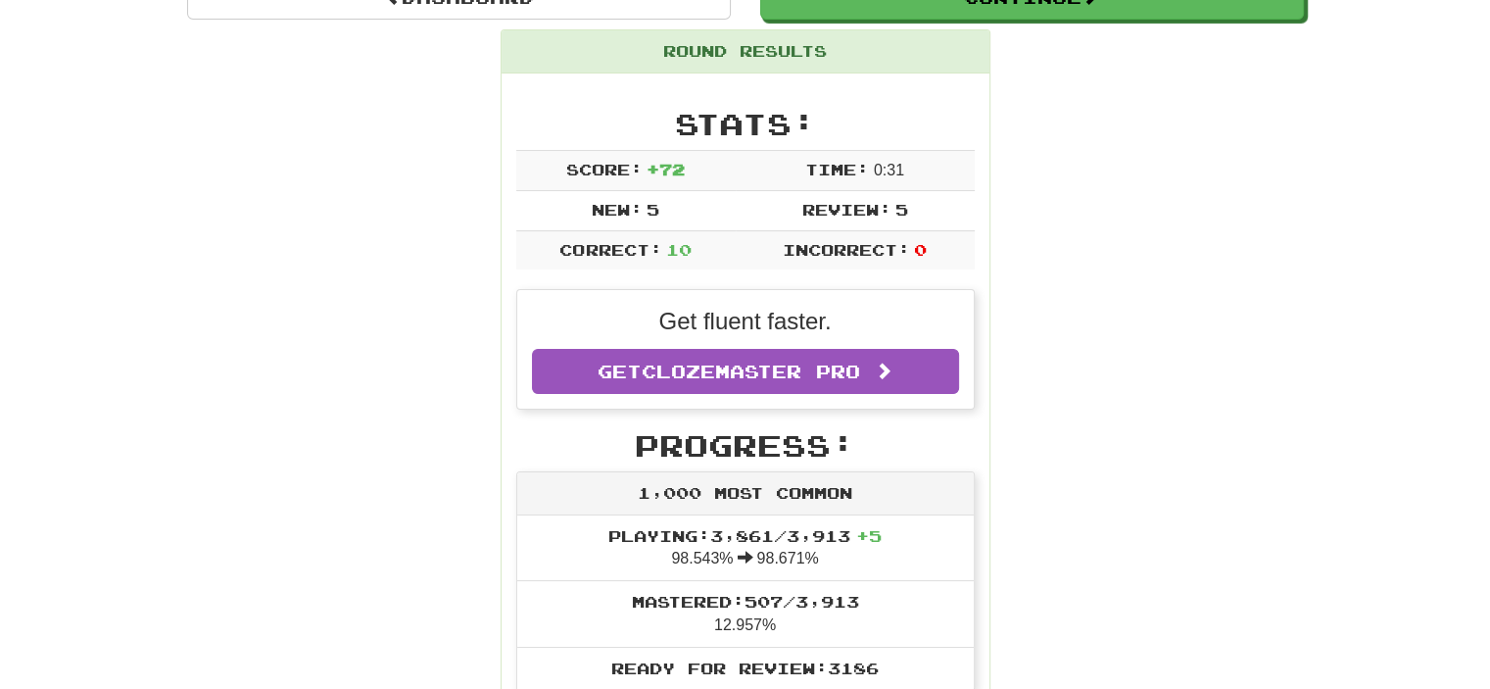
scroll to position [183, 0]
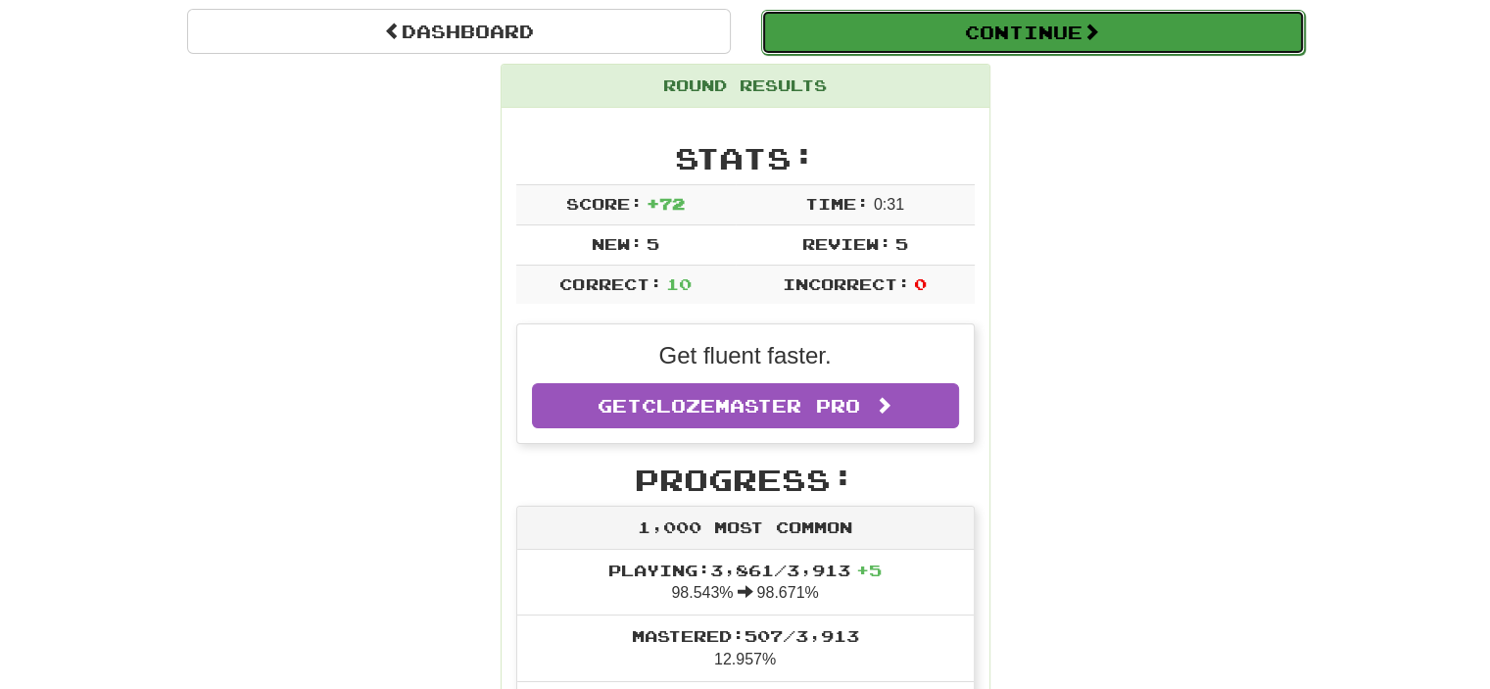
click at [1016, 41] on button "Continue" at bounding box center [1033, 32] width 544 height 45
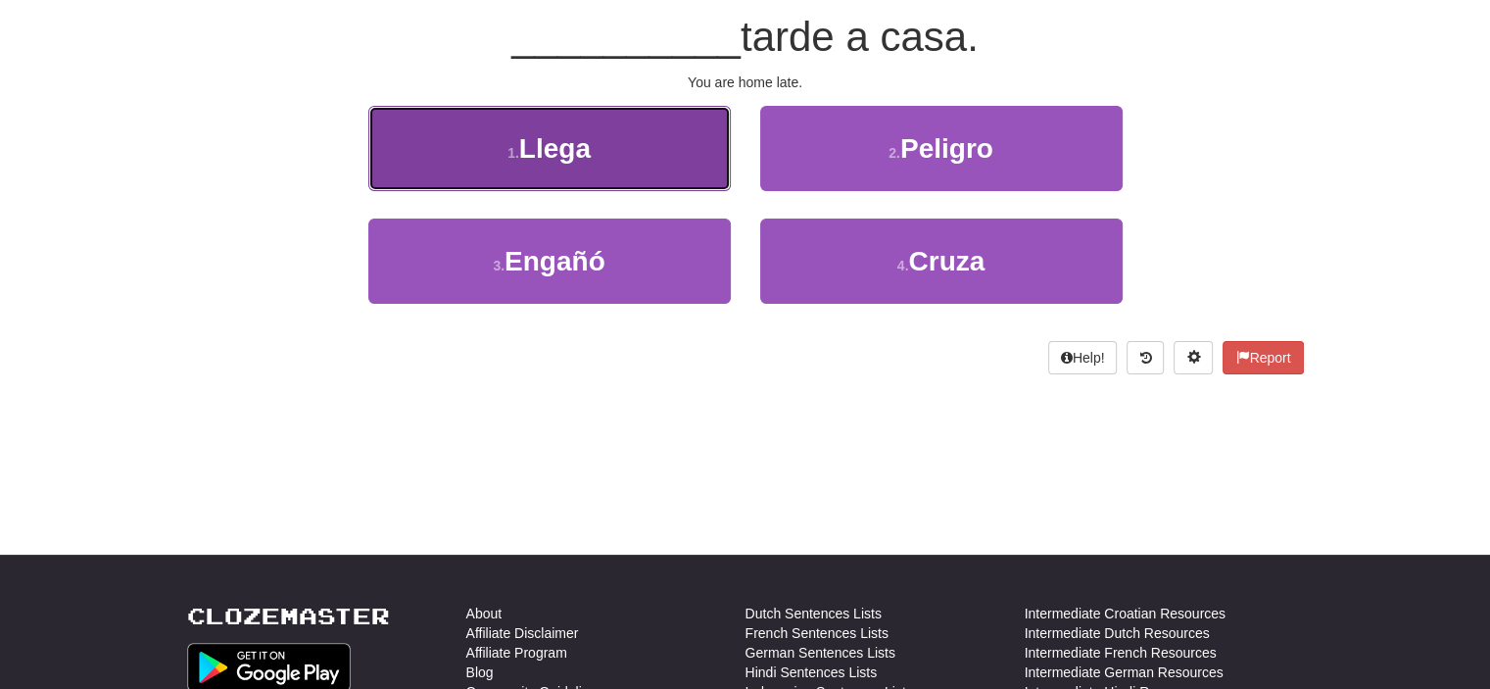
click at [588, 139] on span "Llega" at bounding box center [555, 148] width 72 height 30
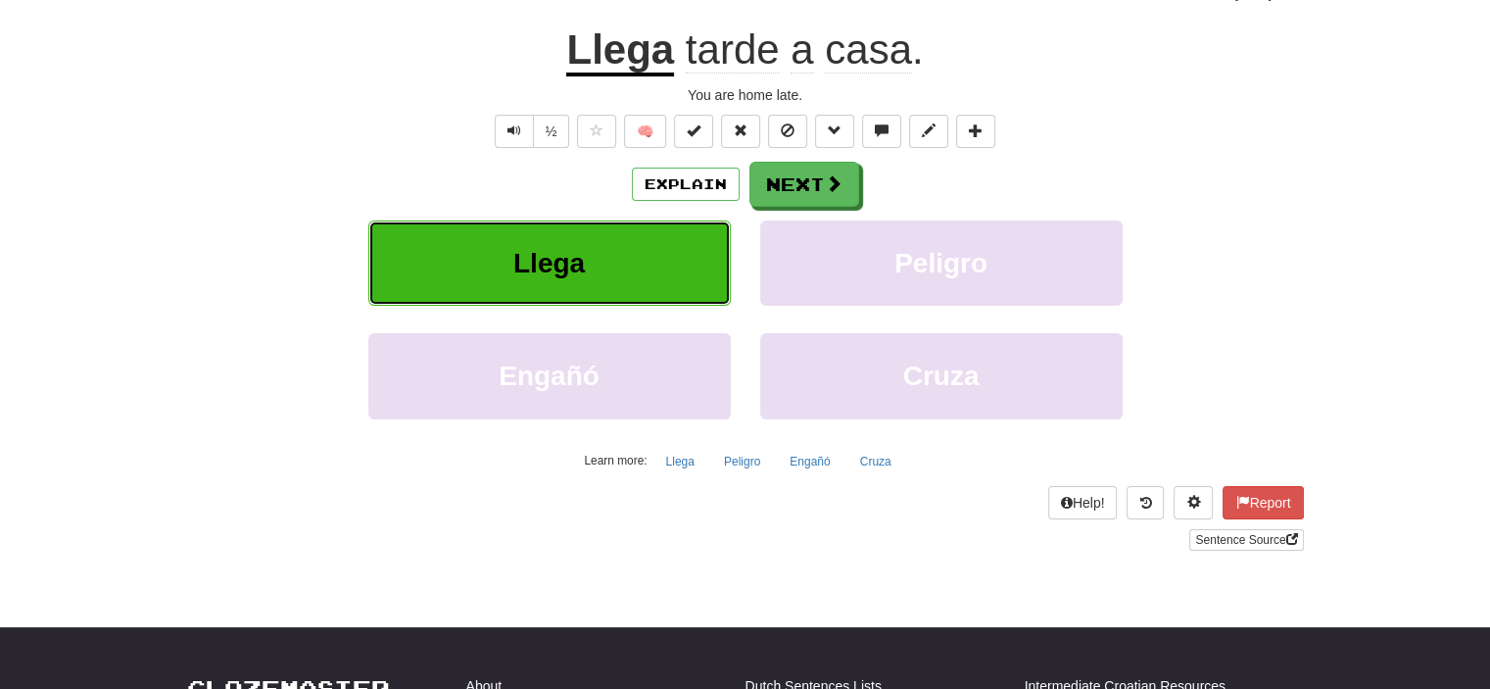
scroll to position [196, 0]
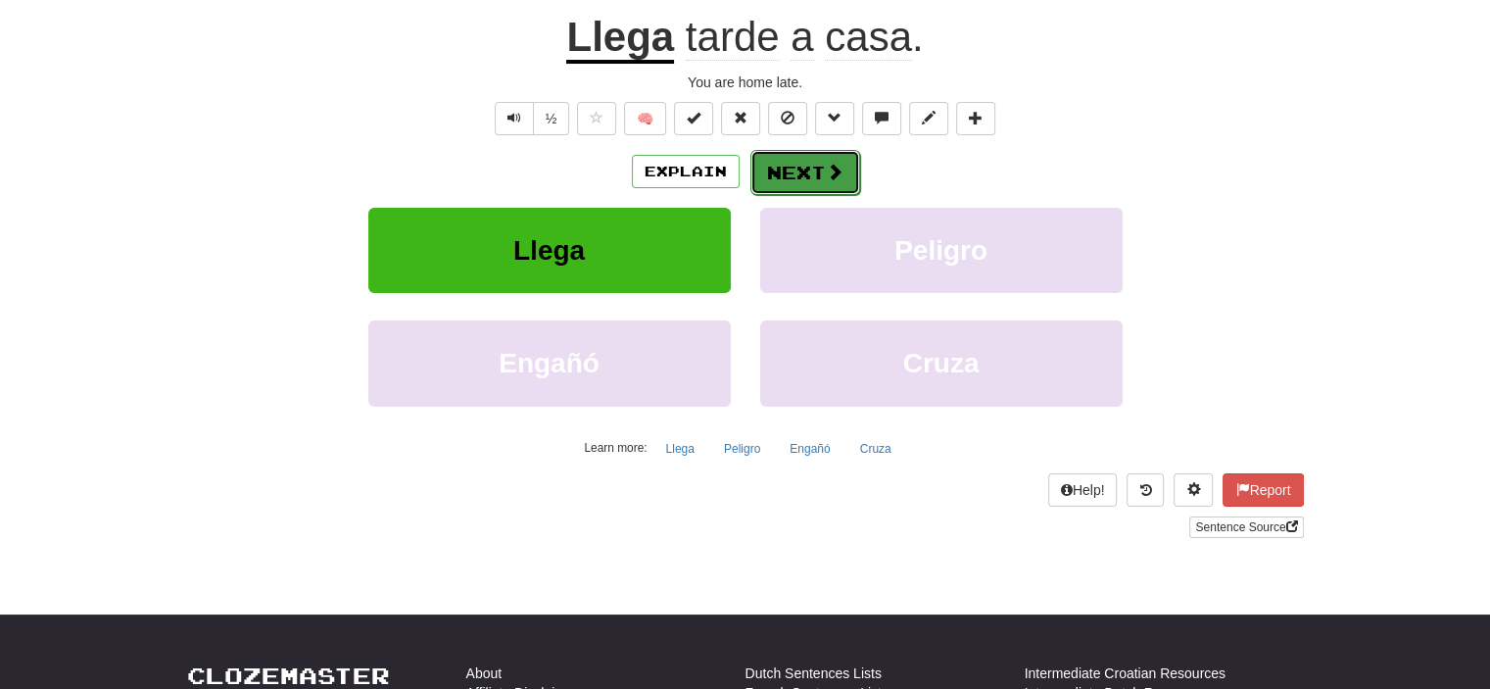
click at [794, 164] on button "Next" at bounding box center [806, 172] width 110 height 45
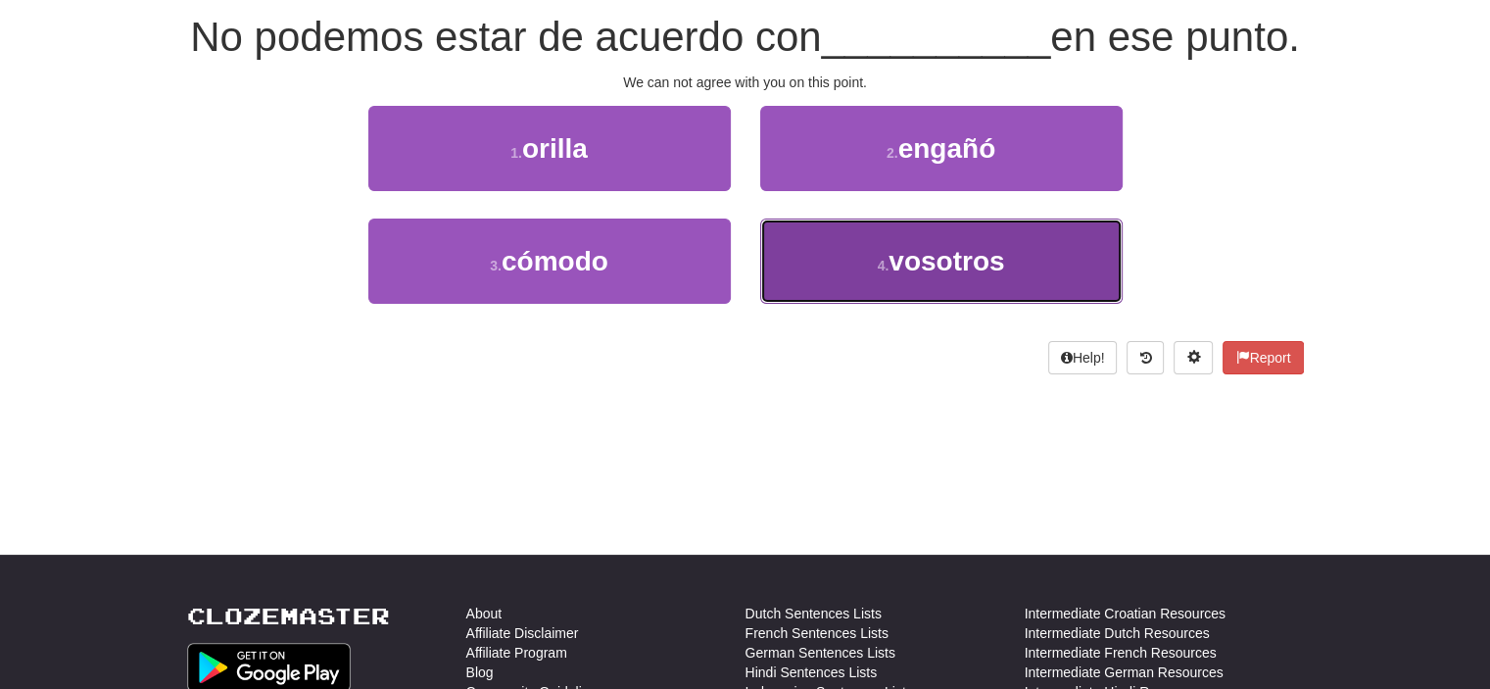
click at [794, 304] on button "4 . vosotros" at bounding box center [941, 261] width 363 height 85
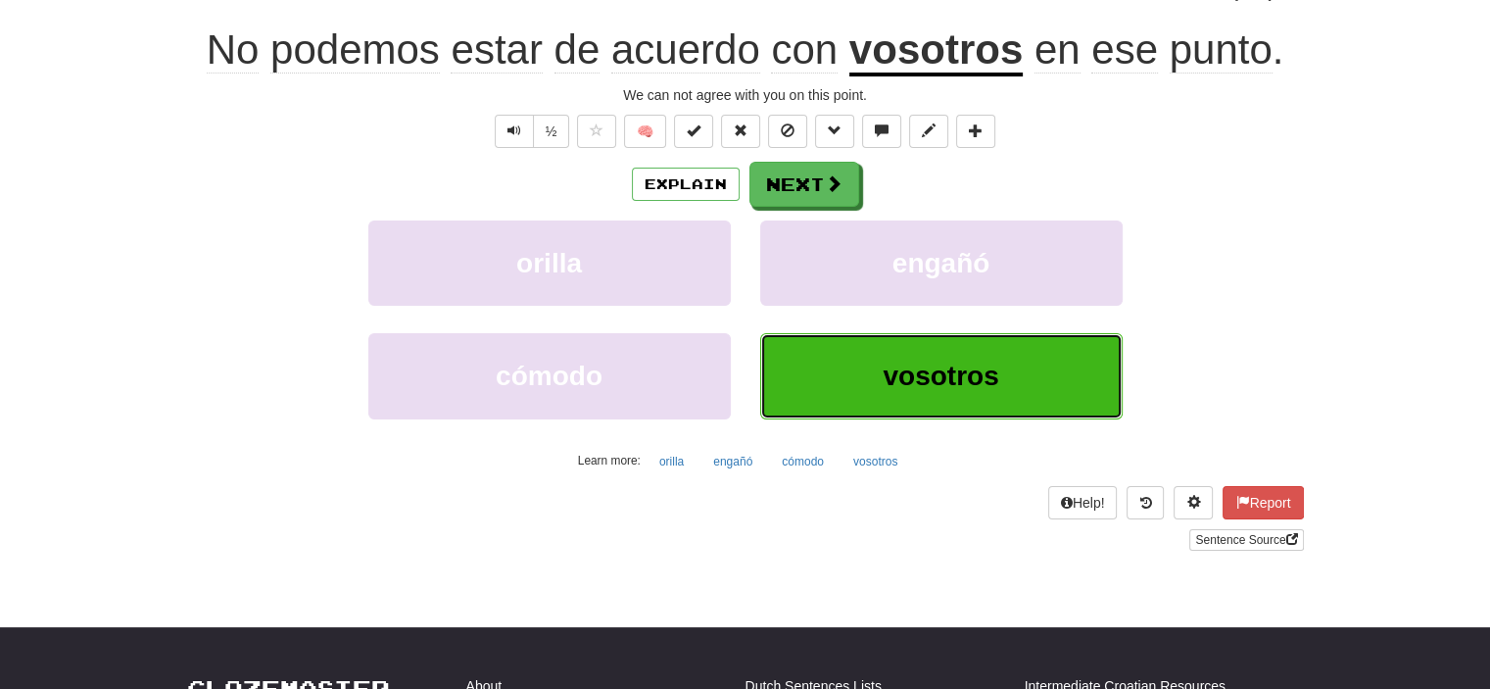
scroll to position [196, 0]
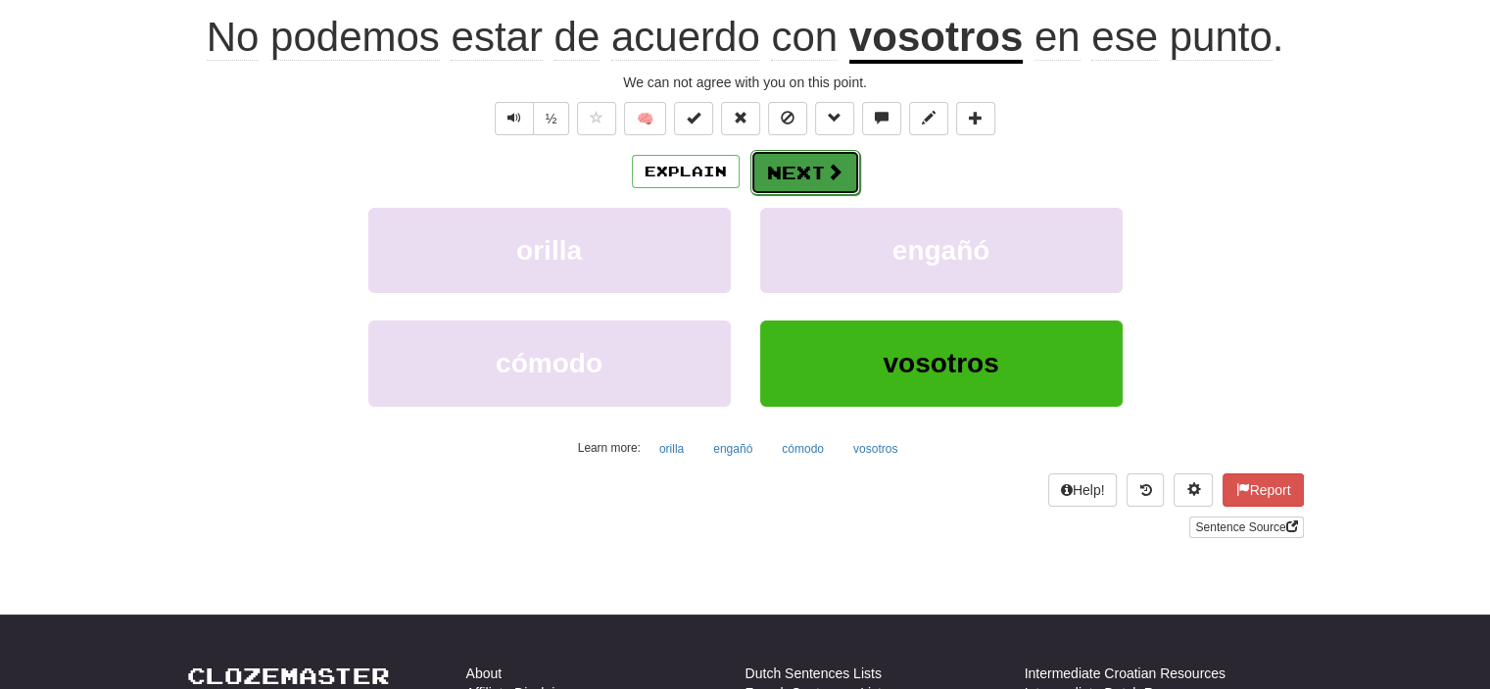
click at [803, 171] on button "Next" at bounding box center [806, 172] width 110 height 45
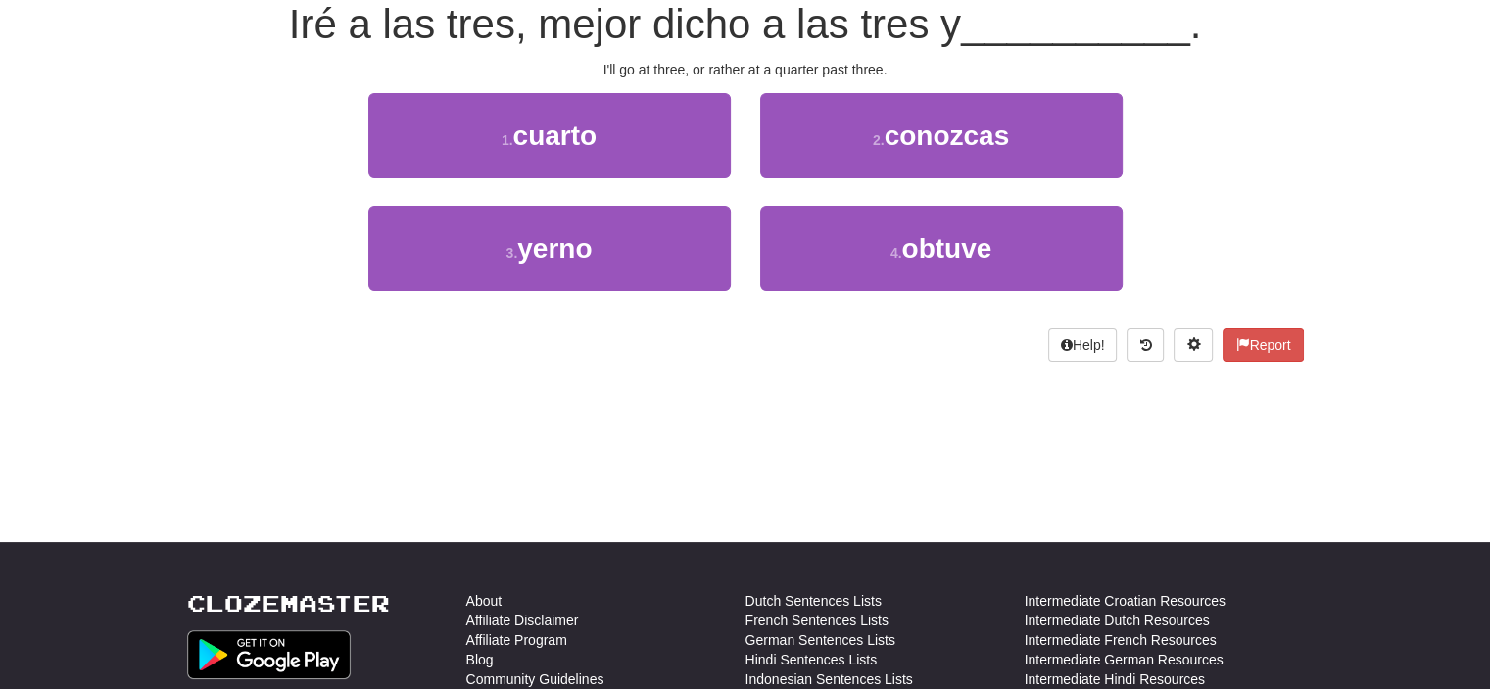
scroll to position [183, 0]
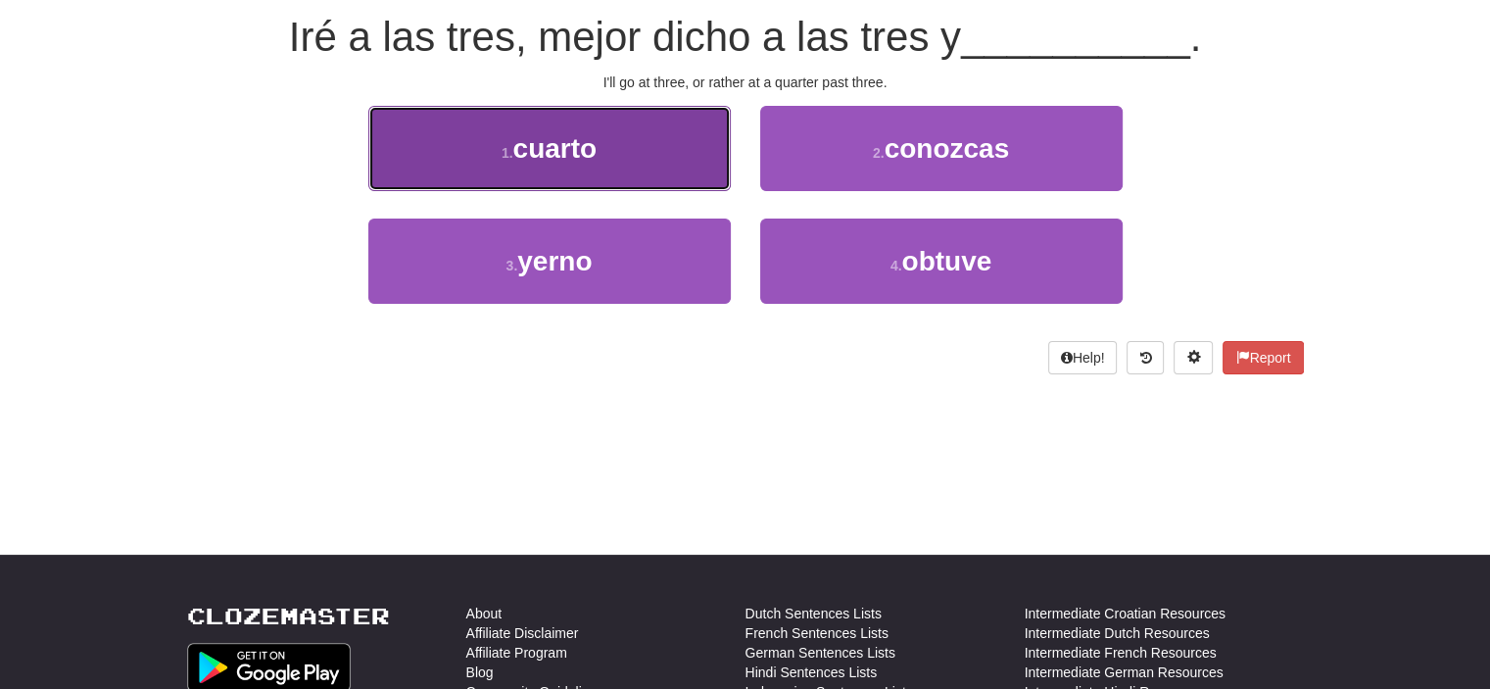
click at [667, 158] on button "1 . cuarto" at bounding box center [549, 148] width 363 height 85
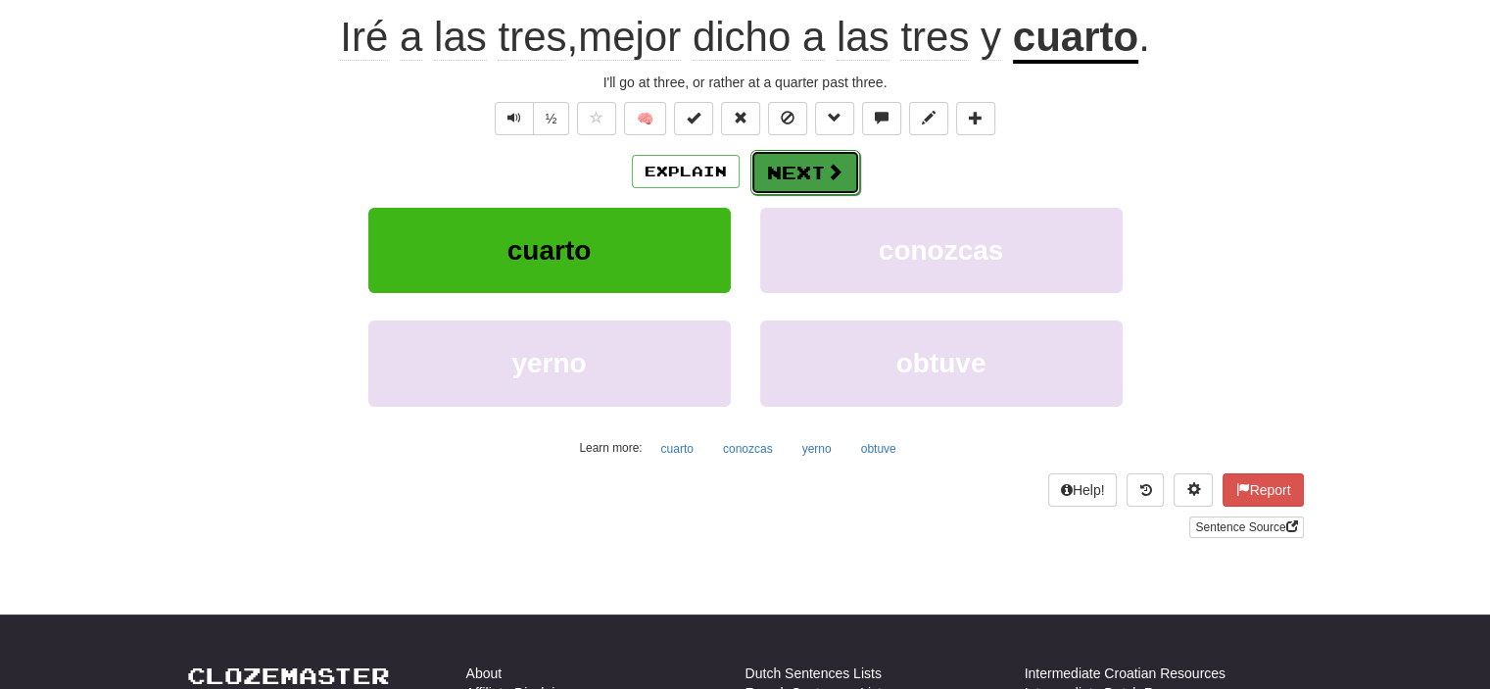
click at [826, 170] on span at bounding box center [835, 172] width 18 height 18
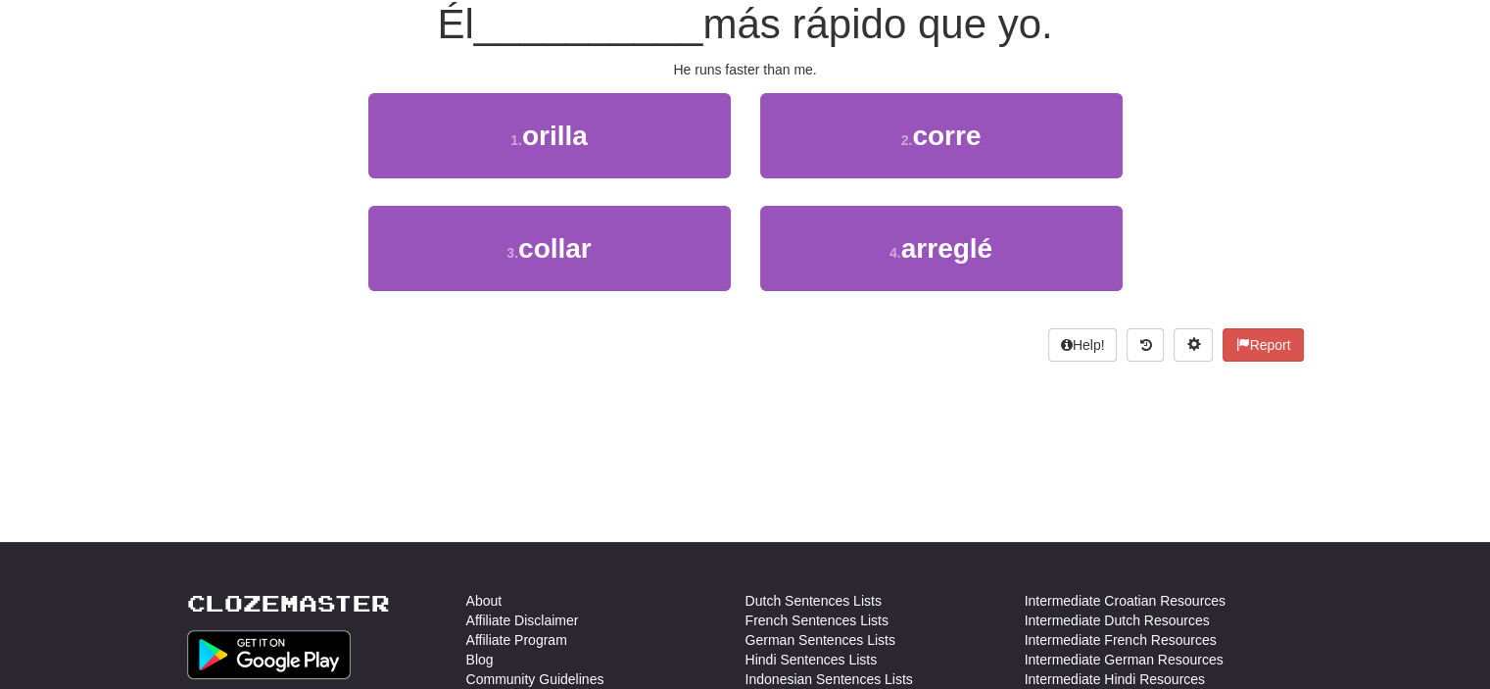
scroll to position [183, 0]
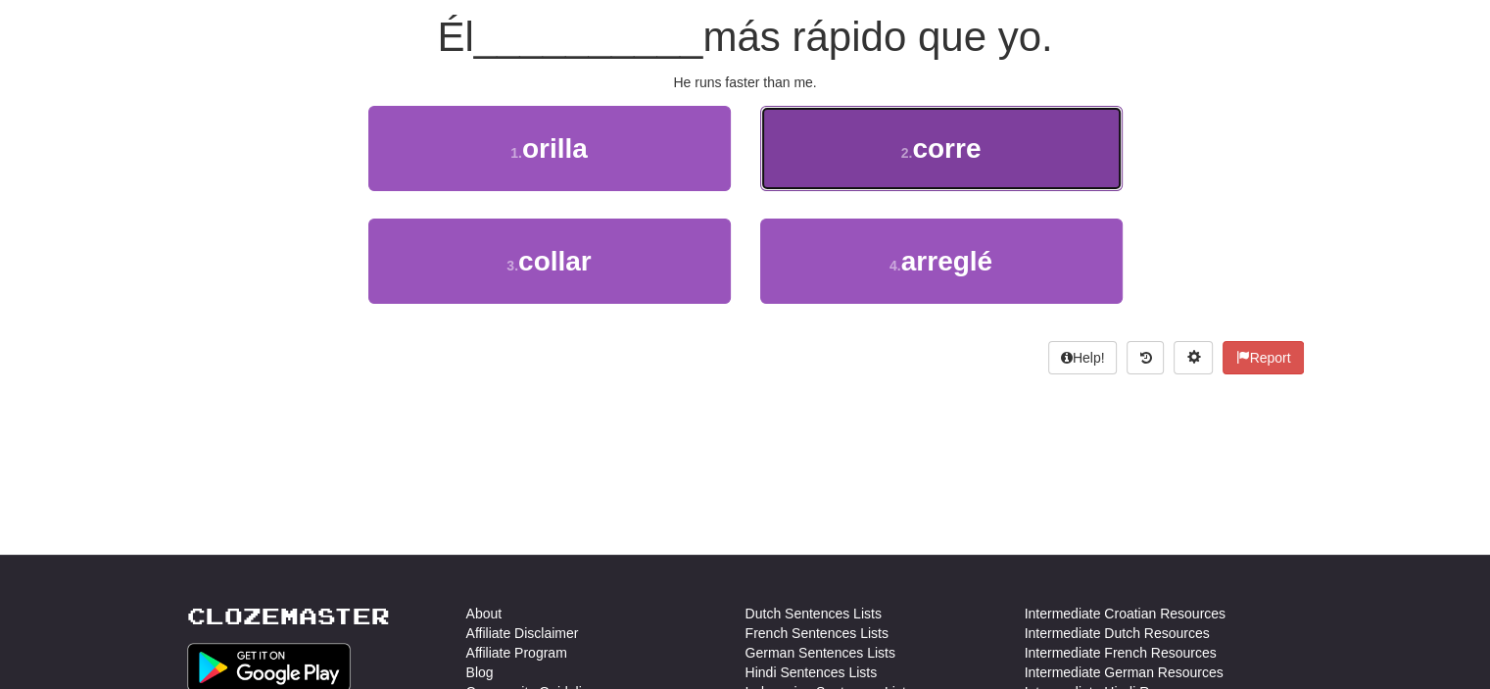
click at [871, 153] on button "2 . corre" at bounding box center [941, 148] width 363 height 85
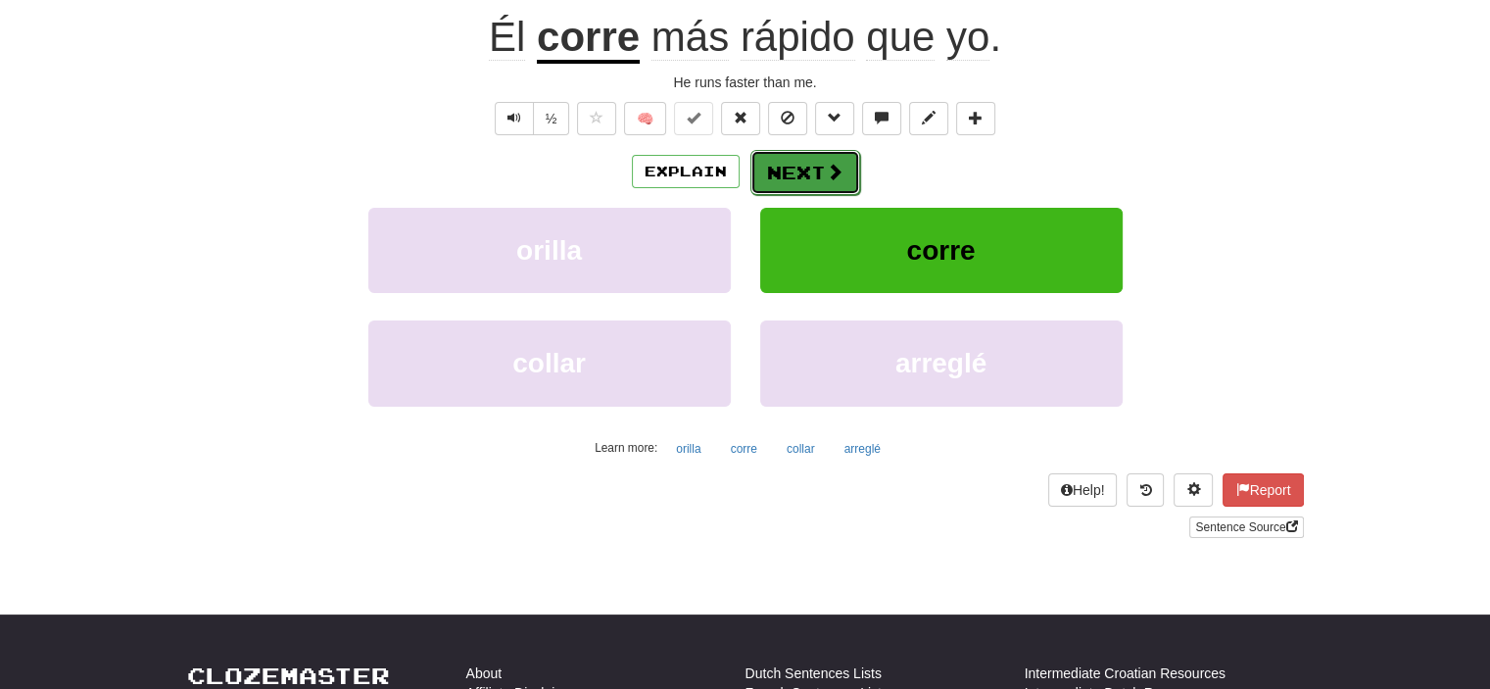
click at [776, 162] on button "Next" at bounding box center [806, 172] width 110 height 45
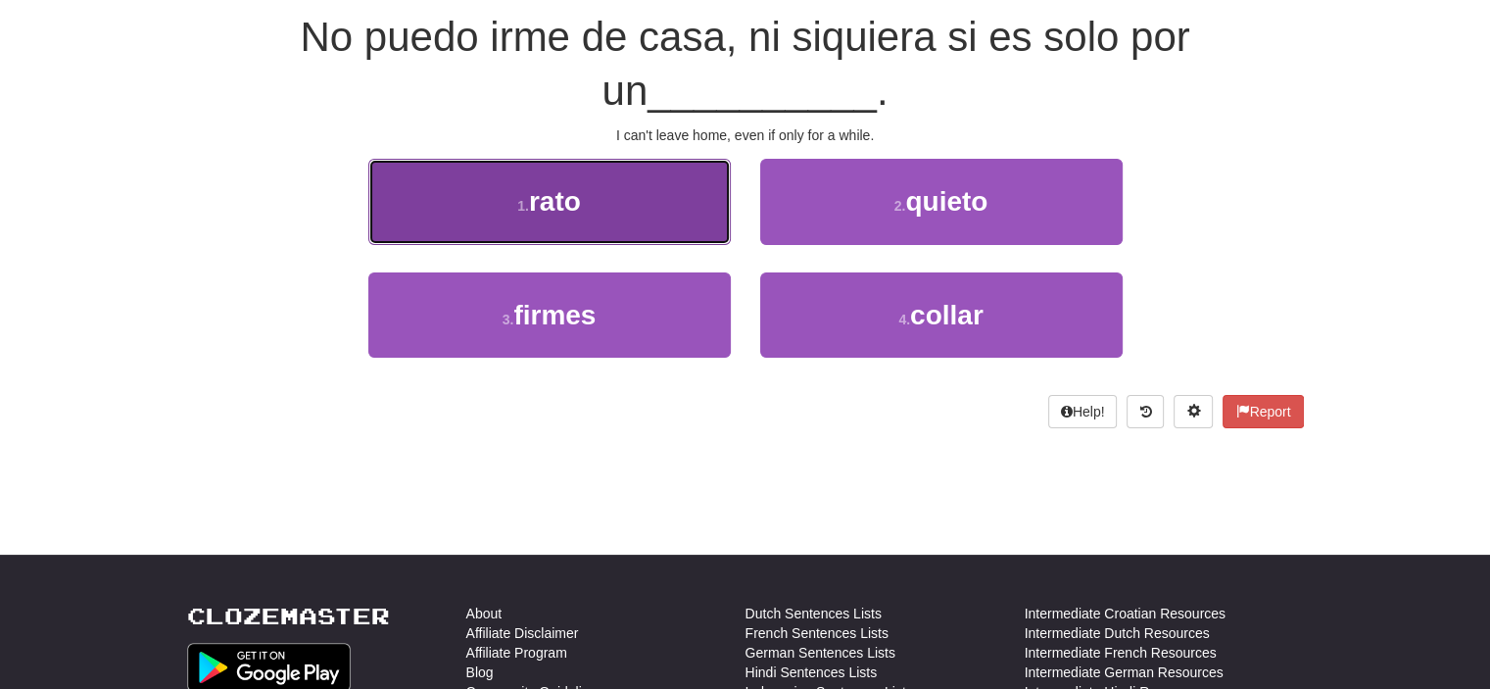
click at [690, 191] on button "1 . rato" at bounding box center [549, 201] width 363 height 85
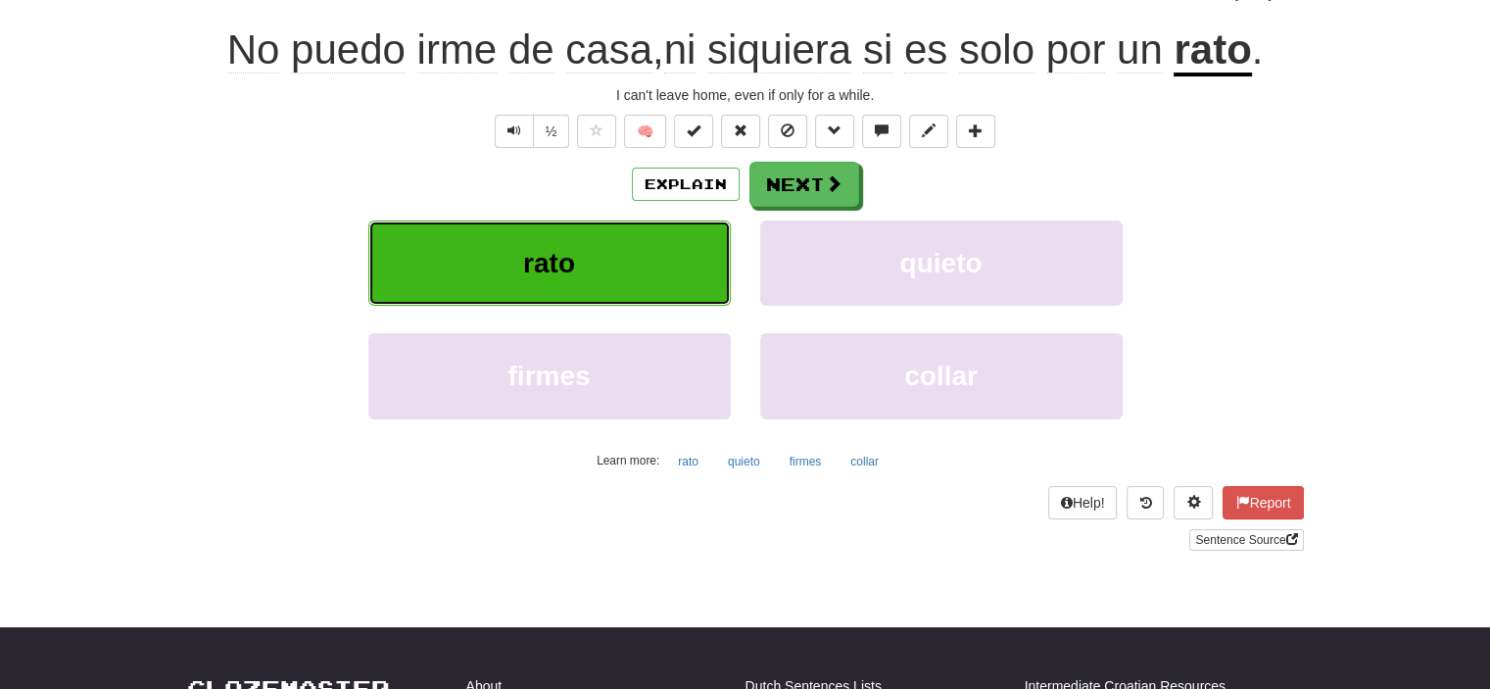
scroll to position [196, 0]
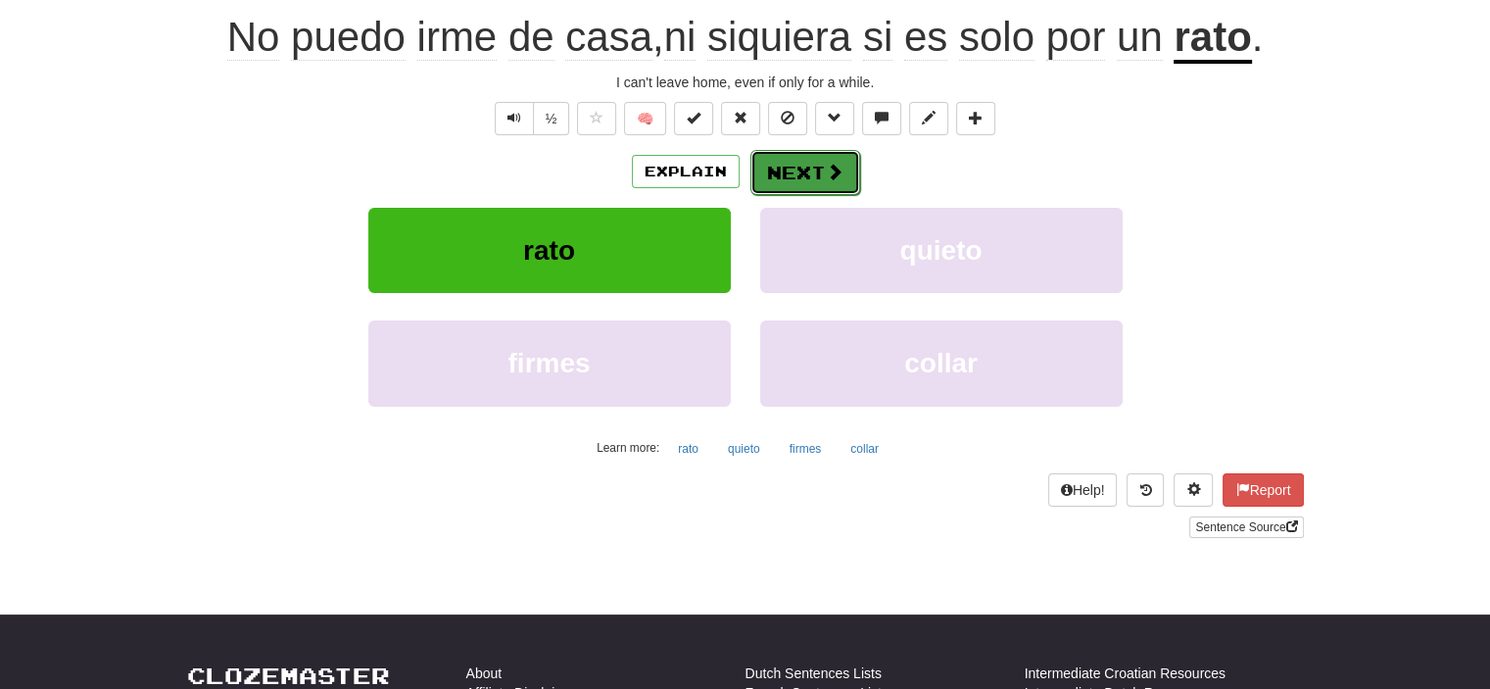
click at [781, 168] on button "Next" at bounding box center [806, 172] width 110 height 45
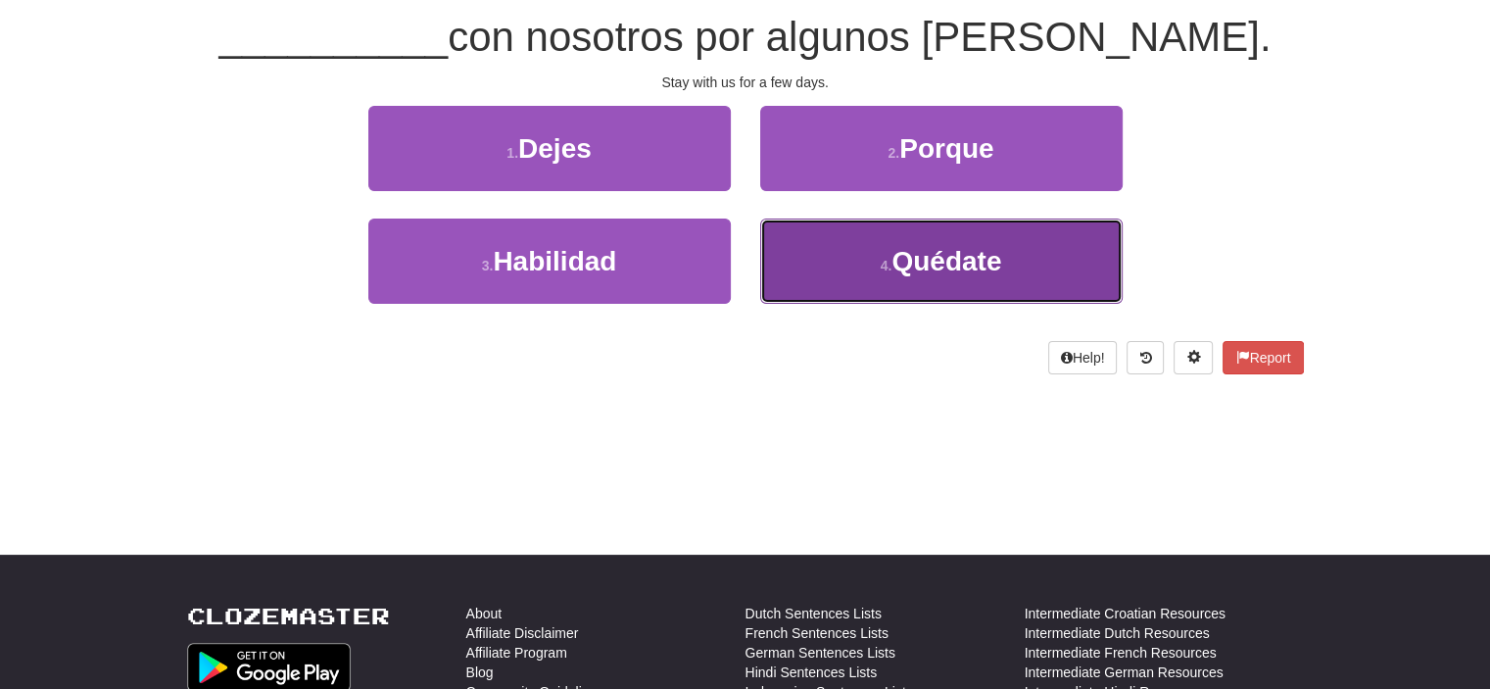
click at [960, 252] on span "Quédate" at bounding box center [947, 261] width 110 height 30
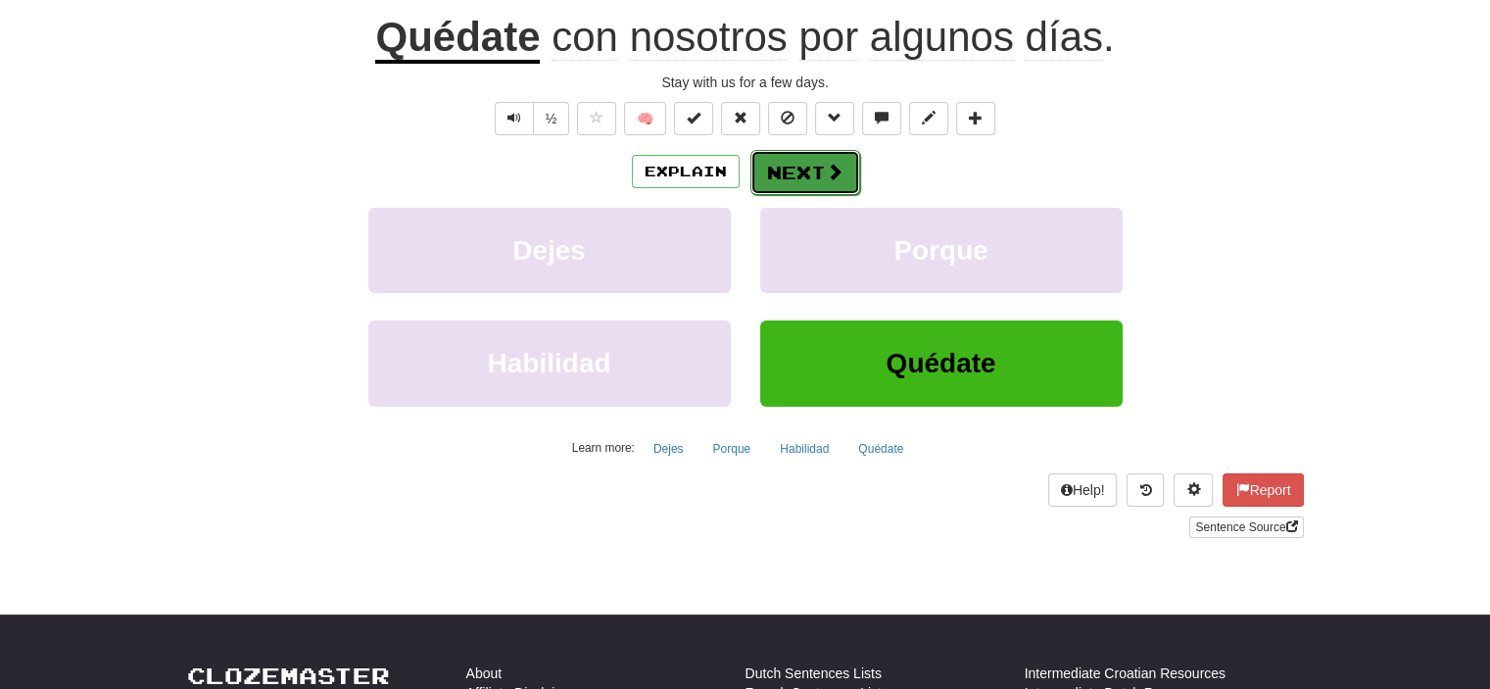
click at [803, 175] on button "Next" at bounding box center [806, 172] width 110 height 45
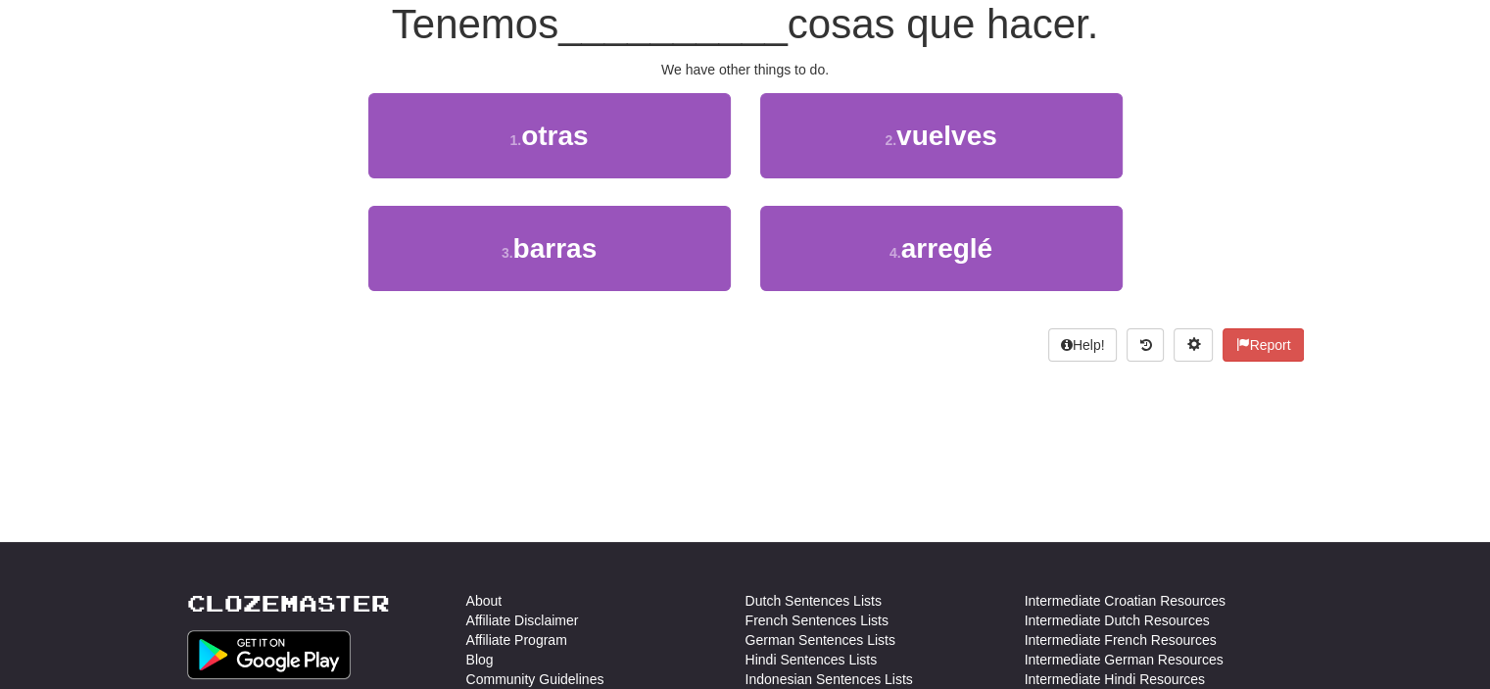
scroll to position [183, 0]
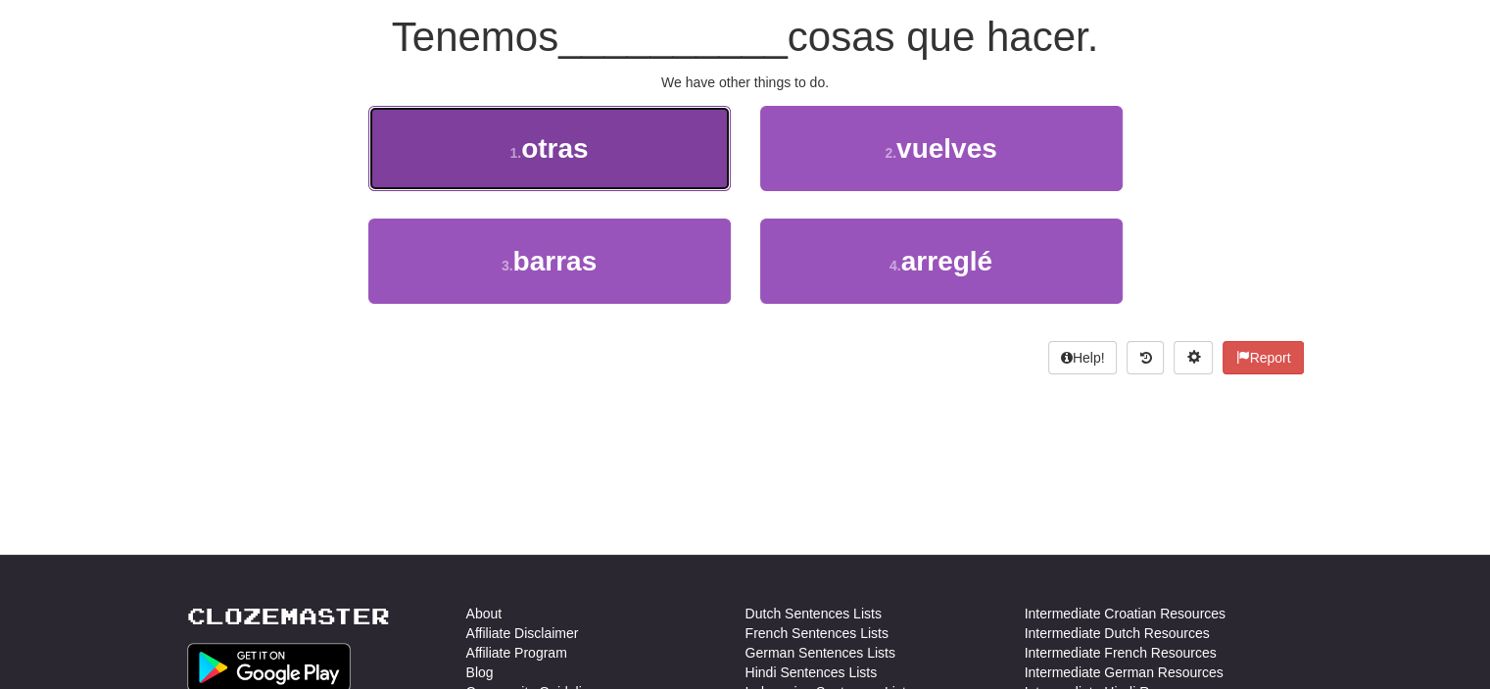
click at [662, 142] on button "1 . otras" at bounding box center [549, 148] width 363 height 85
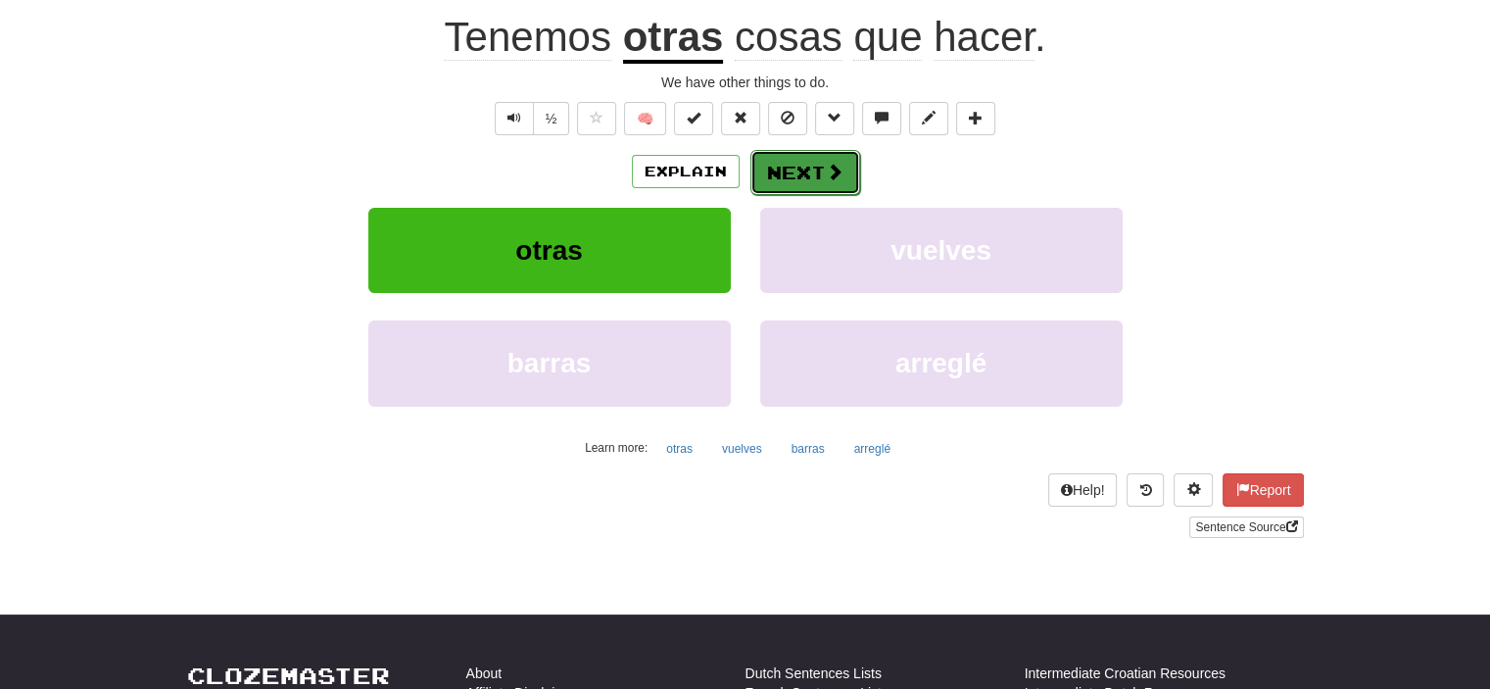
click at [796, 168] on button "Next" at bounding box center [806, 172] width 110 height 45
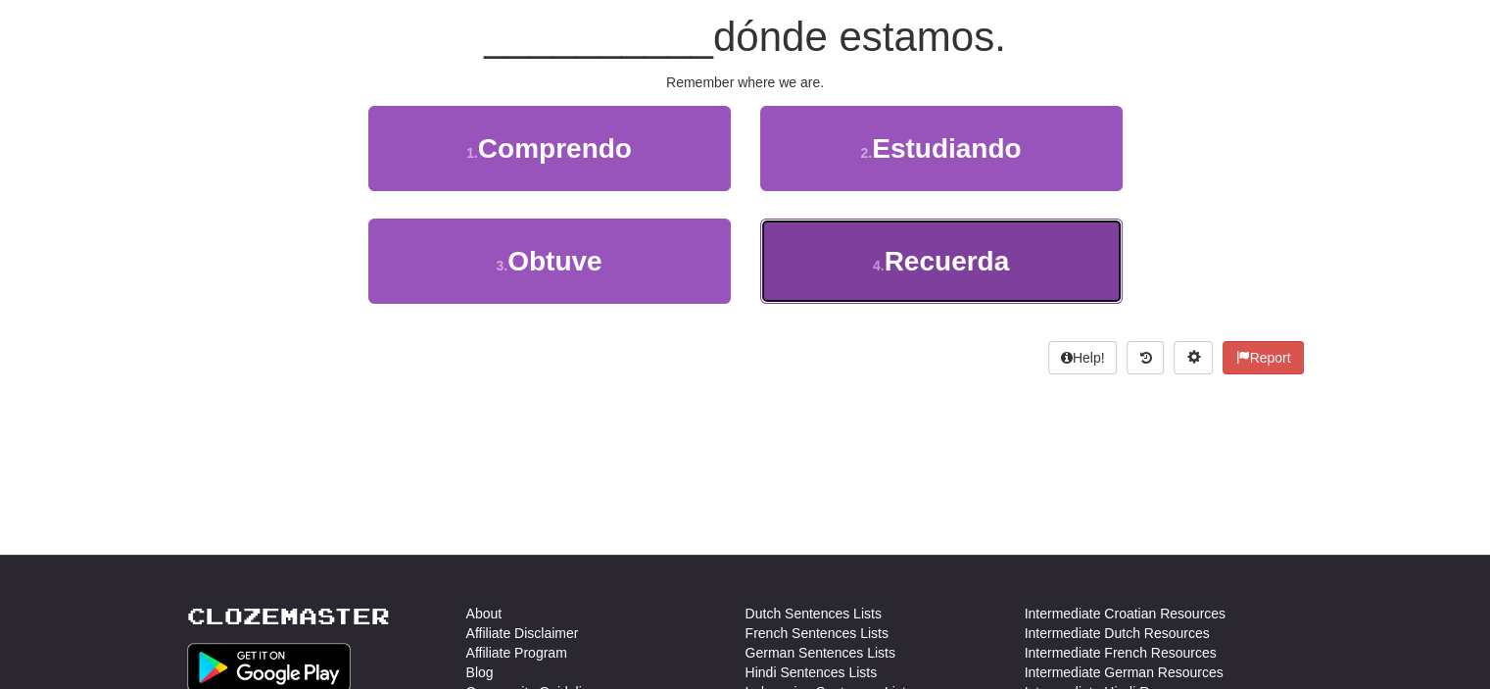
click at [827, 242] on button "4 . Recuerda" at bounding box center [941, 261] width 363 height 85
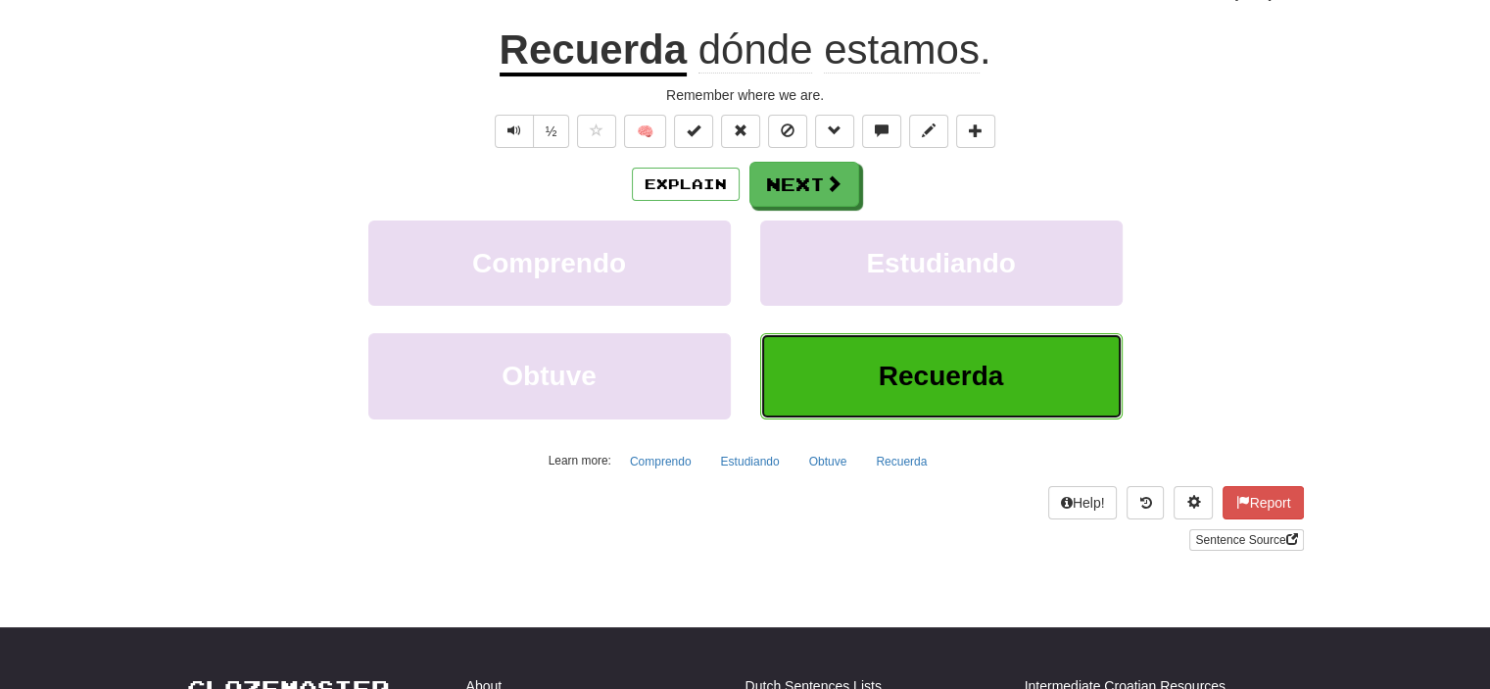
scroll to position [196, 0]
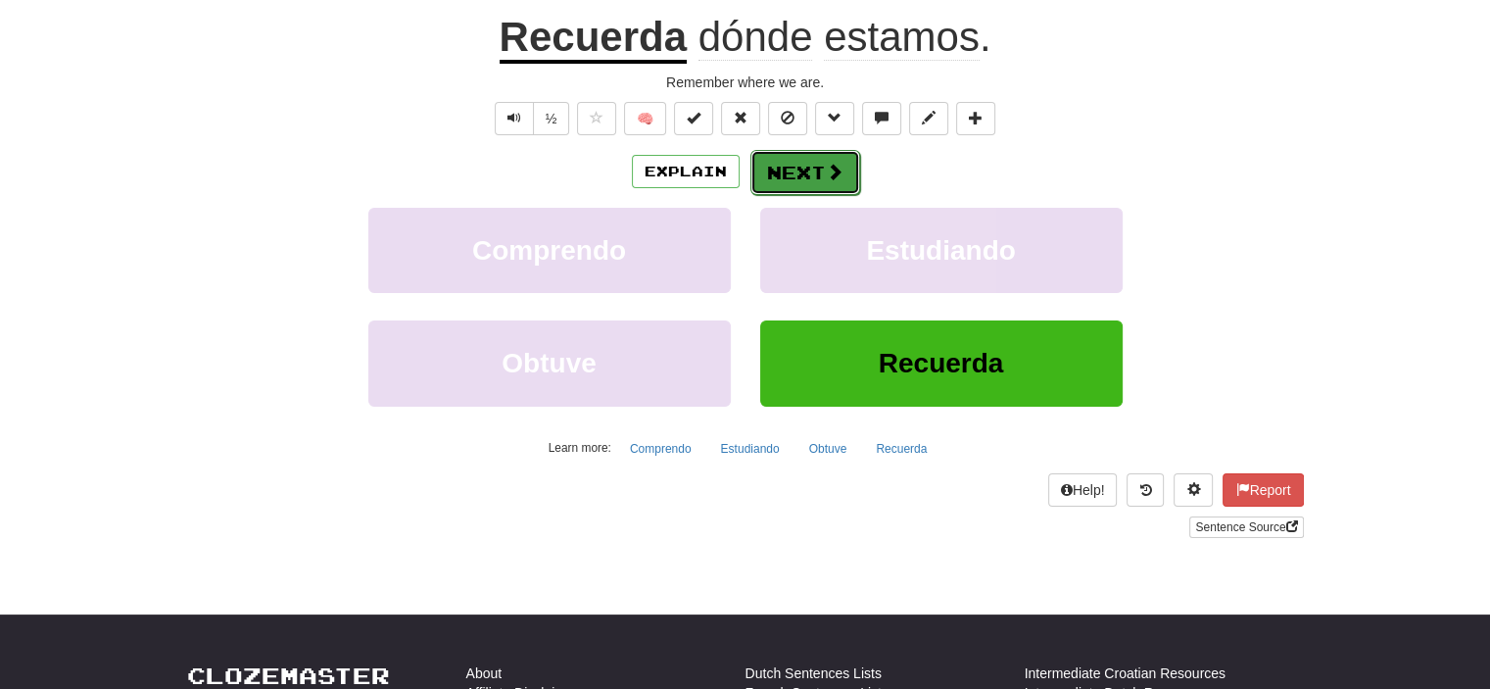
click at [791, 168] on button "Next" at bounding box center [806, 172] width 110 height 45
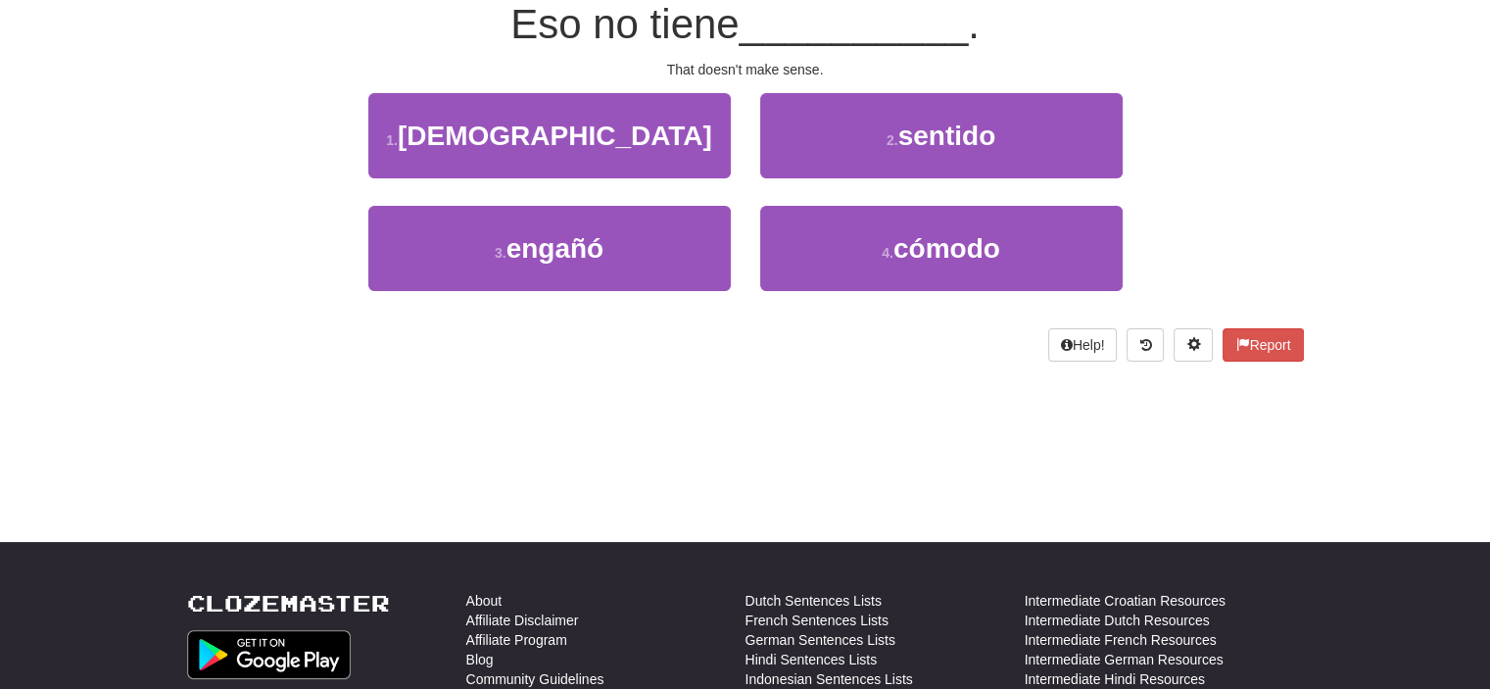
scroll to position [183, 0]
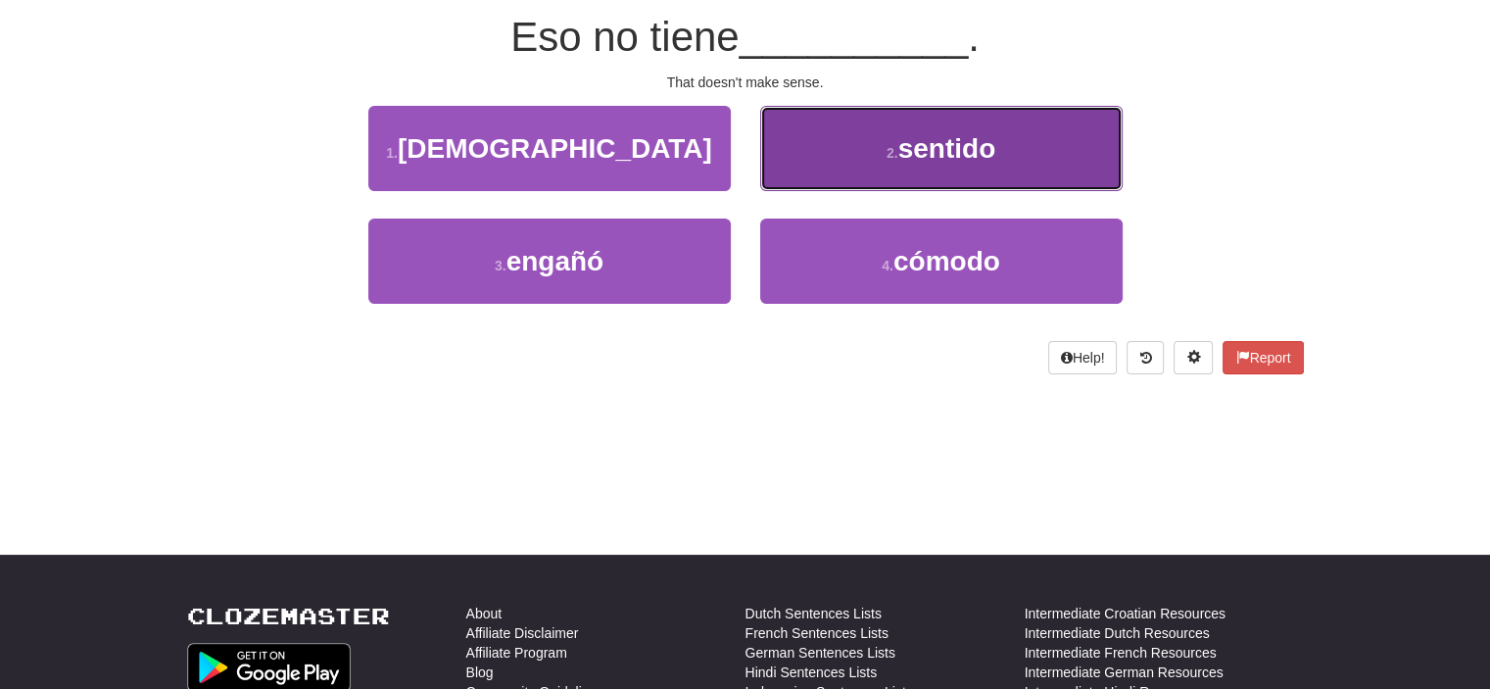
click at [864, 157] on button "2 . sentido" at bounding box center [941, 148] width 363 height 85
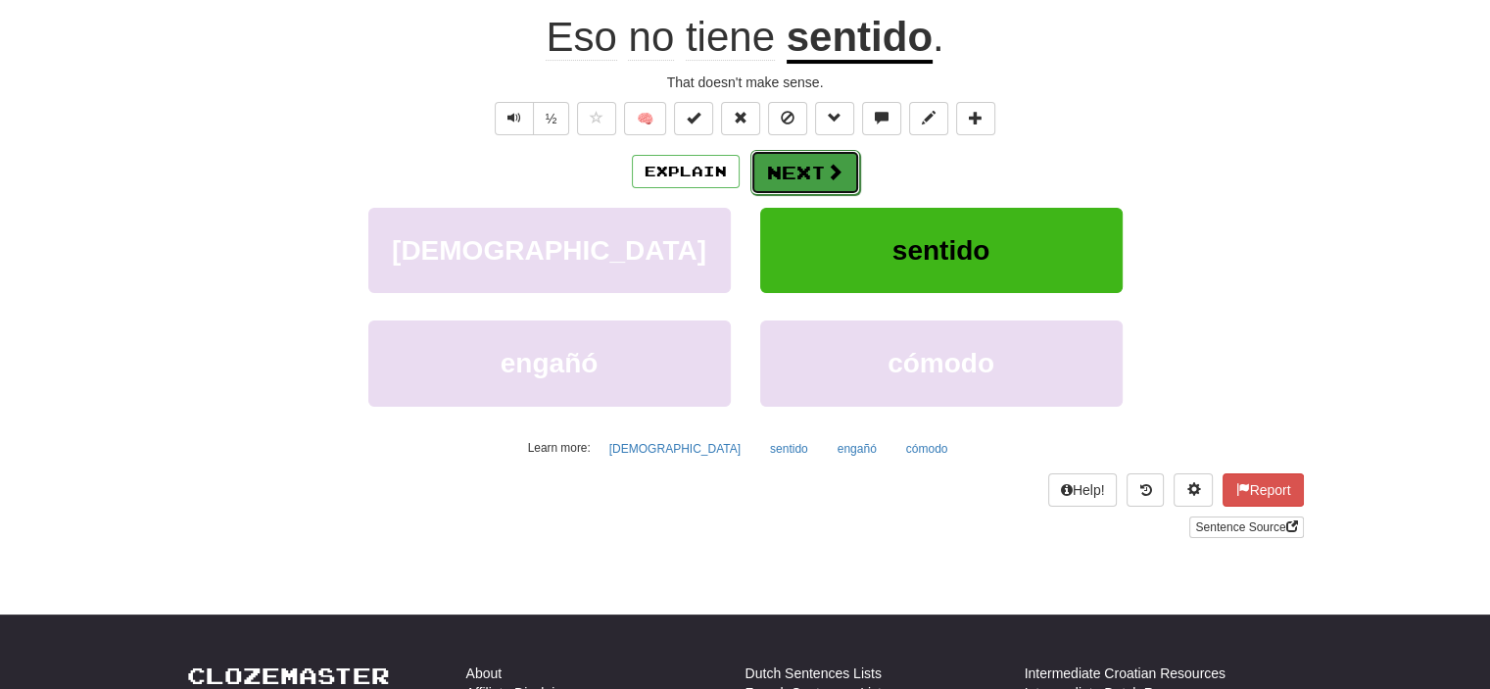
click at [804, 173] on button "Next" at bounding box center [806, 172] width 110 height 45
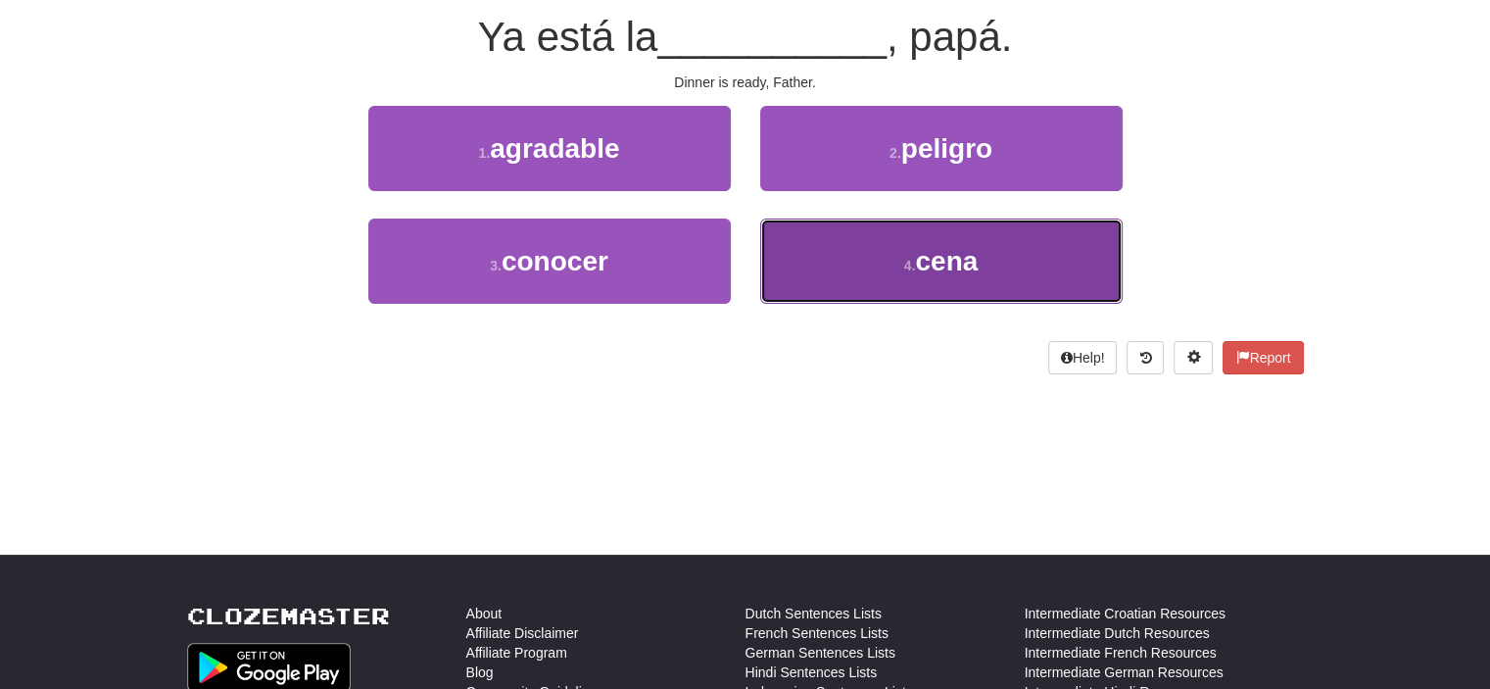
click at [908, 256] on button "4 . cena" at bounding box center [941, 261] width 363 height 85
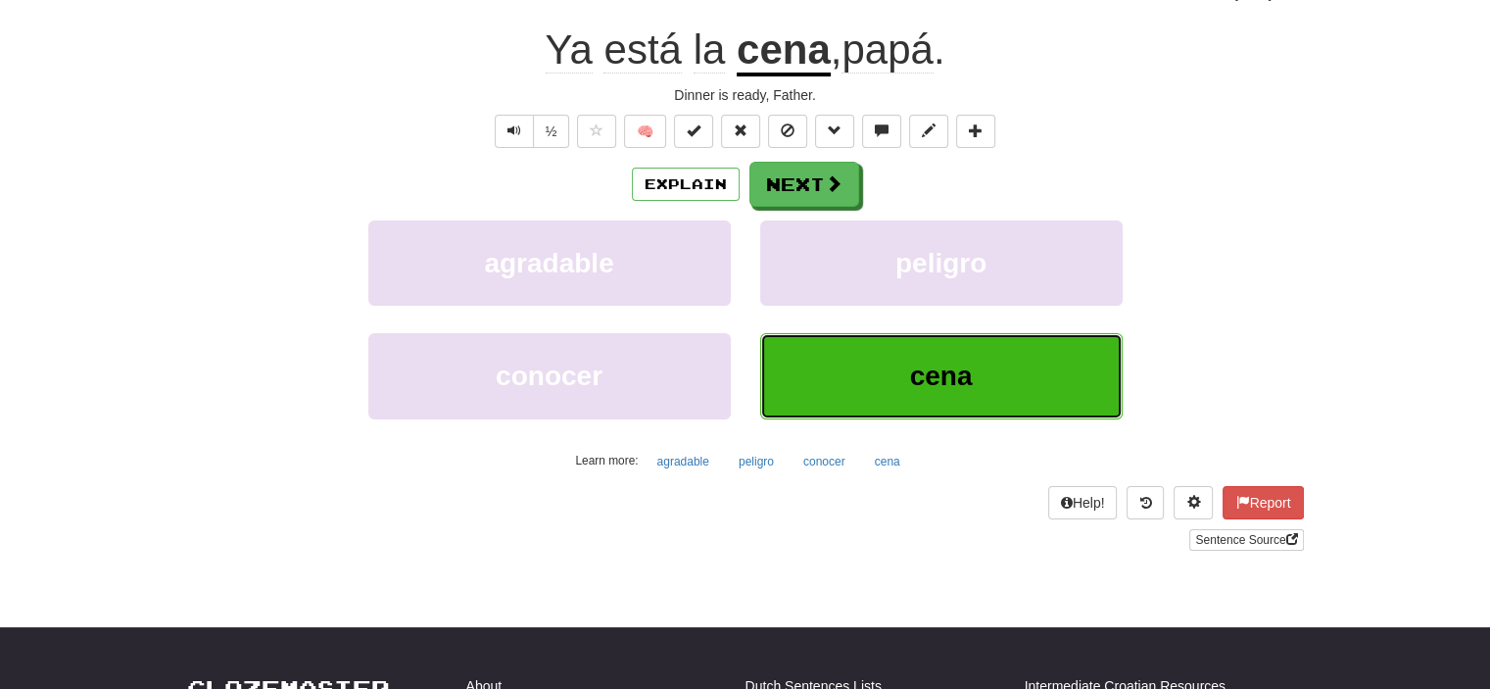
scroll to position [196, 0]
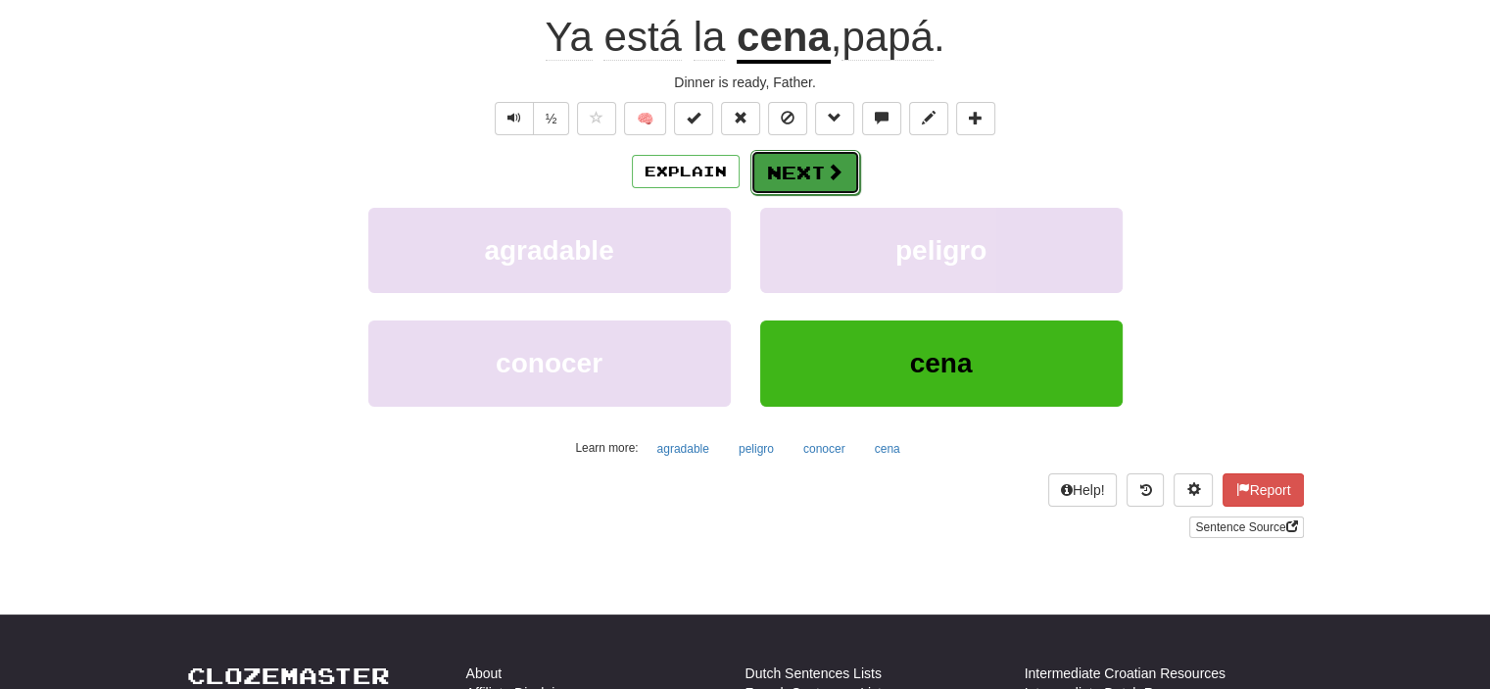
click at [811, 173] on button "Next" at bounding box center [806, 172] width 110 height 45
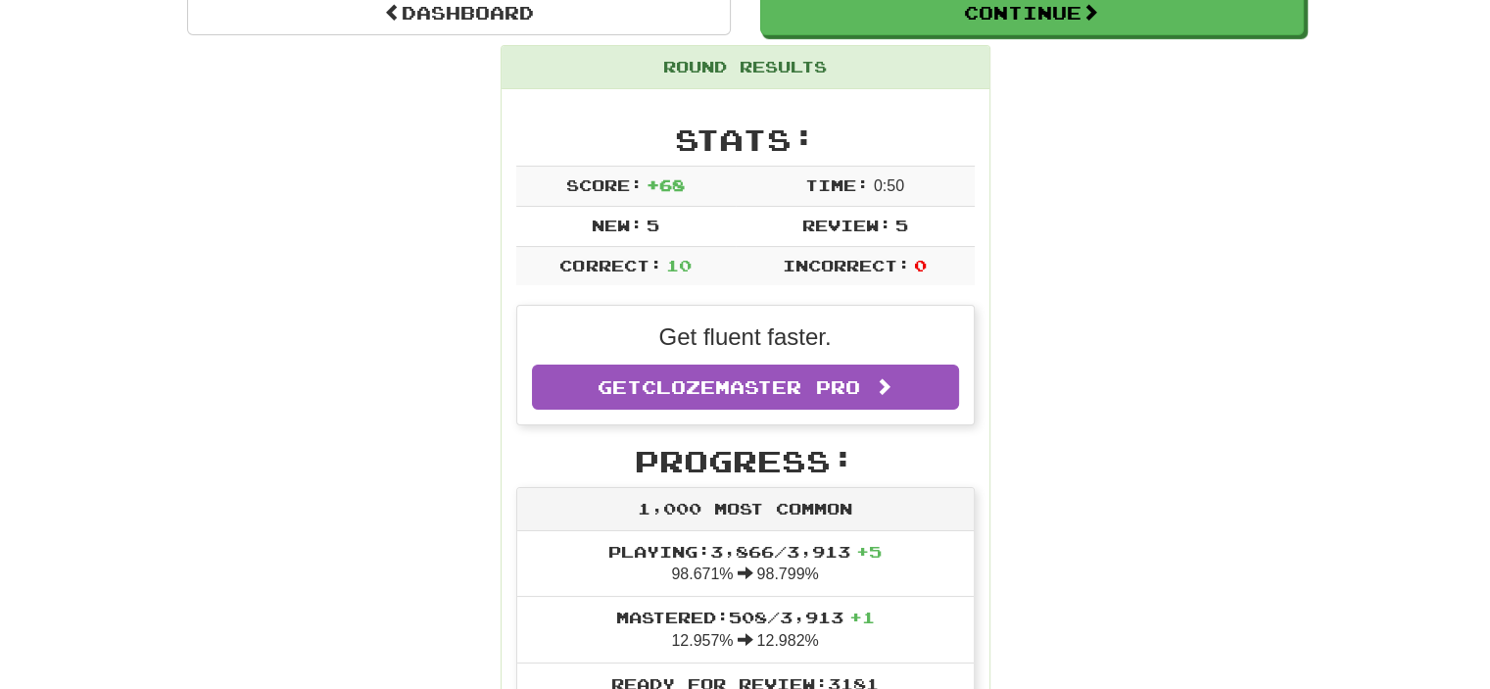
scroll to position [85, 0]
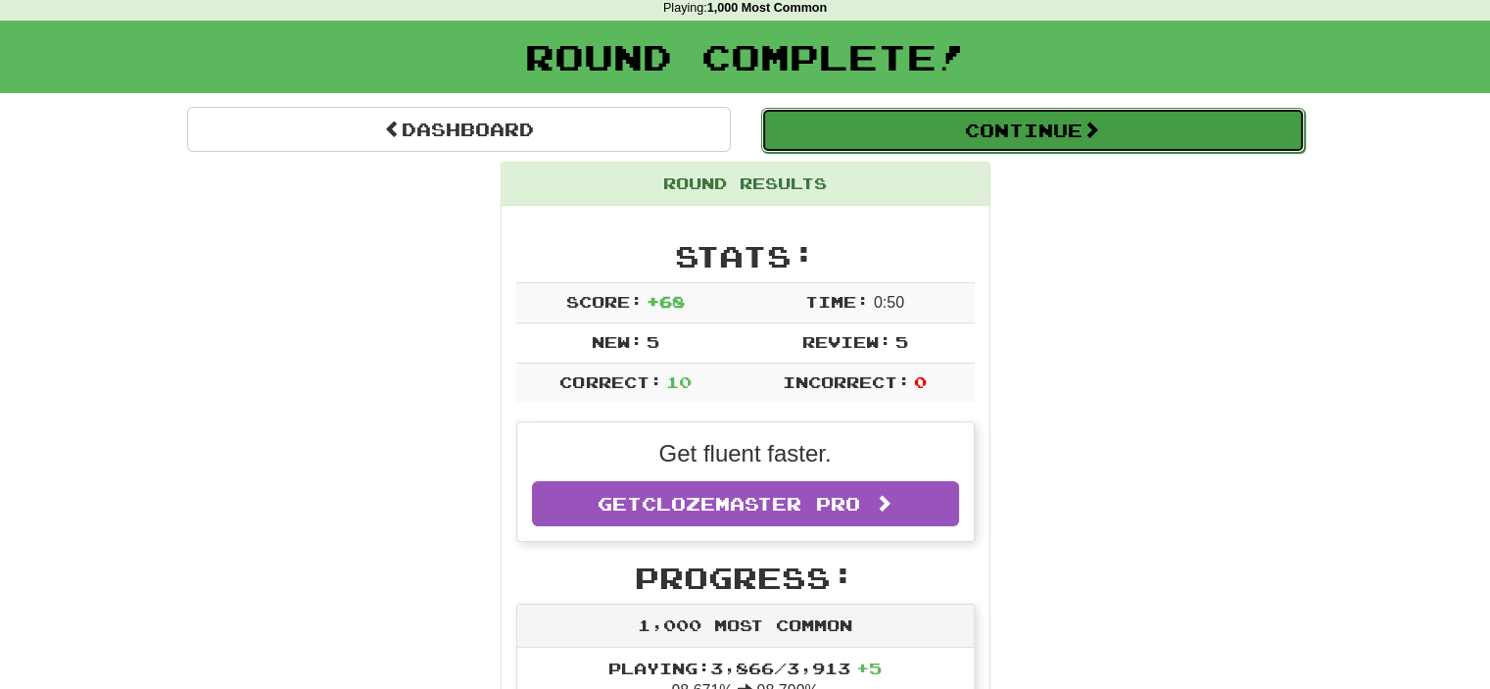
click at [995, 129] on button "Continue" at bounding box center [1033, 130] width 544 height 45
